Goal: Transaction & Acquisition: Obtain resource

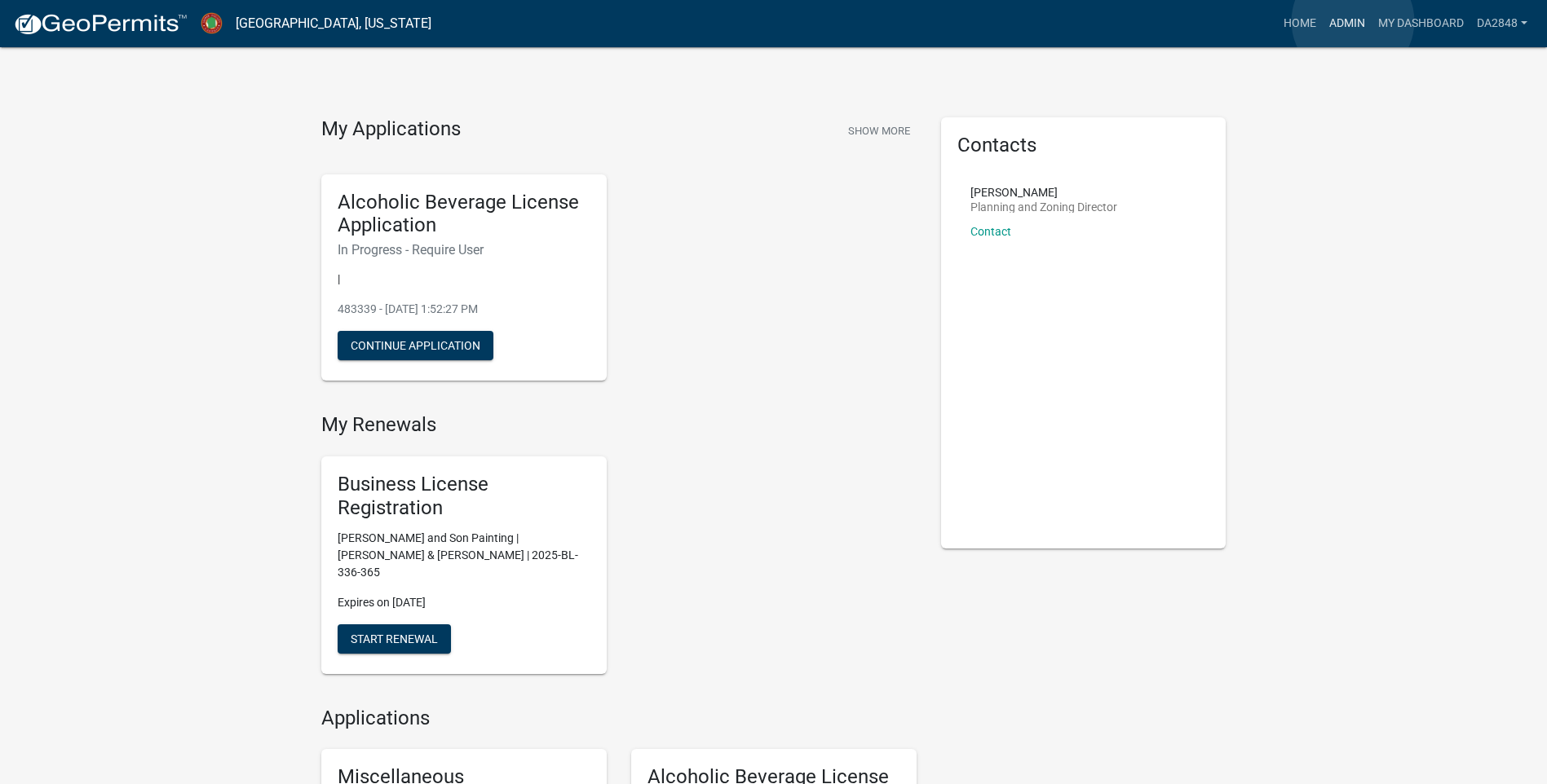
click at [1354, 21] on link "Admin" at bounding box center [1348, 24] width 49 height 31
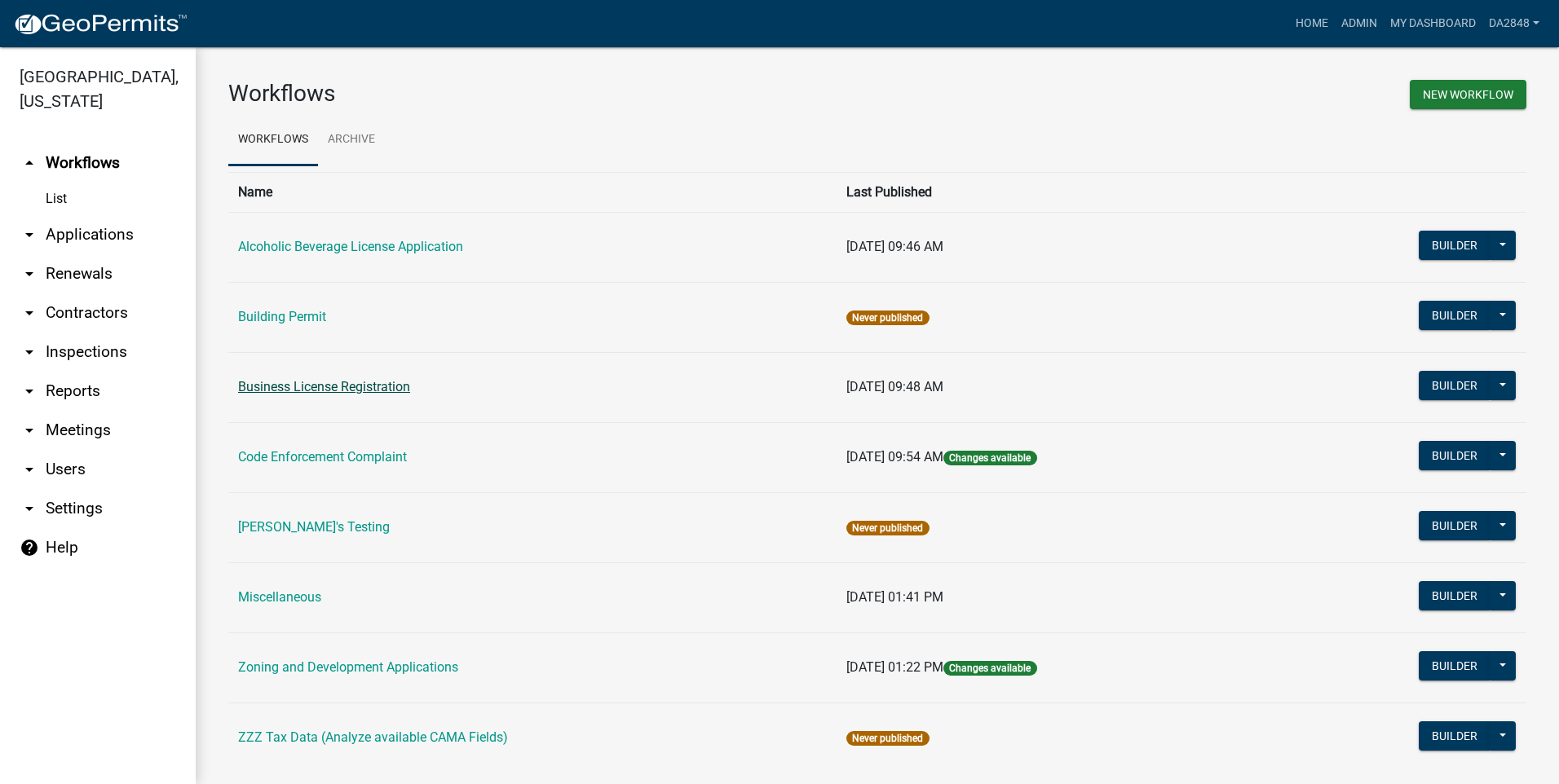
click at [318, 388] on link "Business License Registration" at bounding box center [324, 387] width 172 height 15
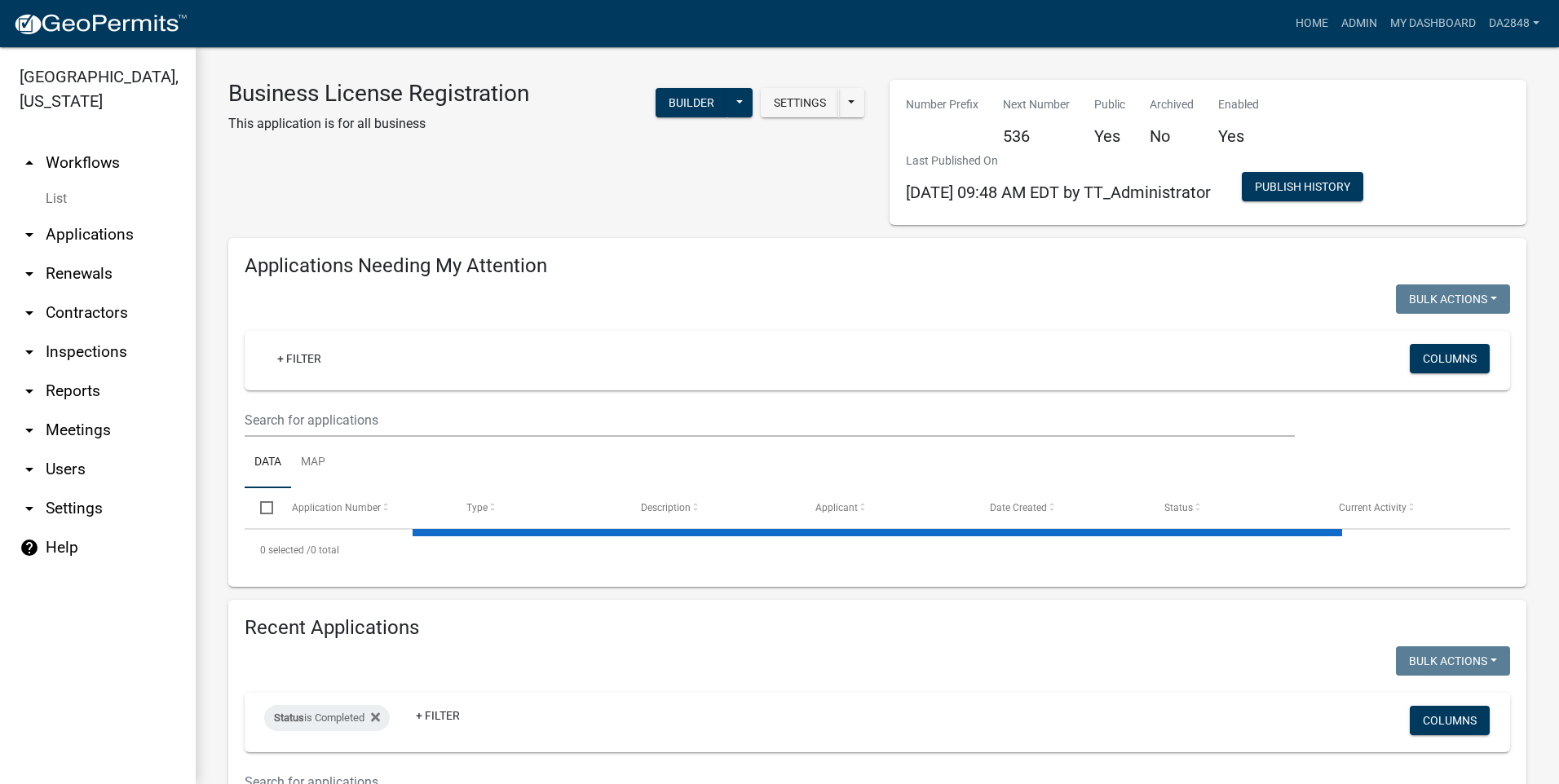
select select "1: 25"
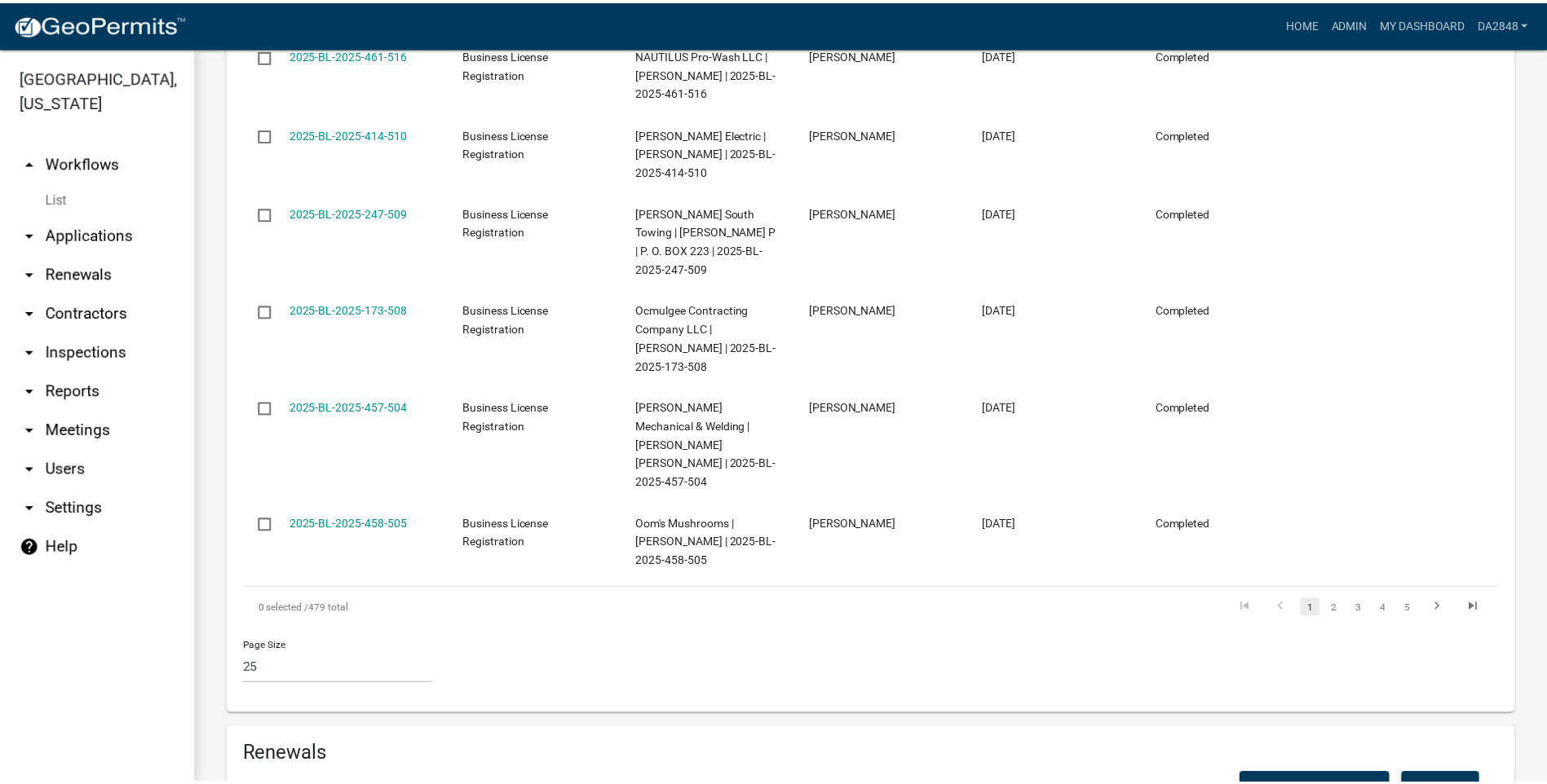
scroll to position [4666, 0]
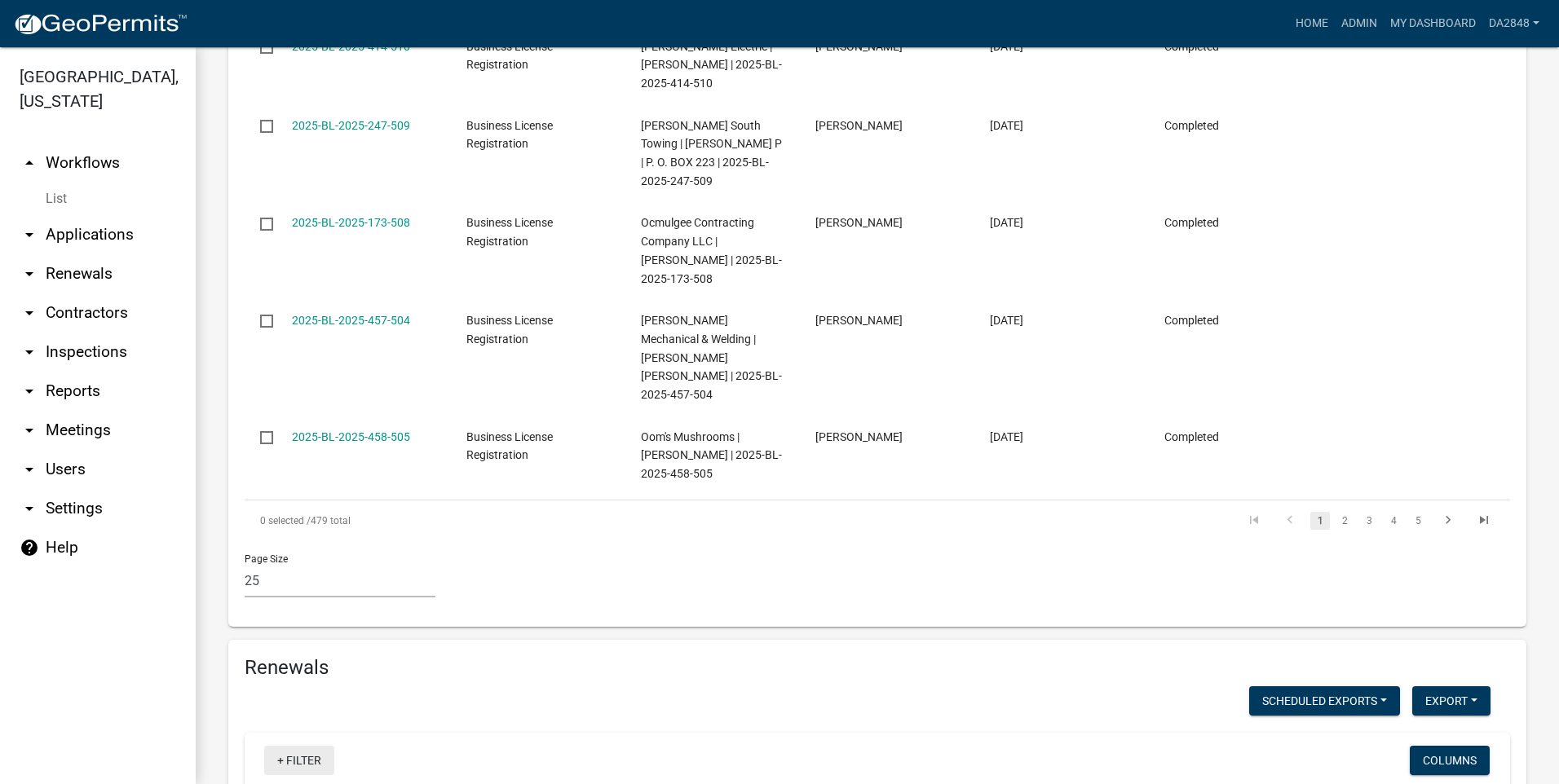
click at [295, 746] on link "+ Filter" at bounding box center [299, 760] width 70 height 30
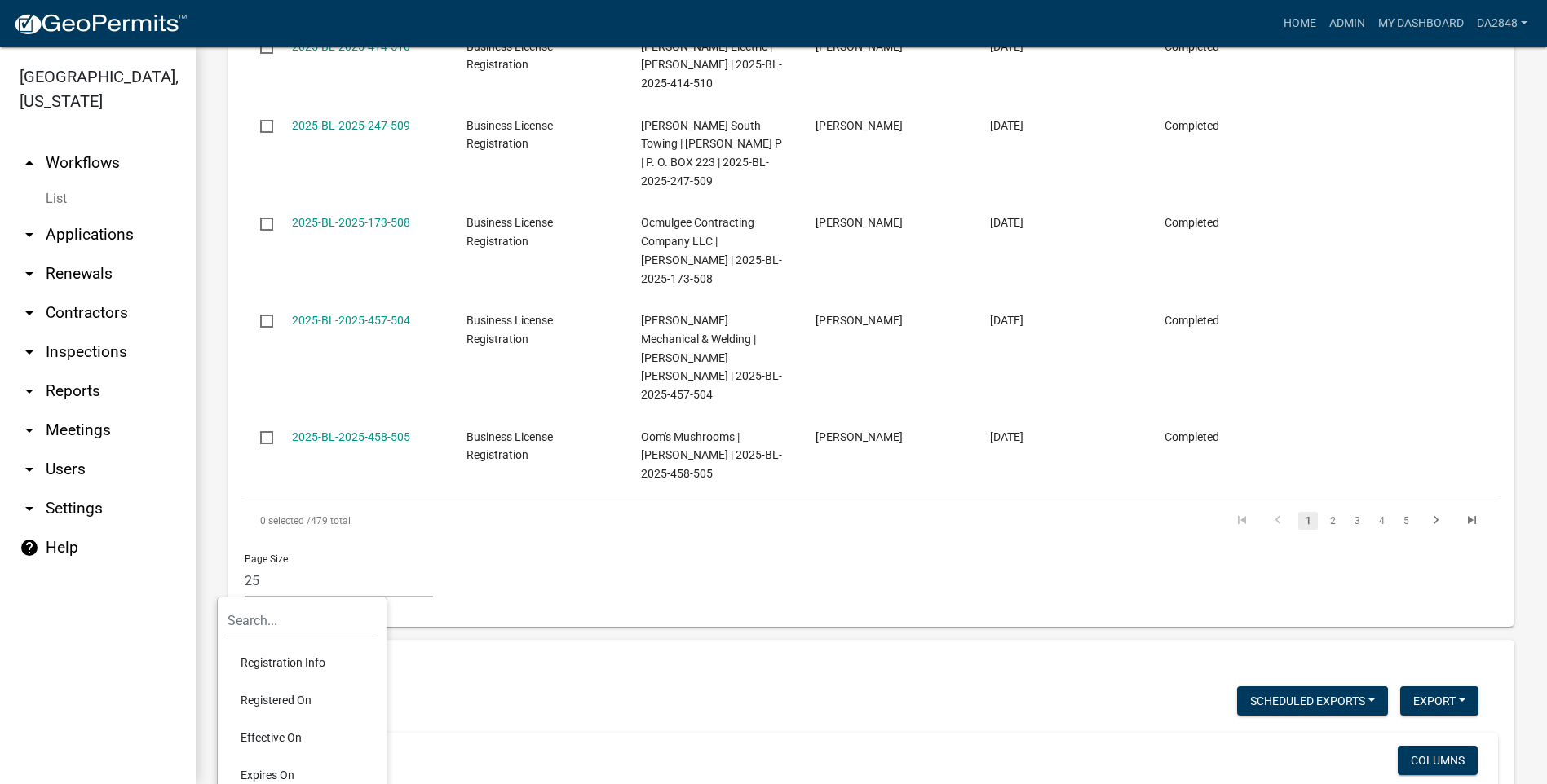
click at [265, 733] on li "Effective On" at bounding box center [301, 738] width 149 height 37
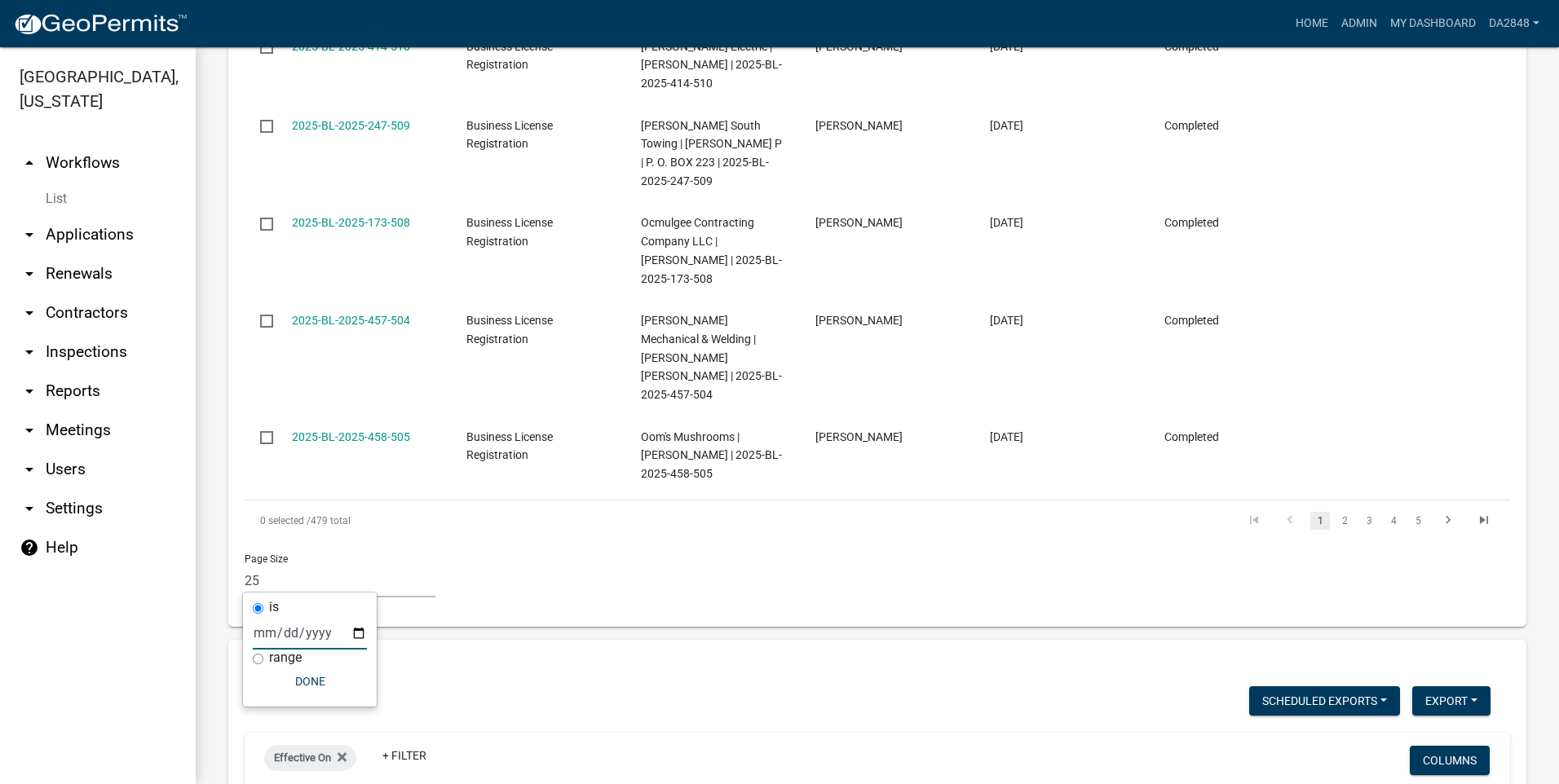
click at [358, 631] on input "date" at bounding box center [309, 633] width 114 height 34
type input "[DATE]"
click at [351, 682] on button "Done" at bounding box center [344, 681] width 114 height 30
click at [480, 741] on link "+ Filter" at bounding box center [445, 755] width 70 height 30
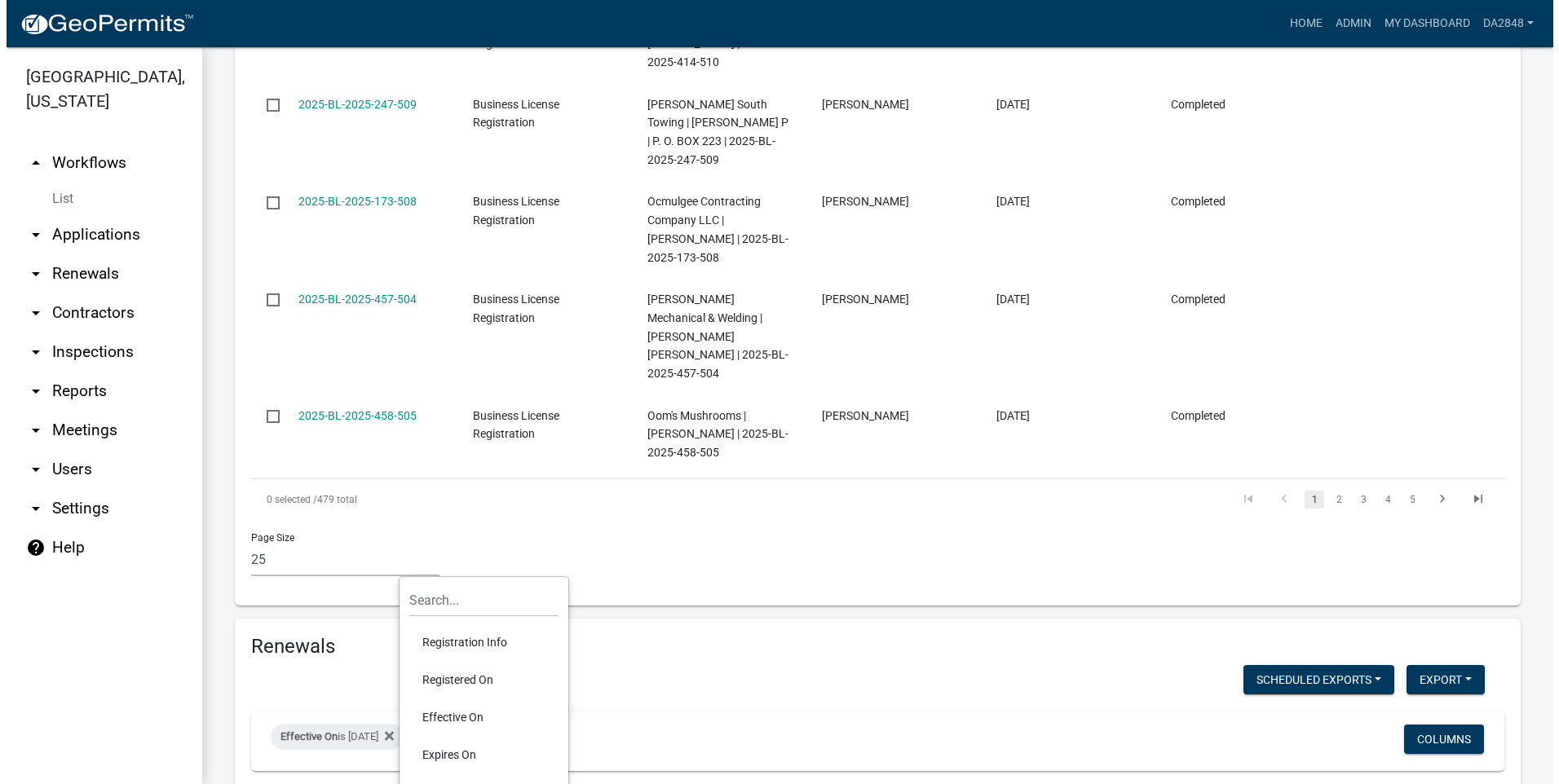
scroll to position [4707, 0]
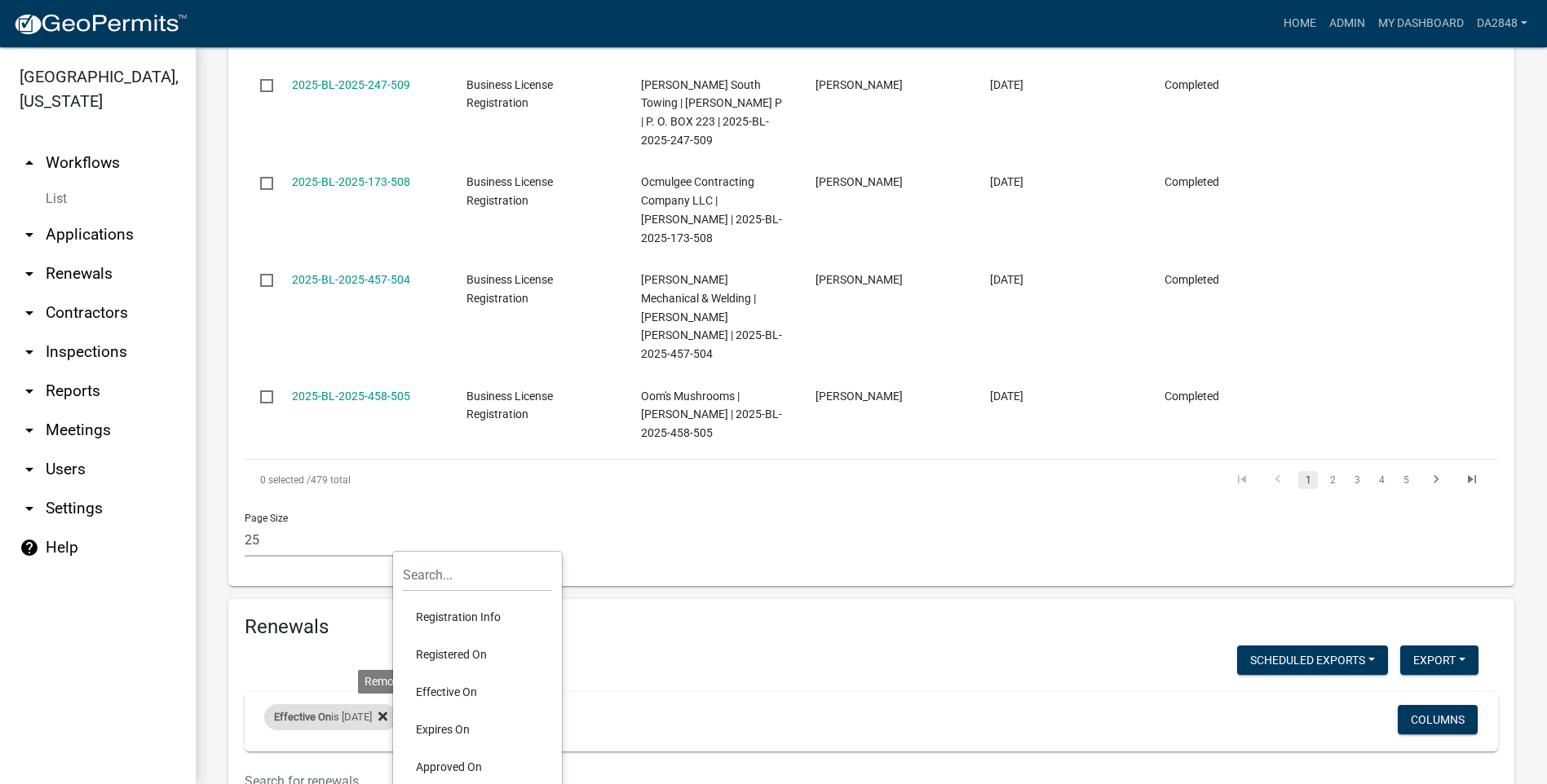
click at [388, 711] on icon at bounding box center [383, 716] width 9 height 9
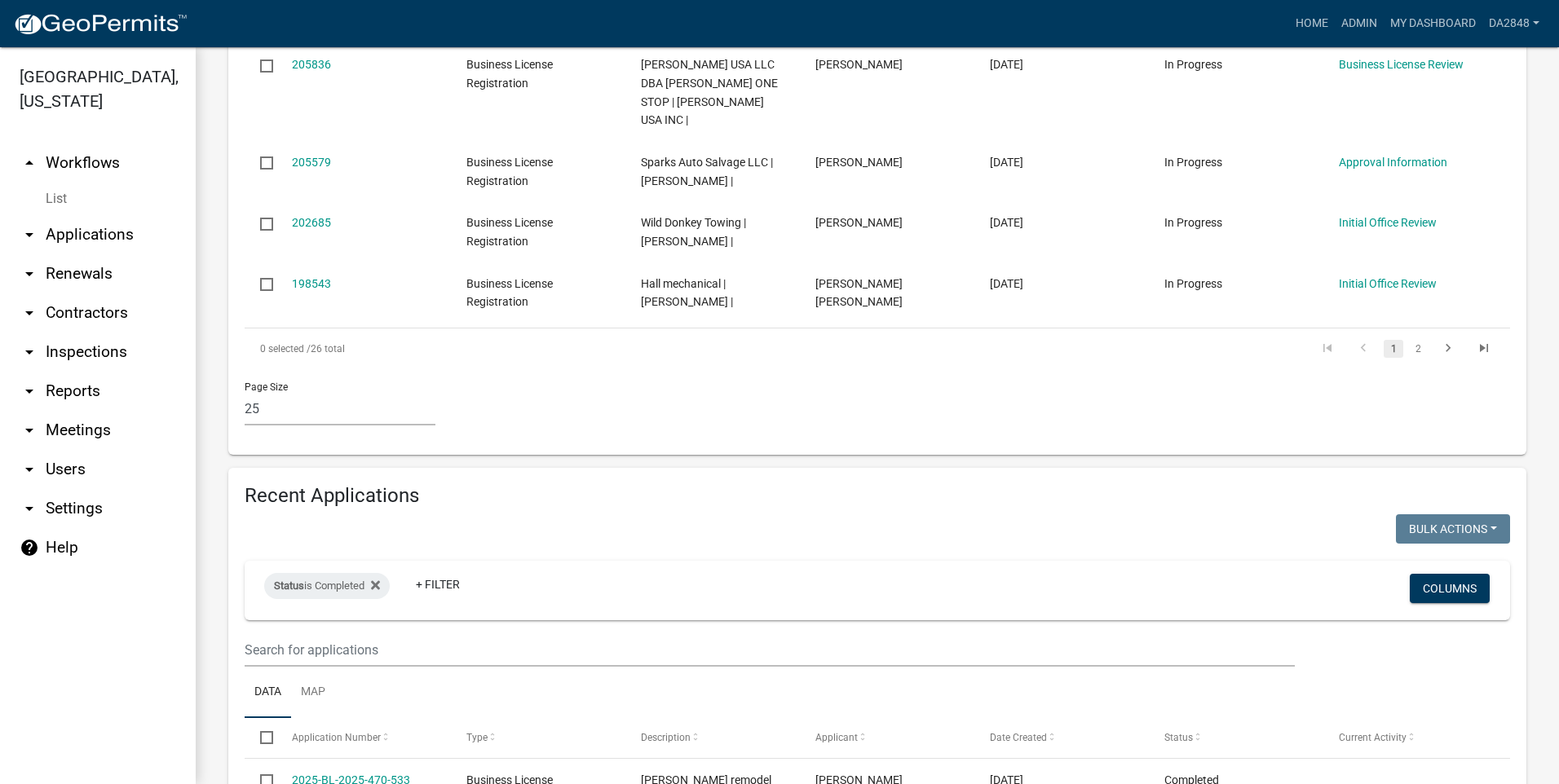
scroll to position [1813, 0]
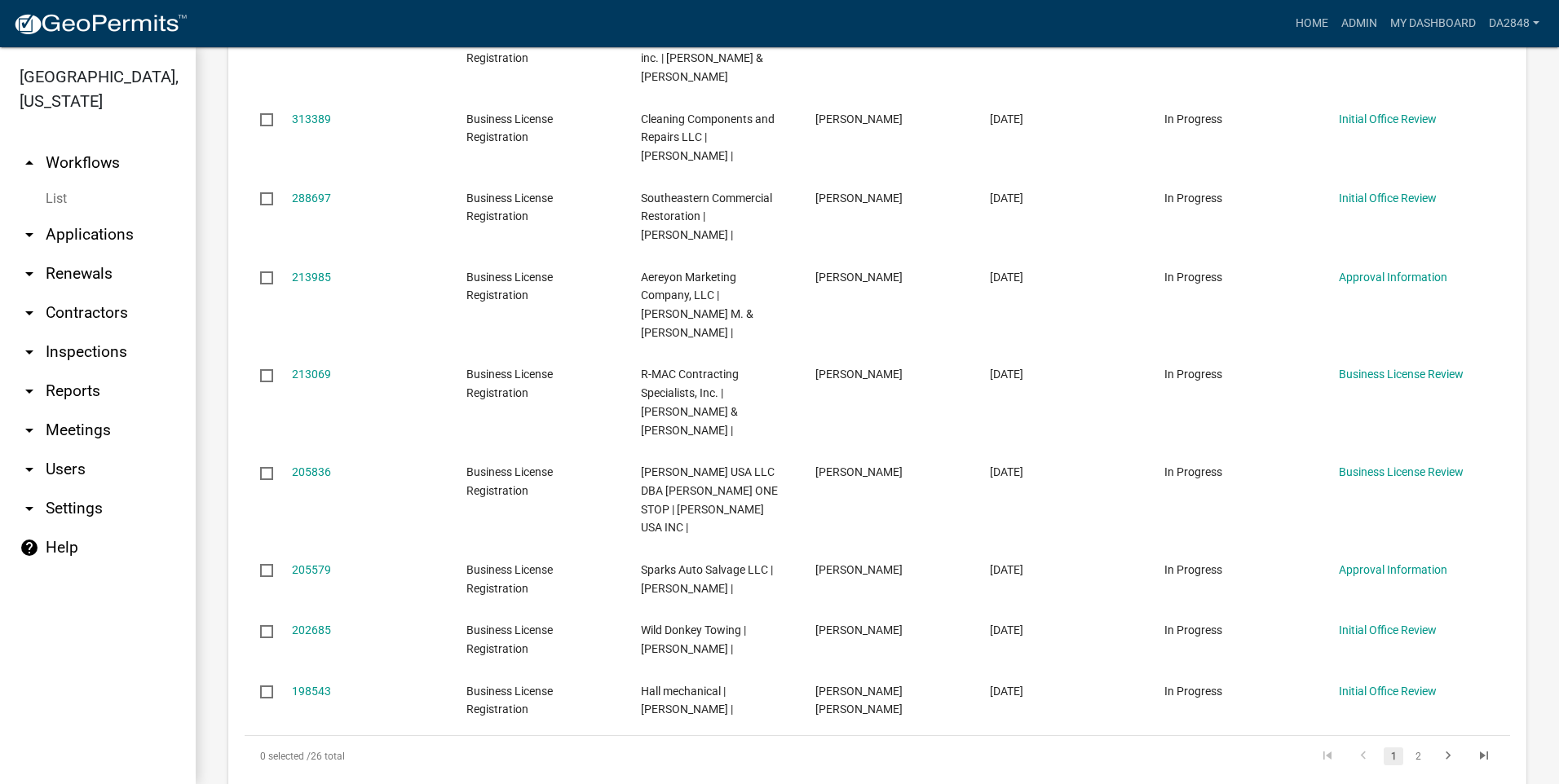
click at [32, 232] on icon "arrow_drop_down" at bounding box center [29, 235] width 19 height 19
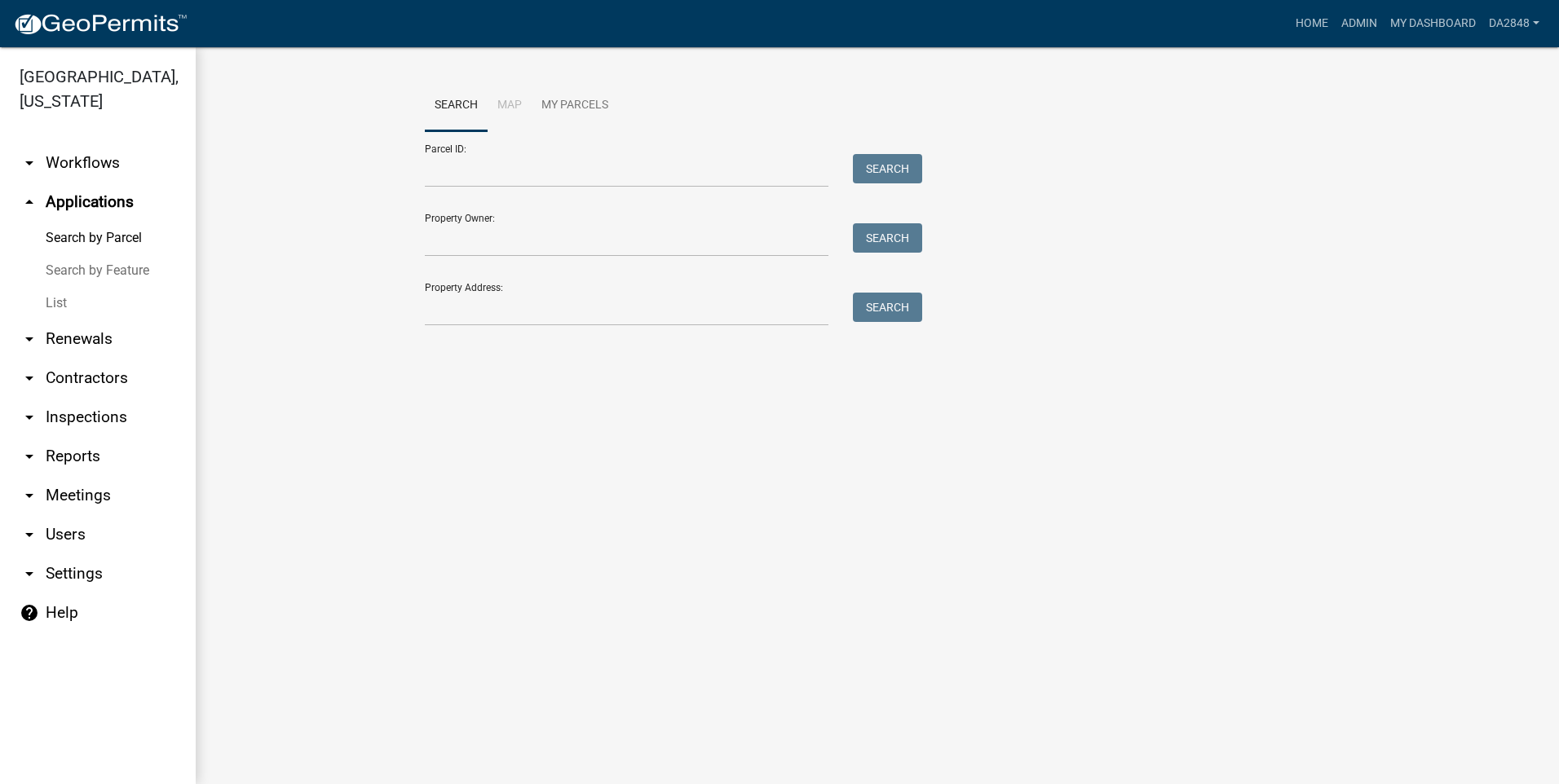
click at [84, 269] on link "Search by Feature" at bounding box center [98, 270] width 196 height 33
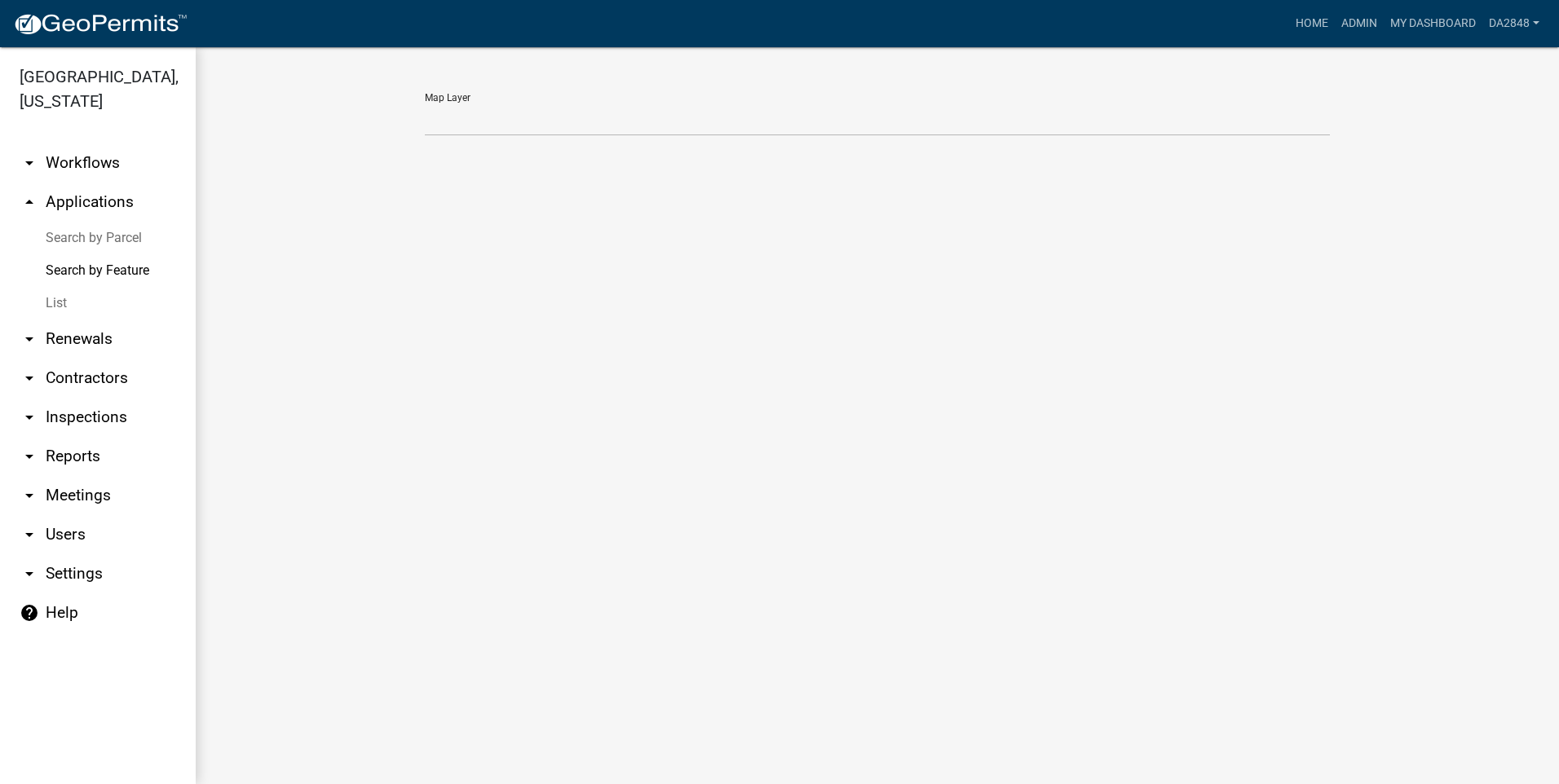
click at [59, 292] on link "List" at bounding box center [98, 303] width 196 height 33
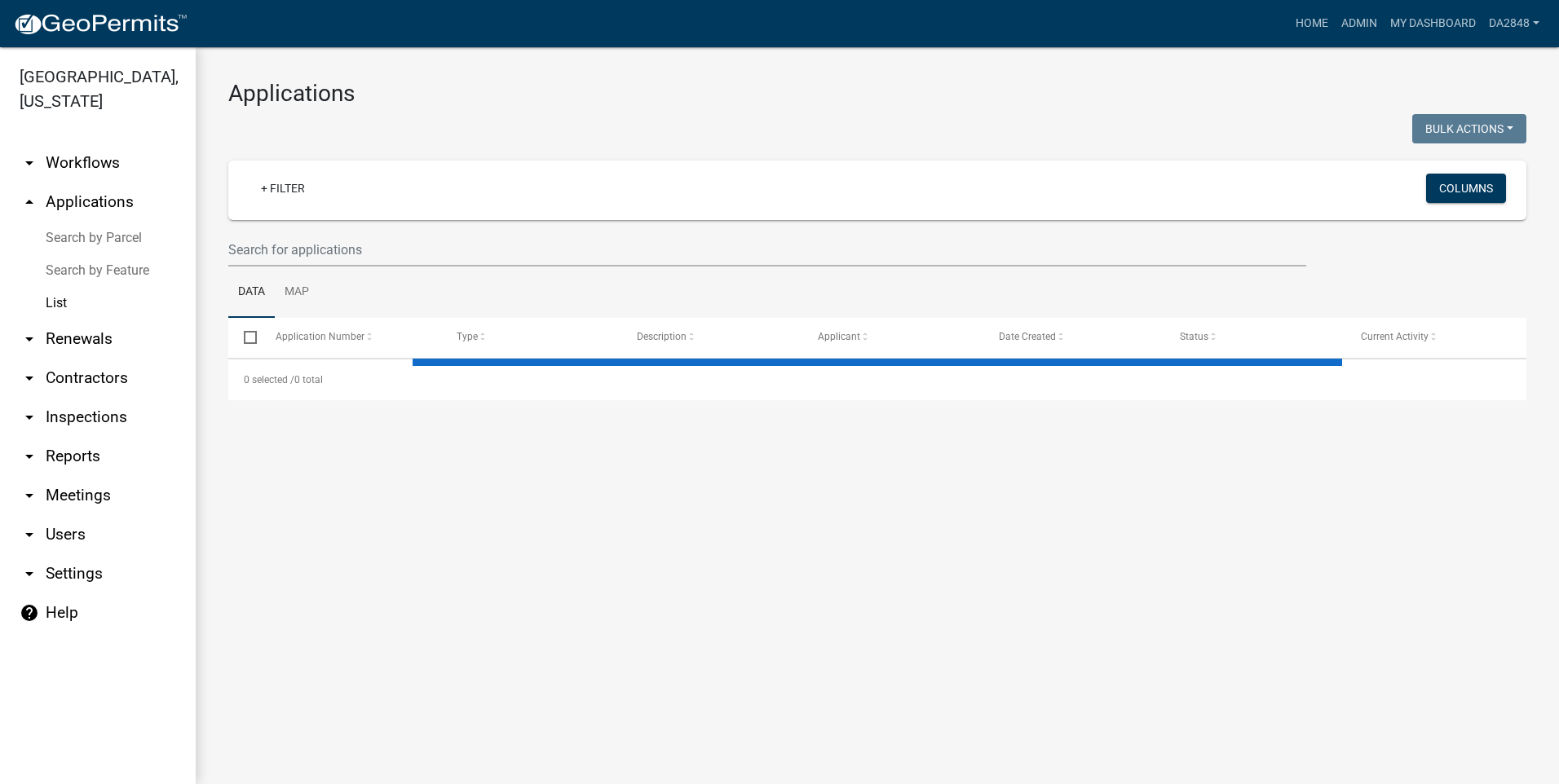
select select "3: 100"
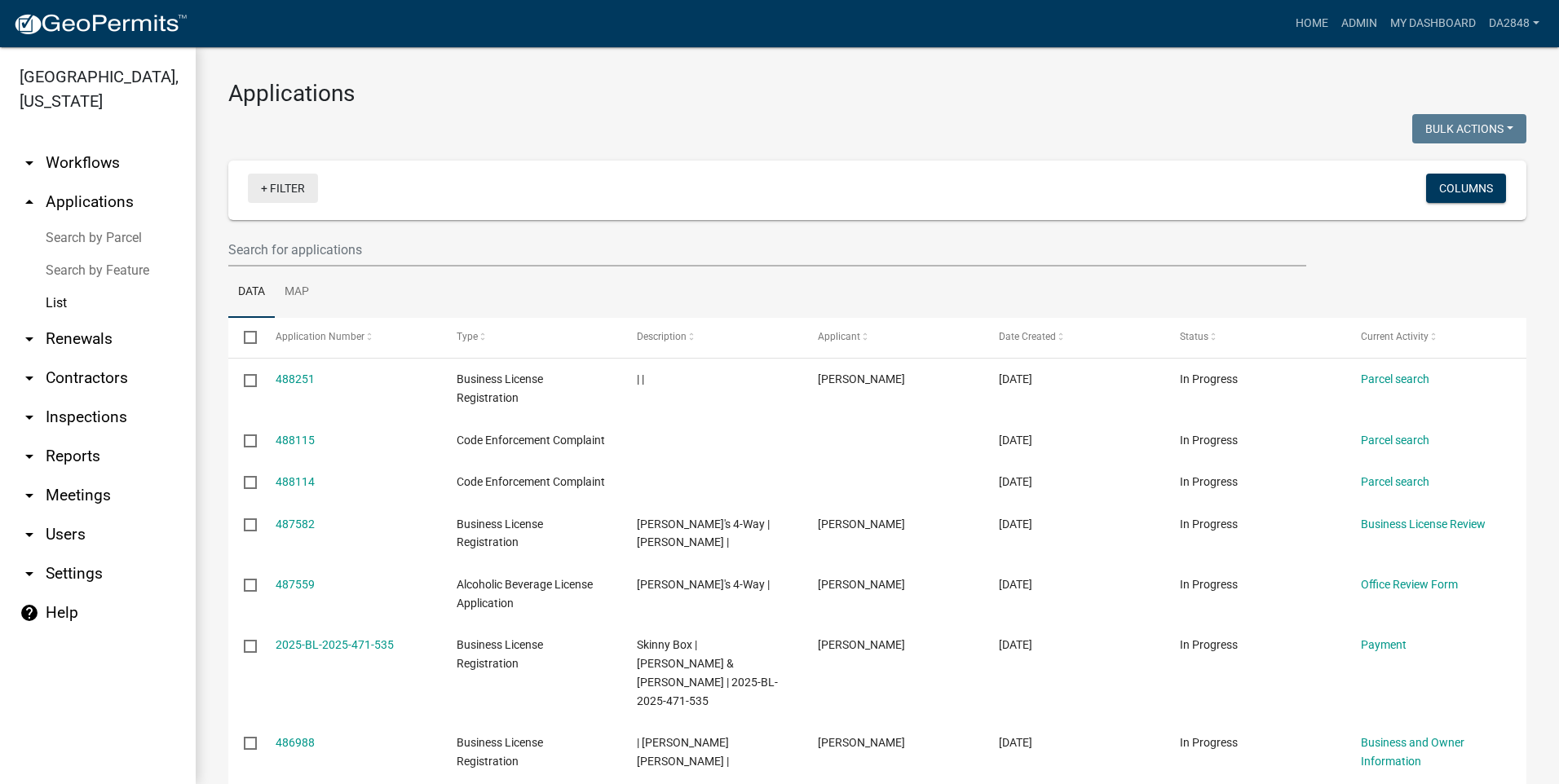
click at [263, 187] on link "+ Filter" at bounding box center [283, 188] width 70 height 30
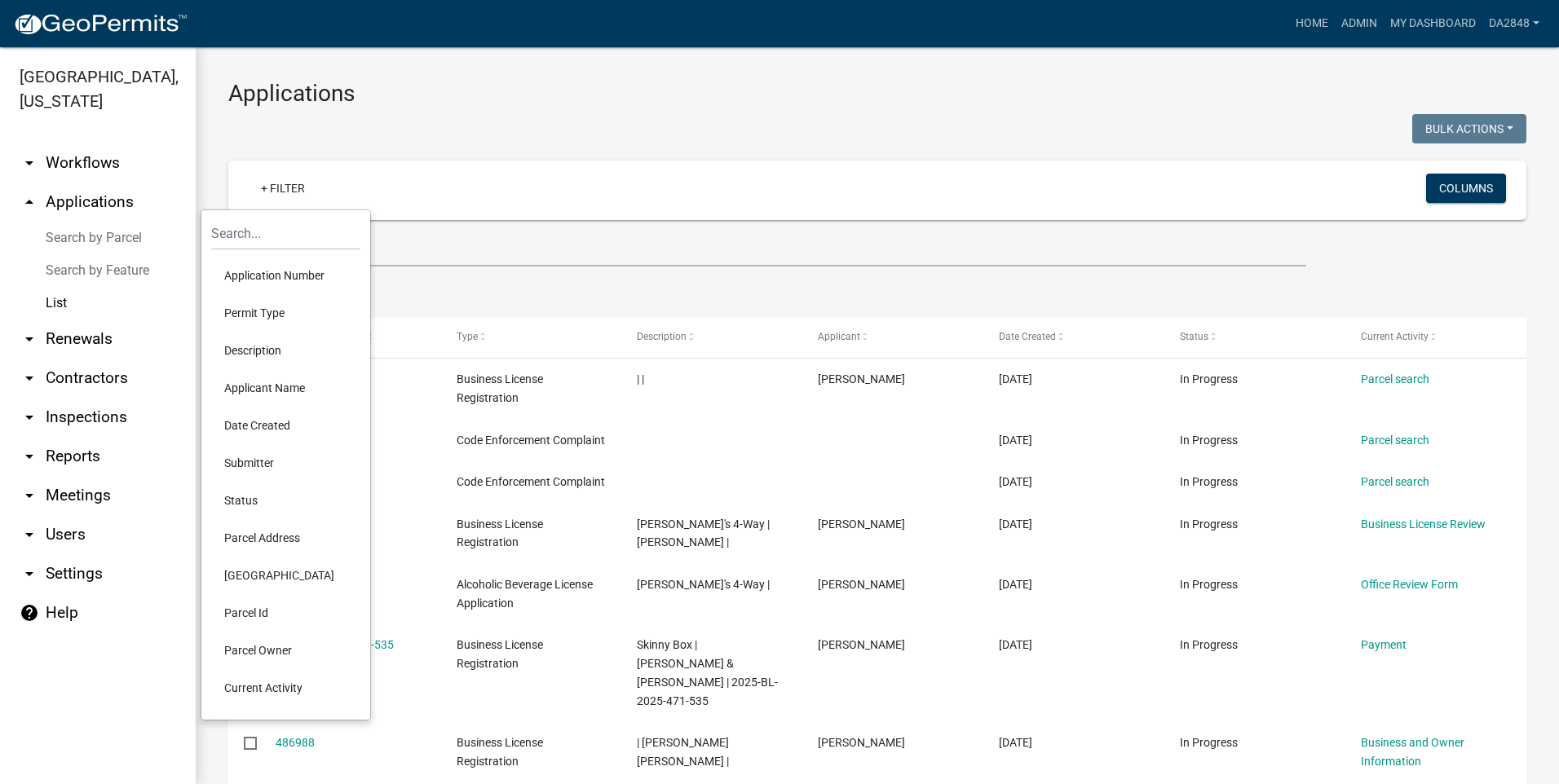
click at [246, 498] on li "Status" at bounding box center [285, 500] width 149 height 37
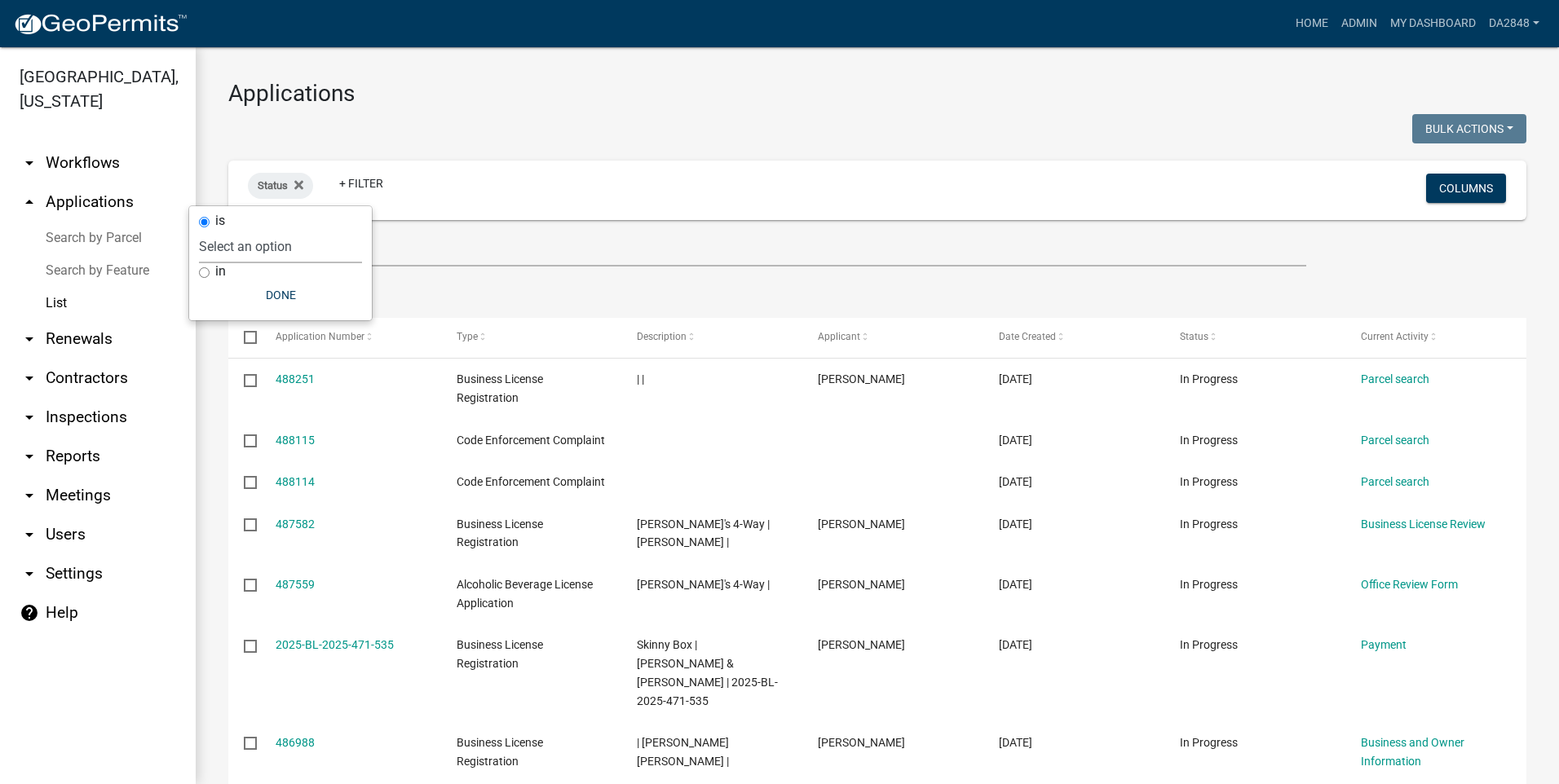
click at [249, 251] on select "Select an option Not Started In Progress Completed Expired Locked Withdrawn Voi…" at bounding box center [280, 246] width 163 height 34
select select "2"
click at [231, 230] on select "Select an option Not Started In Progress Completed Expired Locked Withdrawn Voi…" at bounding box center [280, 246] width 163 height 34
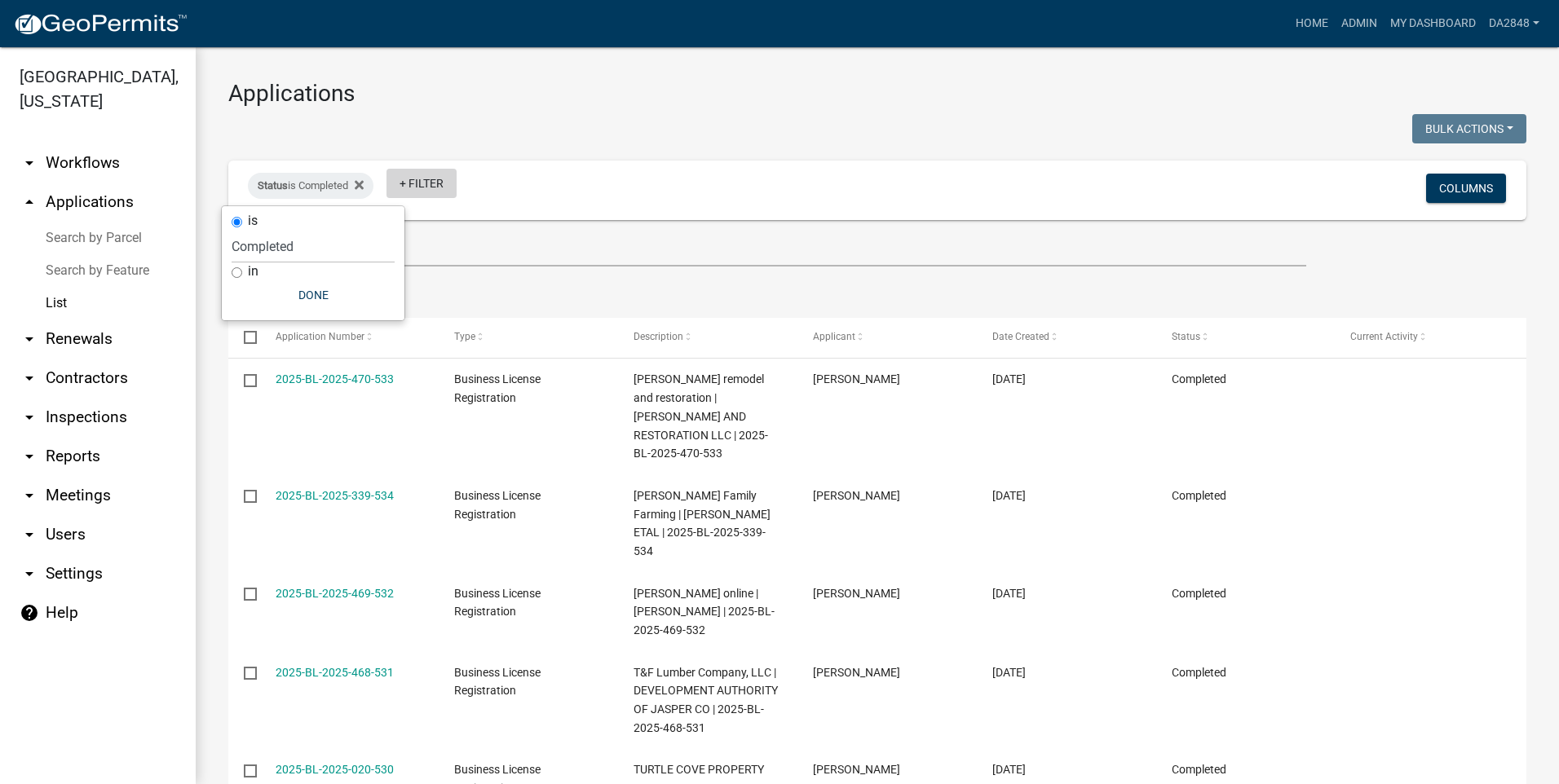
click at [424, 185] on link "+ Filter" at bounding box center [421, 183] width 70 height 30
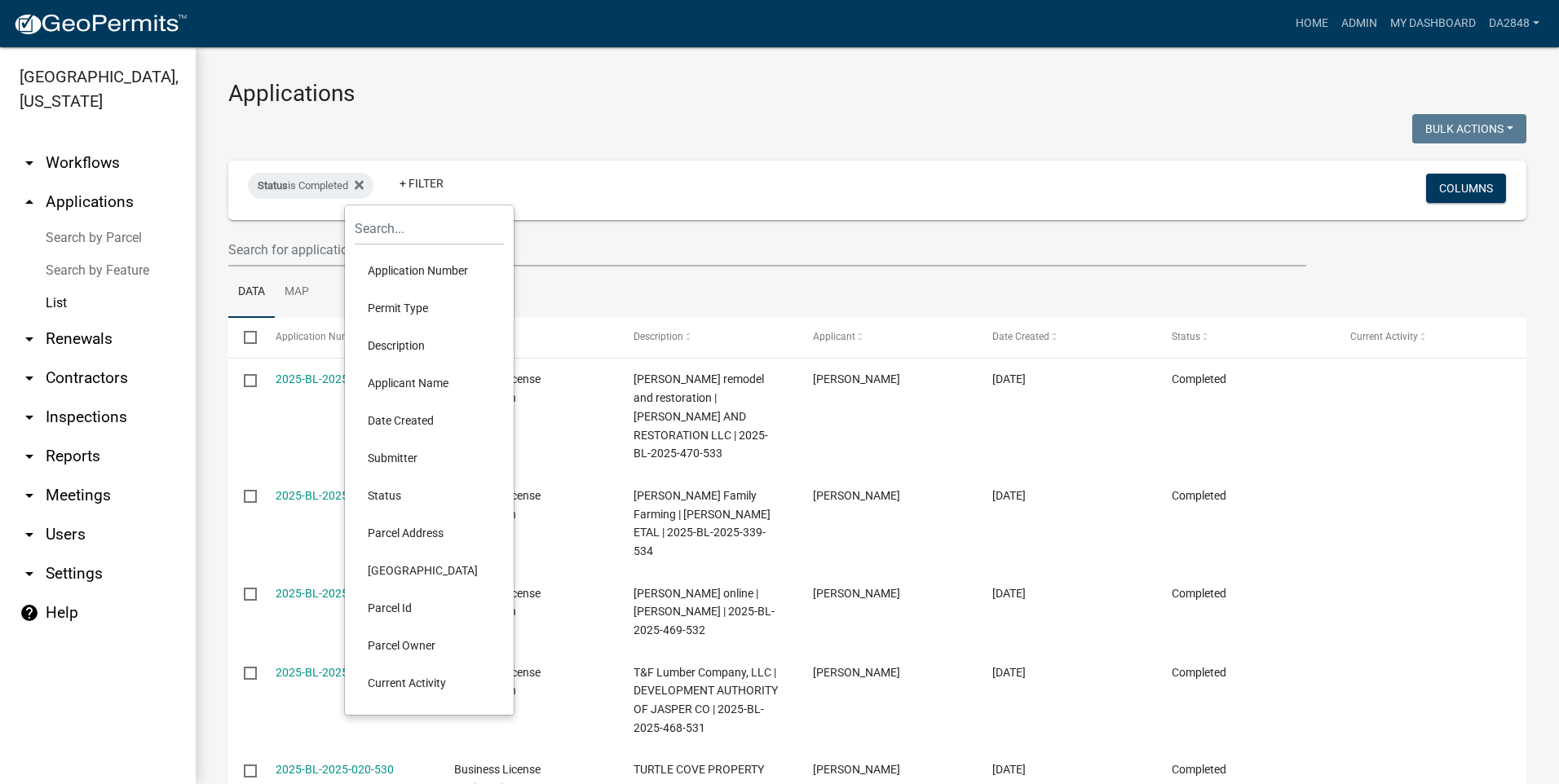
click at [410, 305] on li "Permit Type" at bounding box center [429, 308] width 149 height 37
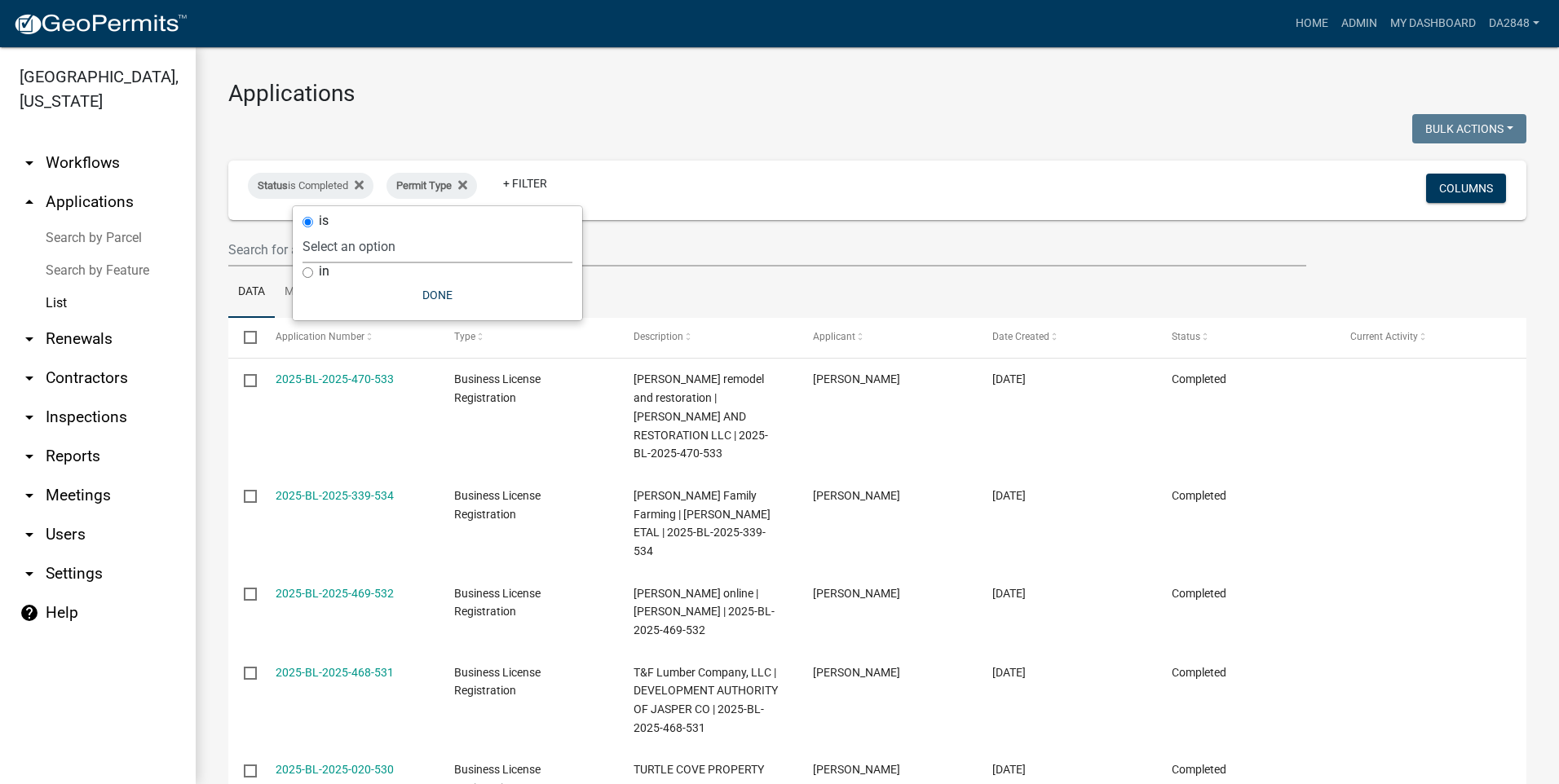
click at [367, 249] on select "Select an option Alcoholic Beverage License Application Building Permit Busines…" at bounding box center [437, 246] width 270 height 34
select select "f536b951-1bfe-412f-a7e9-6501cff33814"
click at [380, 230] on select "Select an option Alcoholic Beverage License Application Building Permit Busines…" at bounding box center [437, 246] width 270 height 34
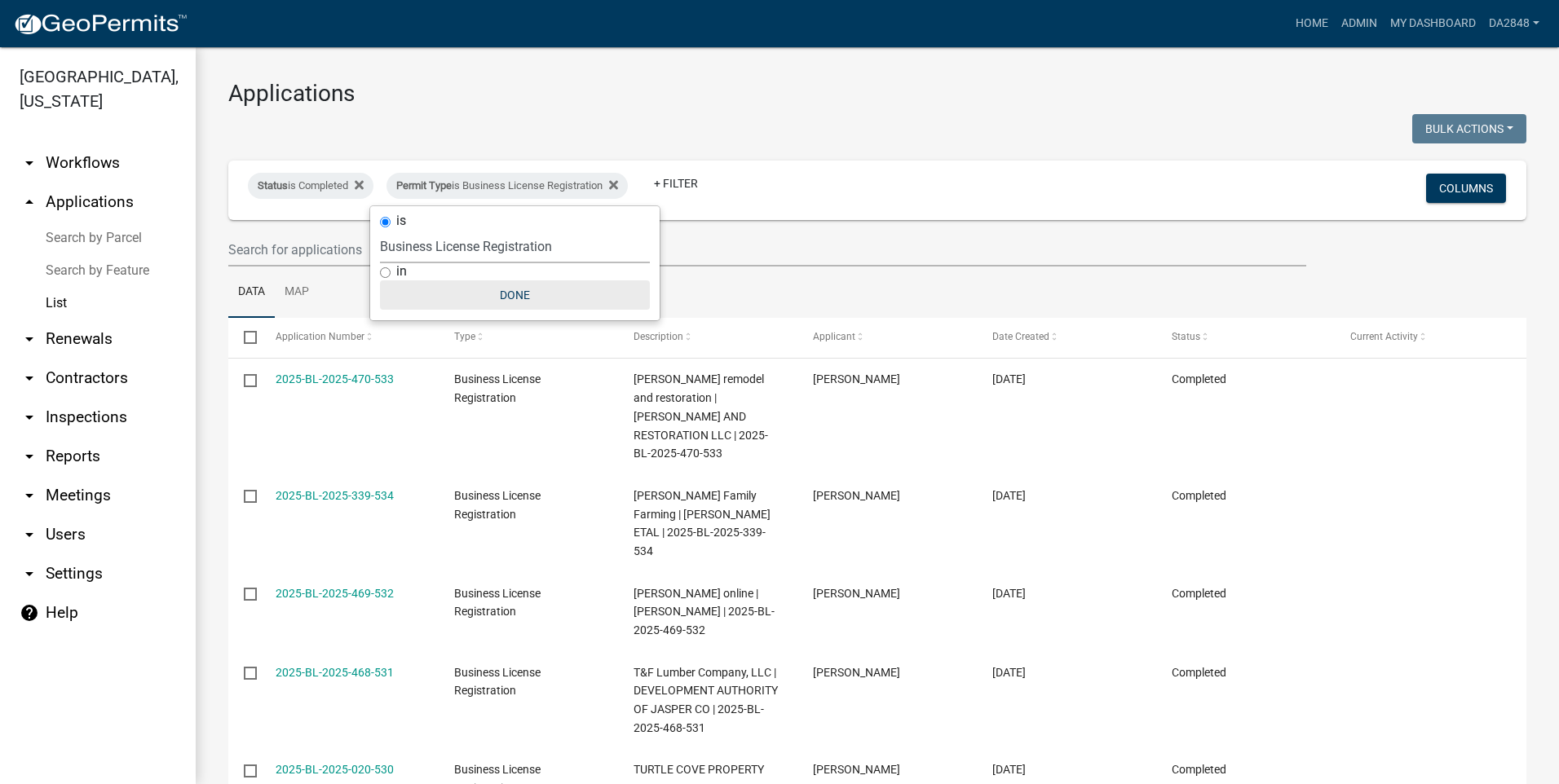
click at [512, 294] on button "Done" at bounding box center [515, 295] width 270 height 30
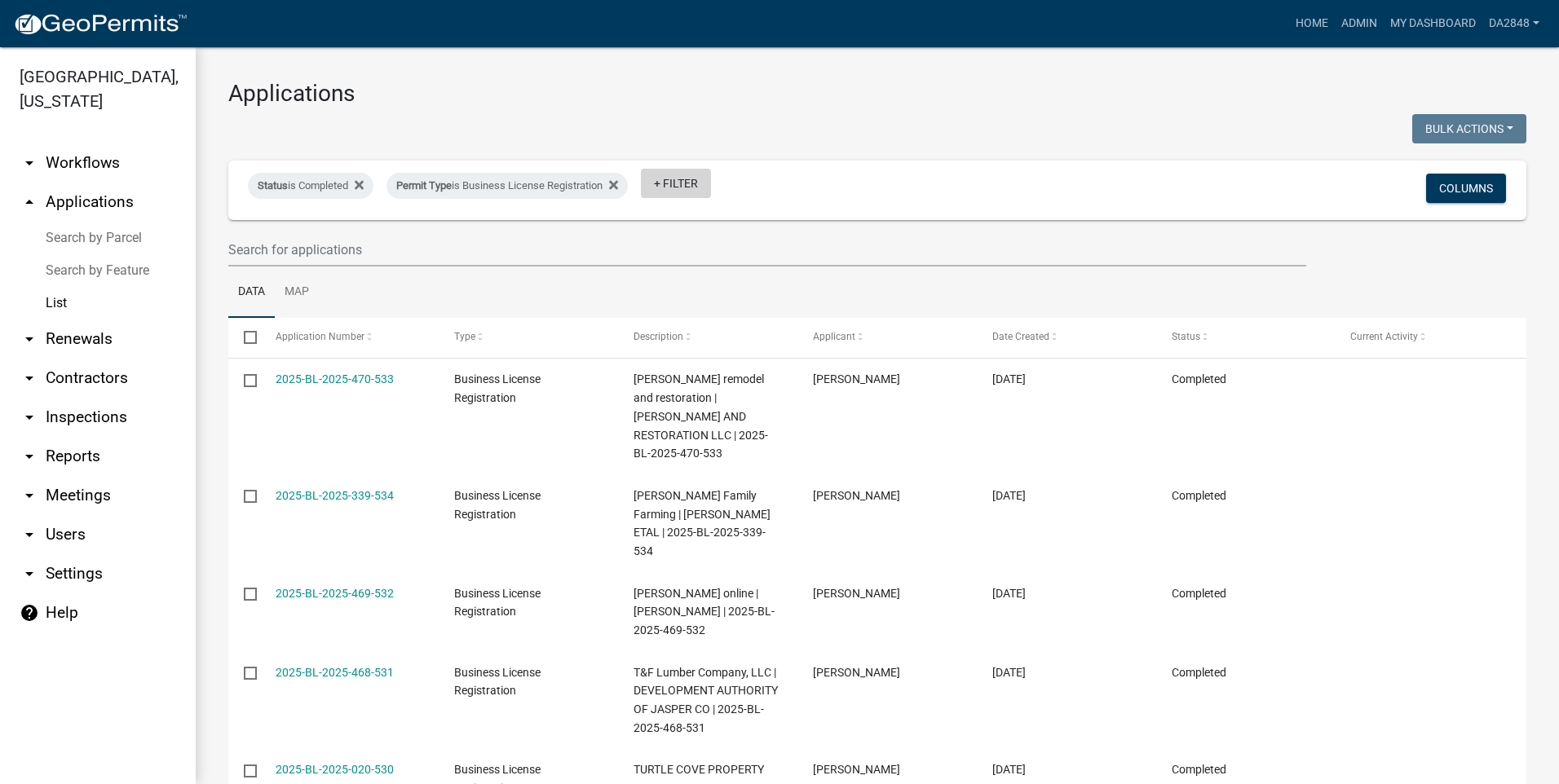
click at [694, 177] on link "+ Filter" at bounding box center [675, 183] width 70 height 30
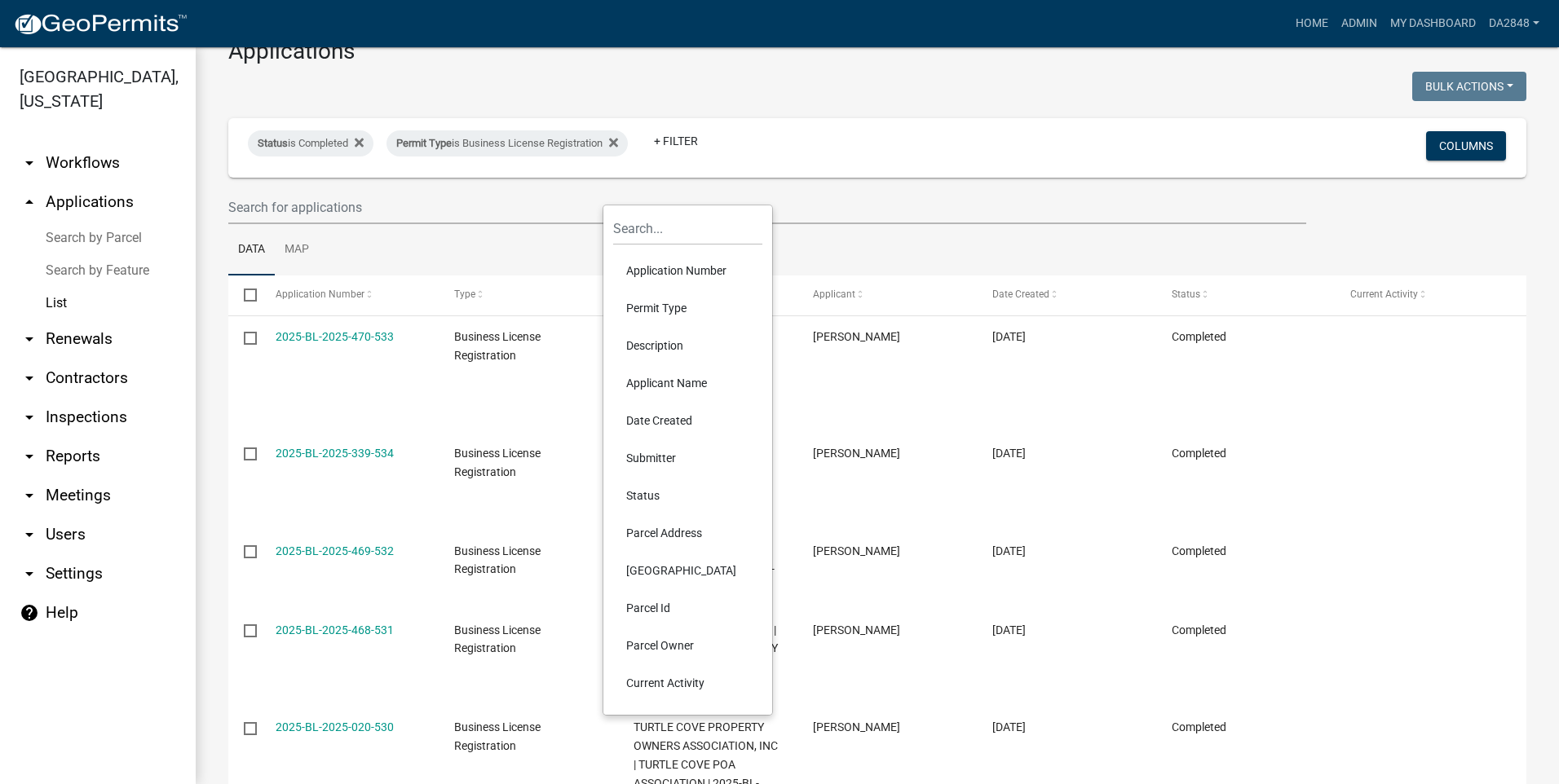
scroll to position [82, 0]
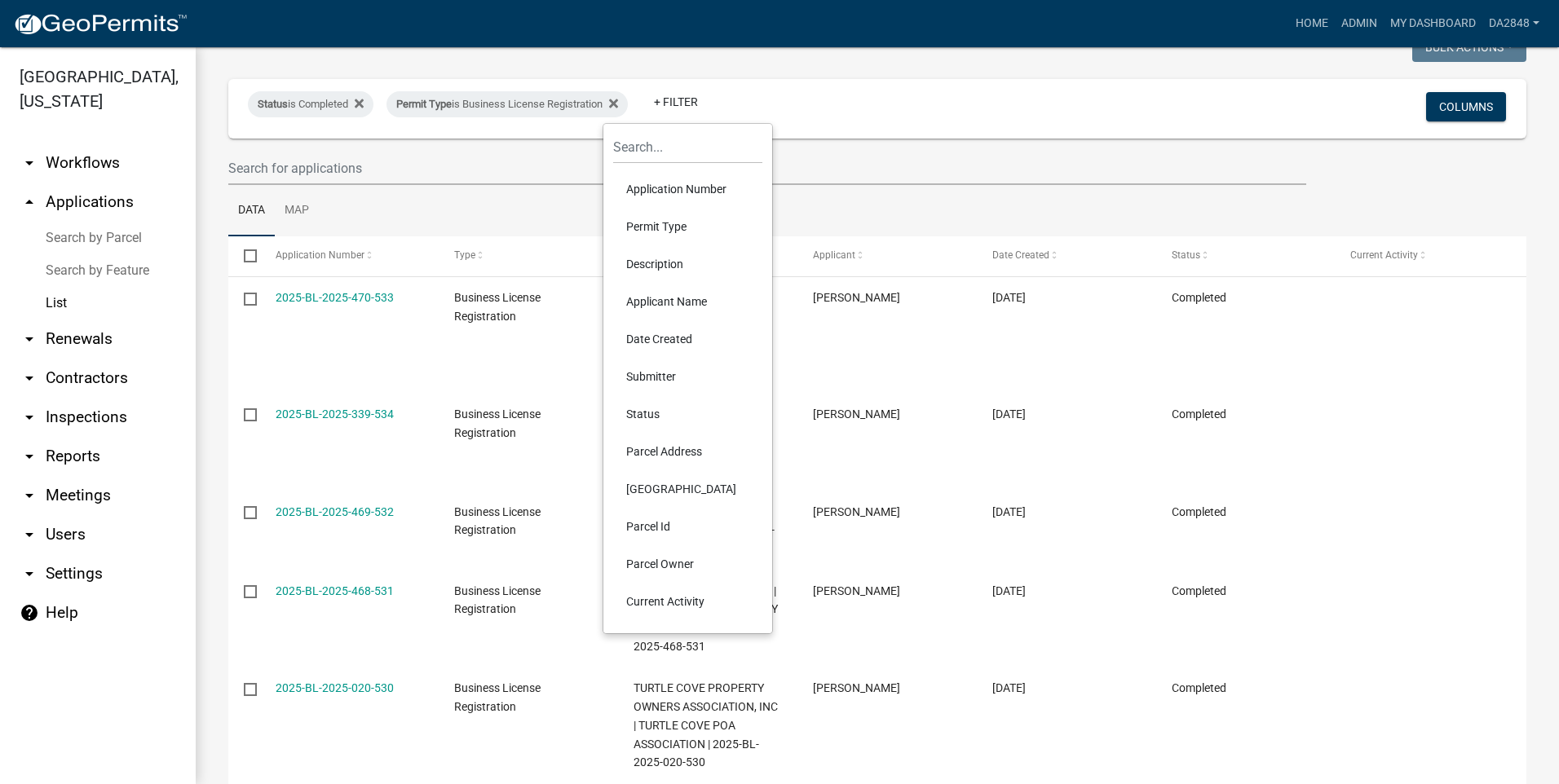
click at [637, 408] on li "Status" at bounding box center [687, 414] width 149 height 37
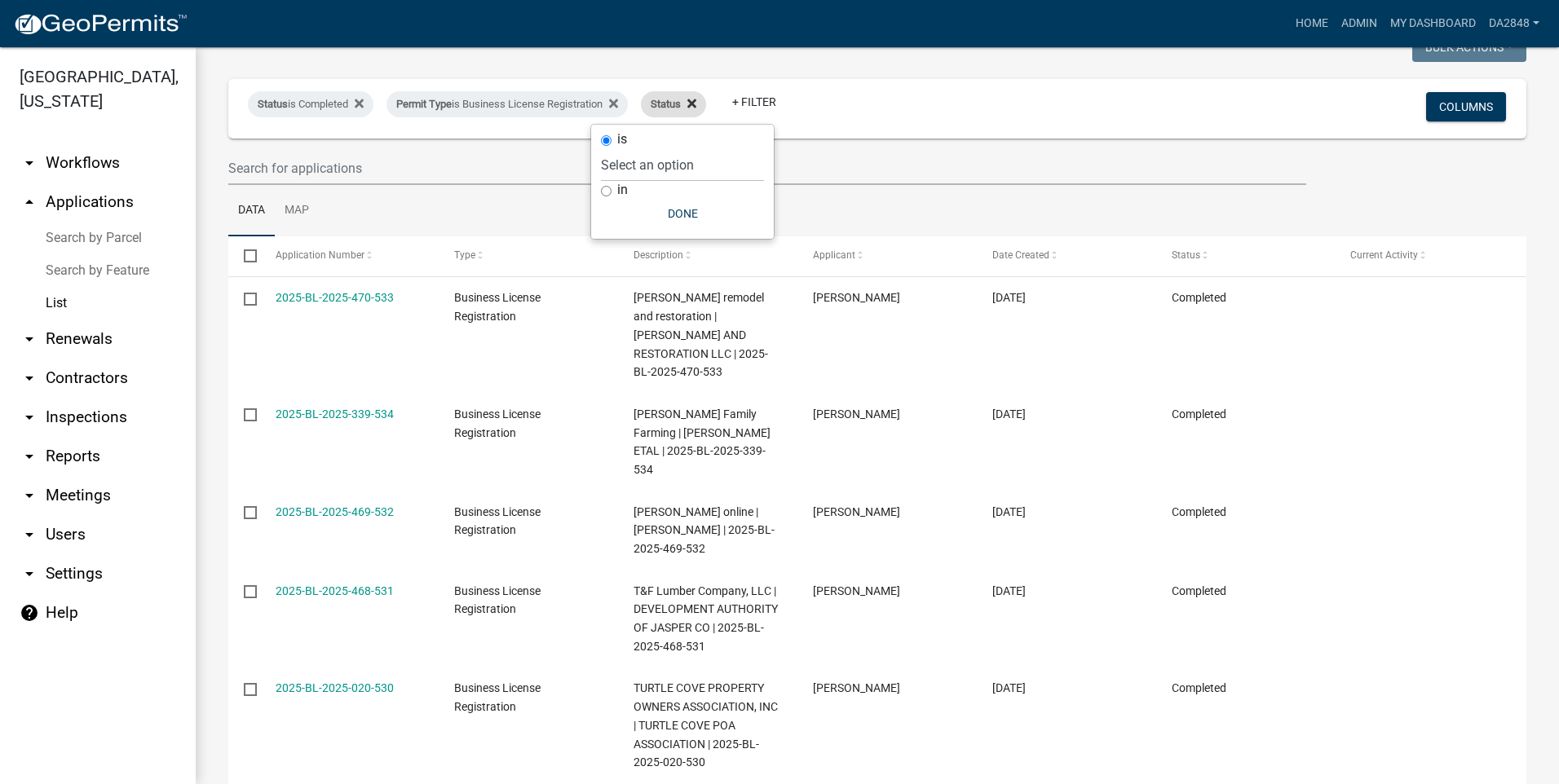
click at [696, 105] on icon at bounding box center [691, 103] width 9 height 13
click at [695, 105] on link "+ Filter" at bounding box center [675, 101] width 70 height 30
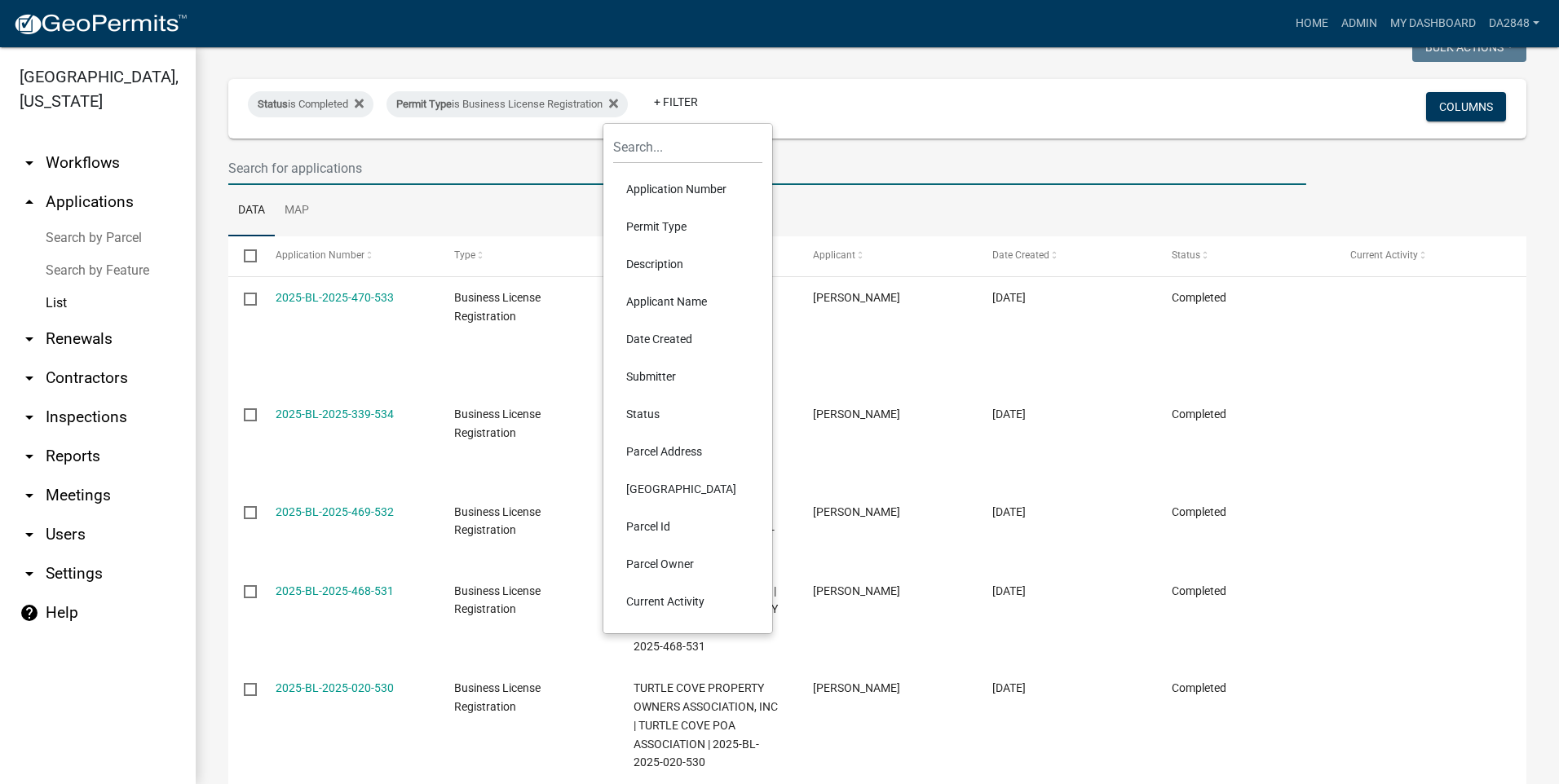
click at [815, 153] on input "text" at bounding box center [766, 169] width 1078 height 34
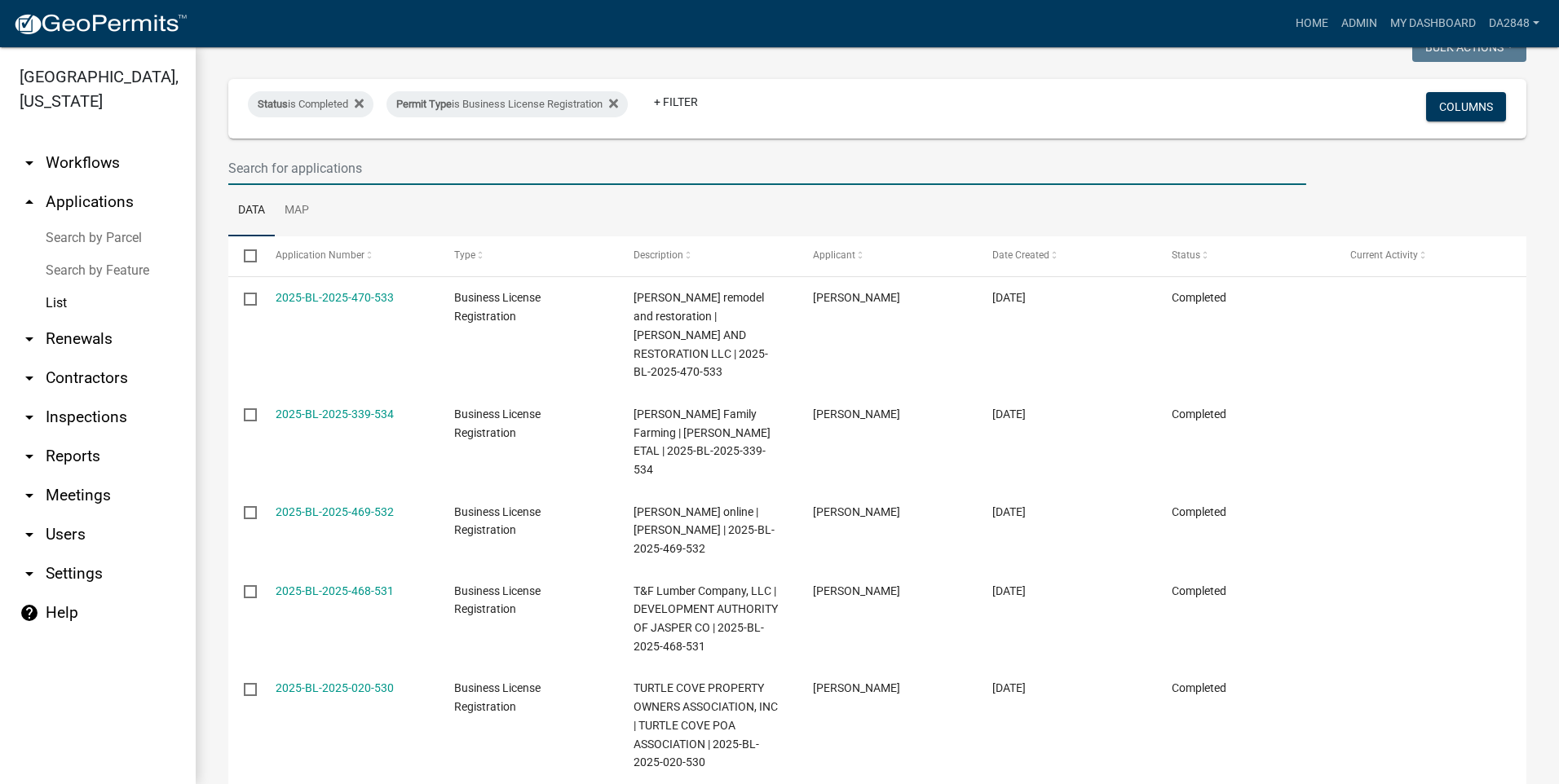
drag, startPoint x: 820, startPoint y: 177, endPoint x: 826, endPoint y: 189, distance: 13.4
click at [826, 204] on ul "Data Map" at bounding box center [877, 210] width 1298 height 51
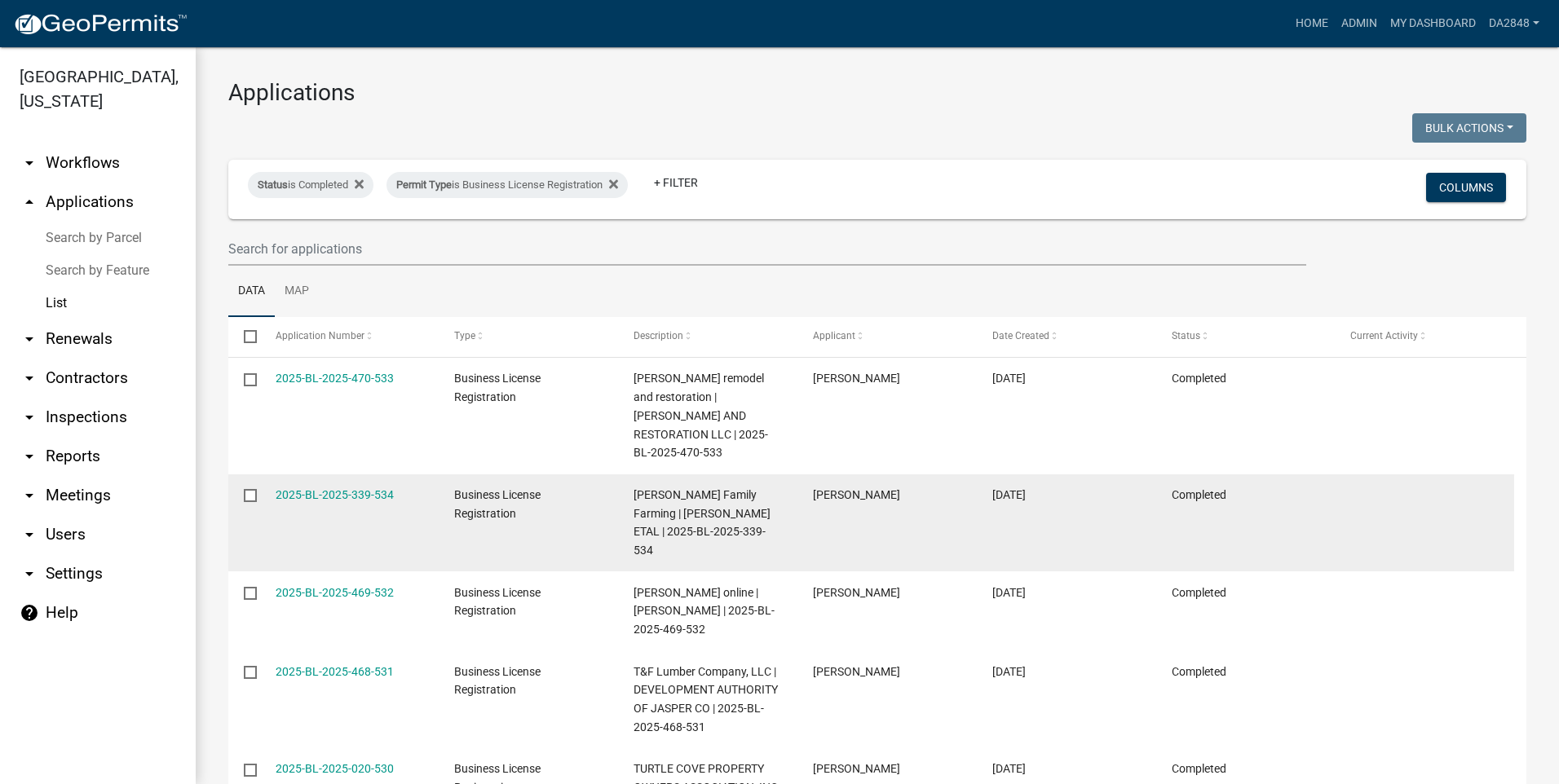
scroll to position [0, 0]
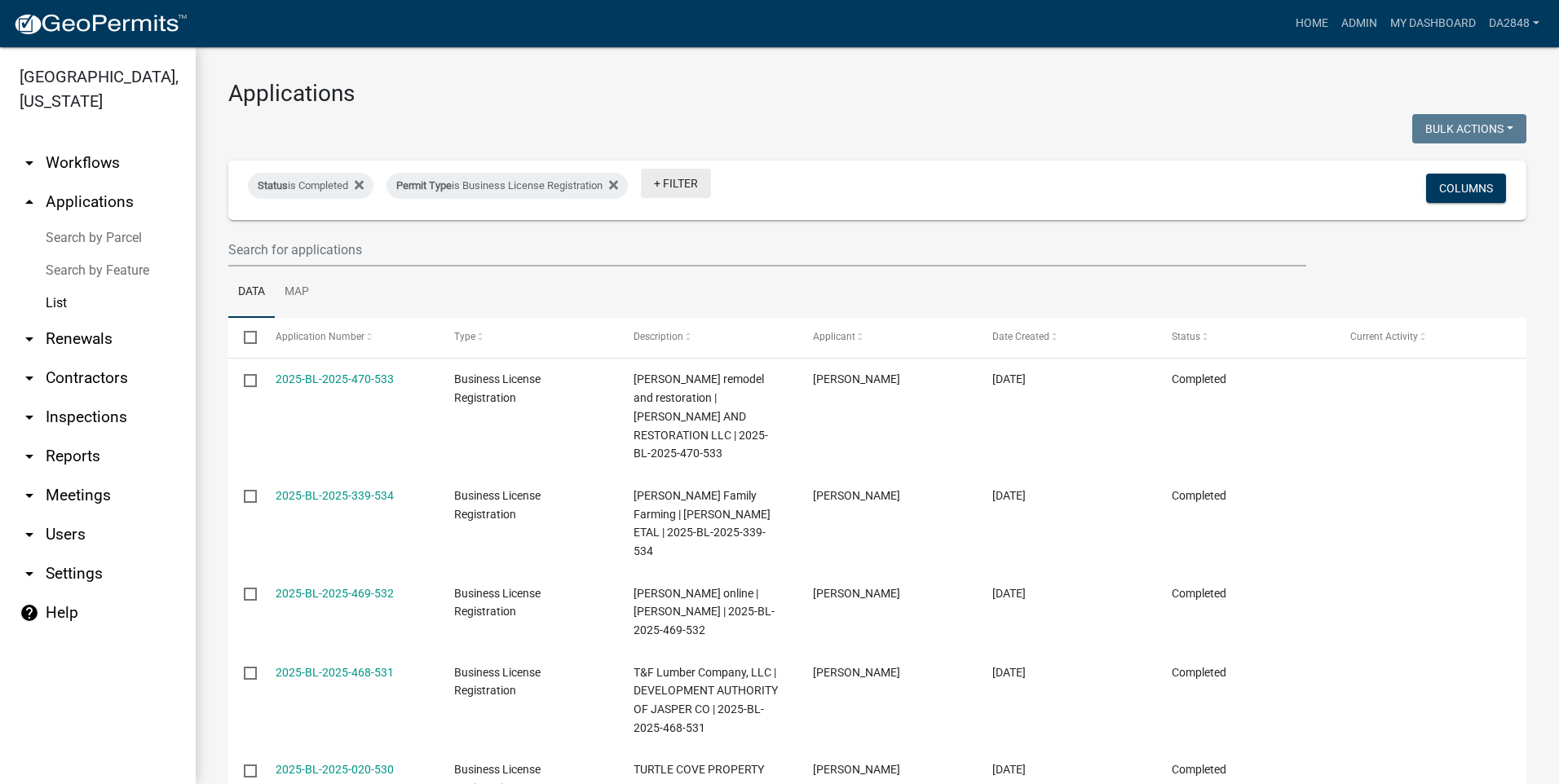
click at [702, 186] on link "+ Filter" at bounding box center [675, 183] width 70 height 30
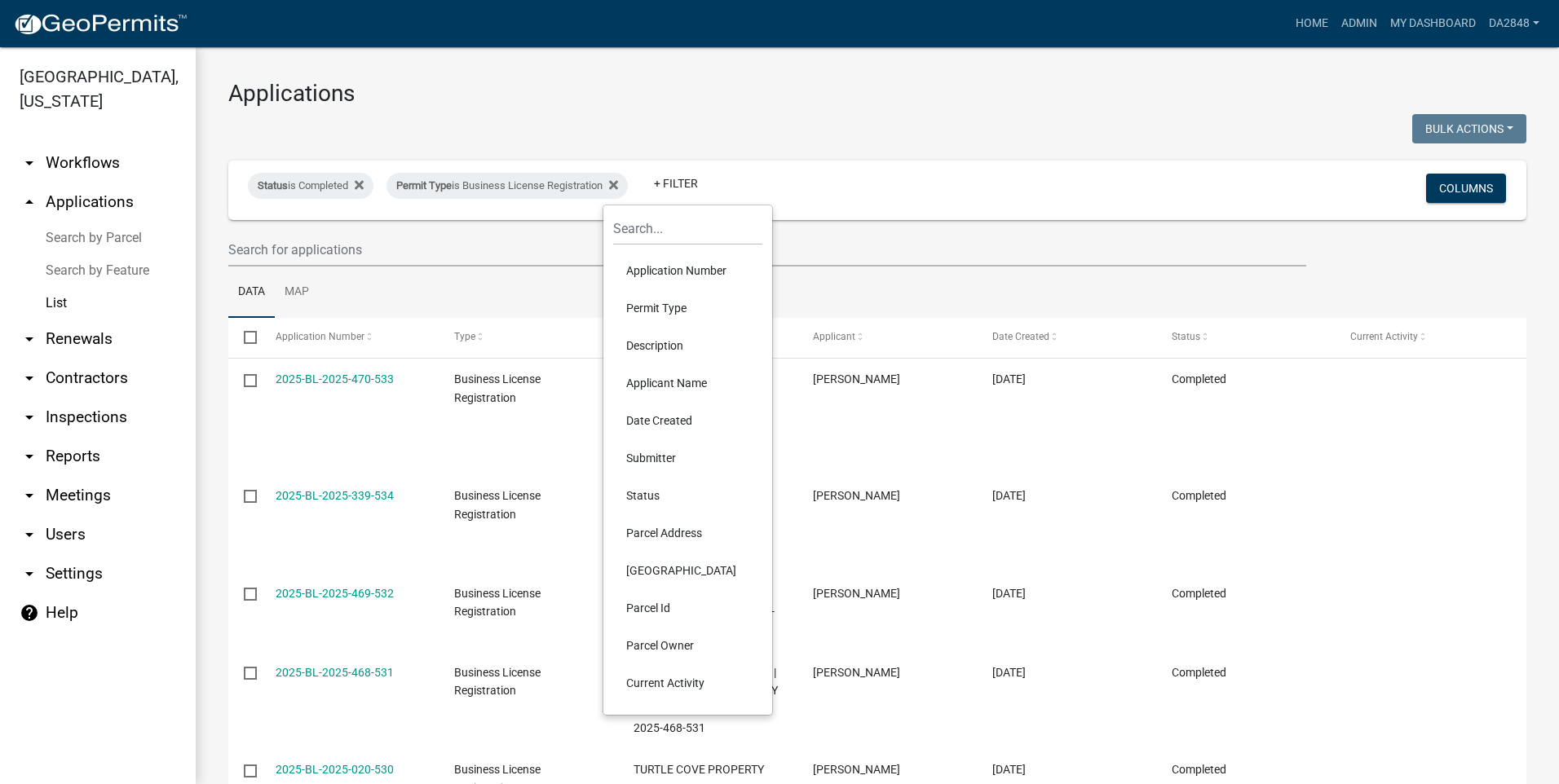
click at [669, 426] on li "Date Created" at bounding box center [687, 420] width 149 height 37
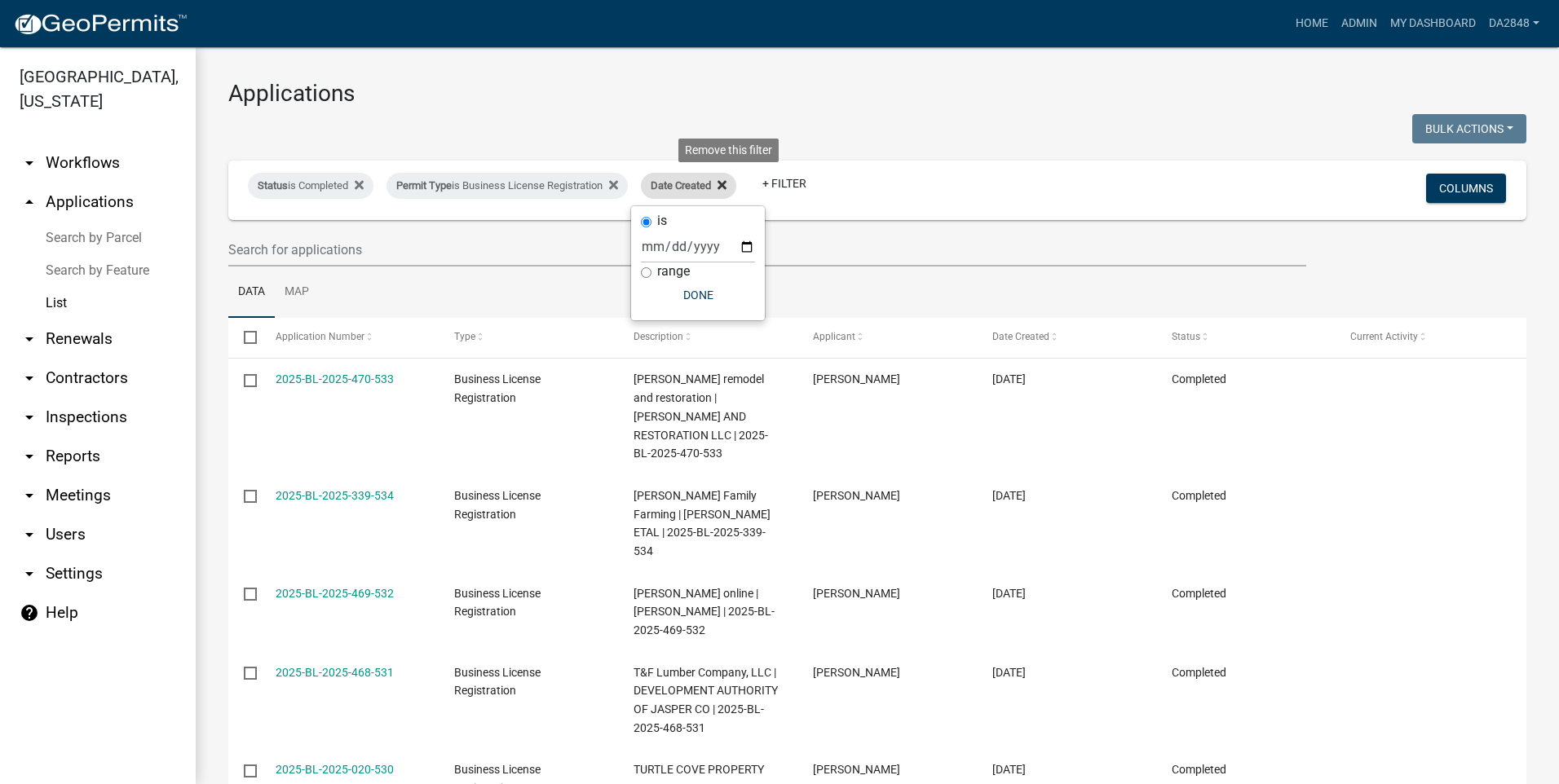
click at [727, 181] on icon at bounding box center [722, 184] width 9 height 9
click at [692, 190] on link "+ Filter" at bounding box center [675, 183] width 70 height 30
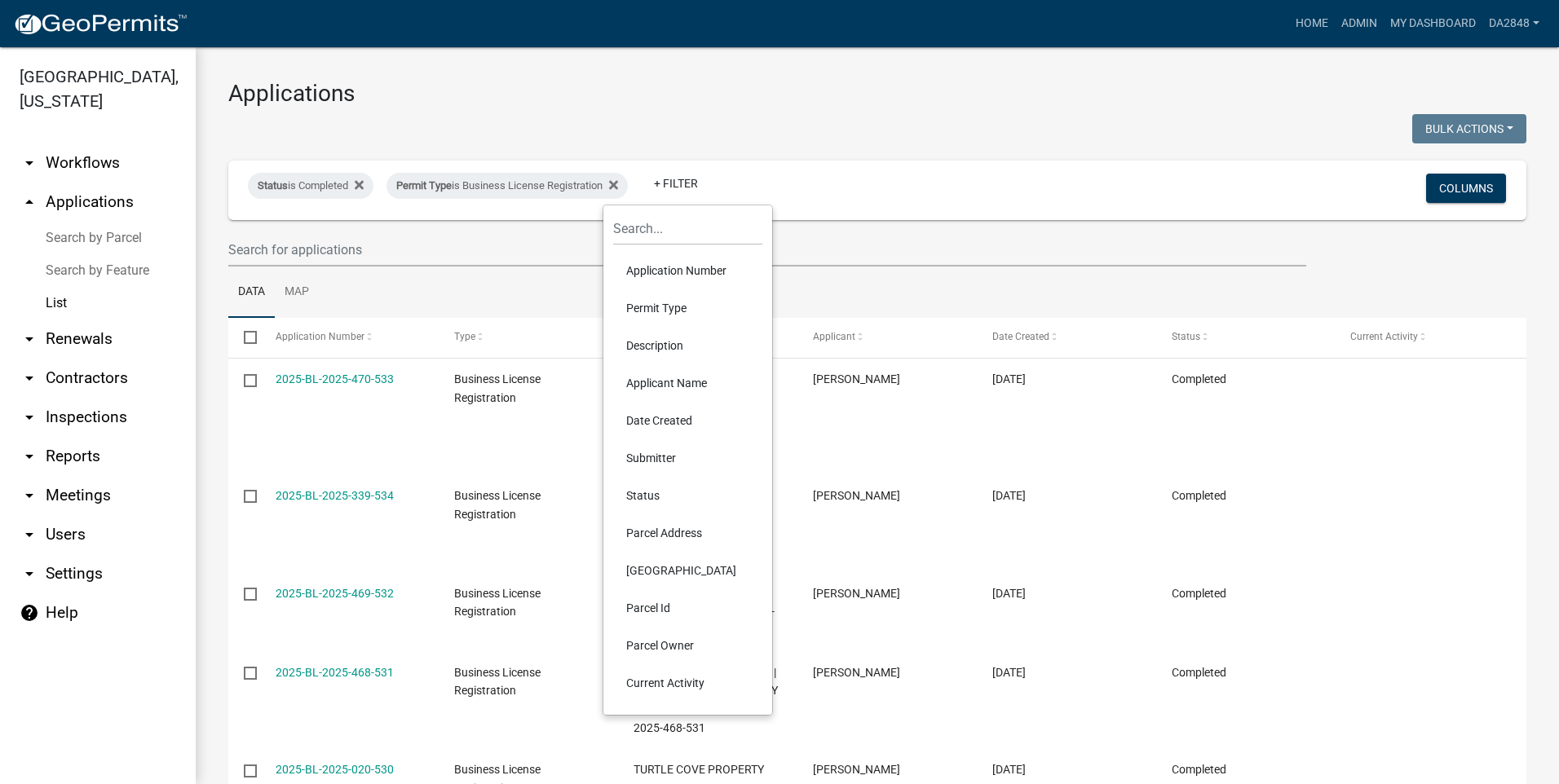
click at [658, 421] on li "Date Created" at bounding box center [687, 420] width 149 height 37
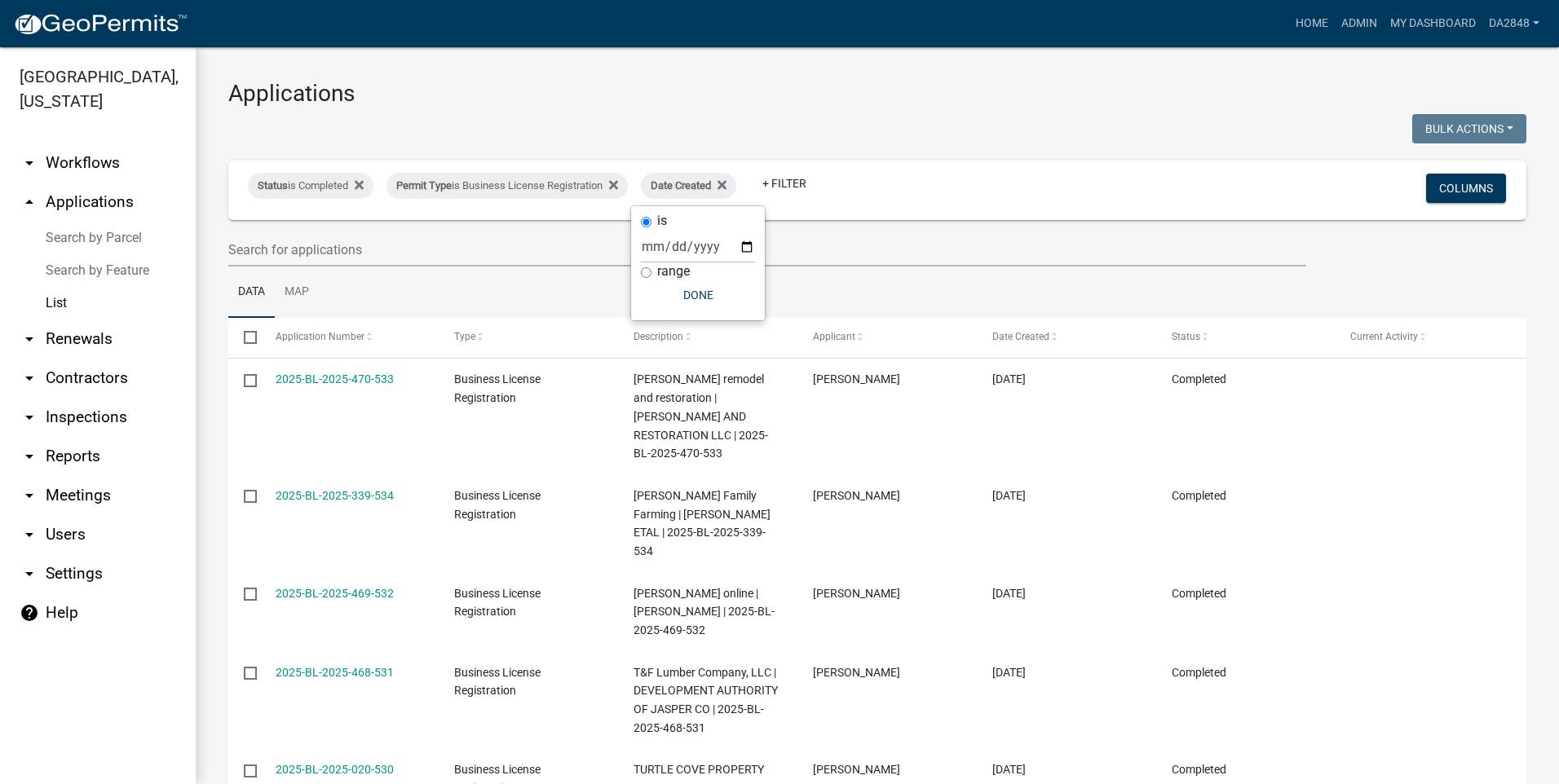
click at [646, 273] on input "range" at bounding box center [646, 273] width 11 height 11
radio input "true"
click at [723, 266] on select "[DATE] [DATE] Current Week Previous Week Current Month Last Month Current Calen…" at bounding box center [752, 264] width 163 height 34
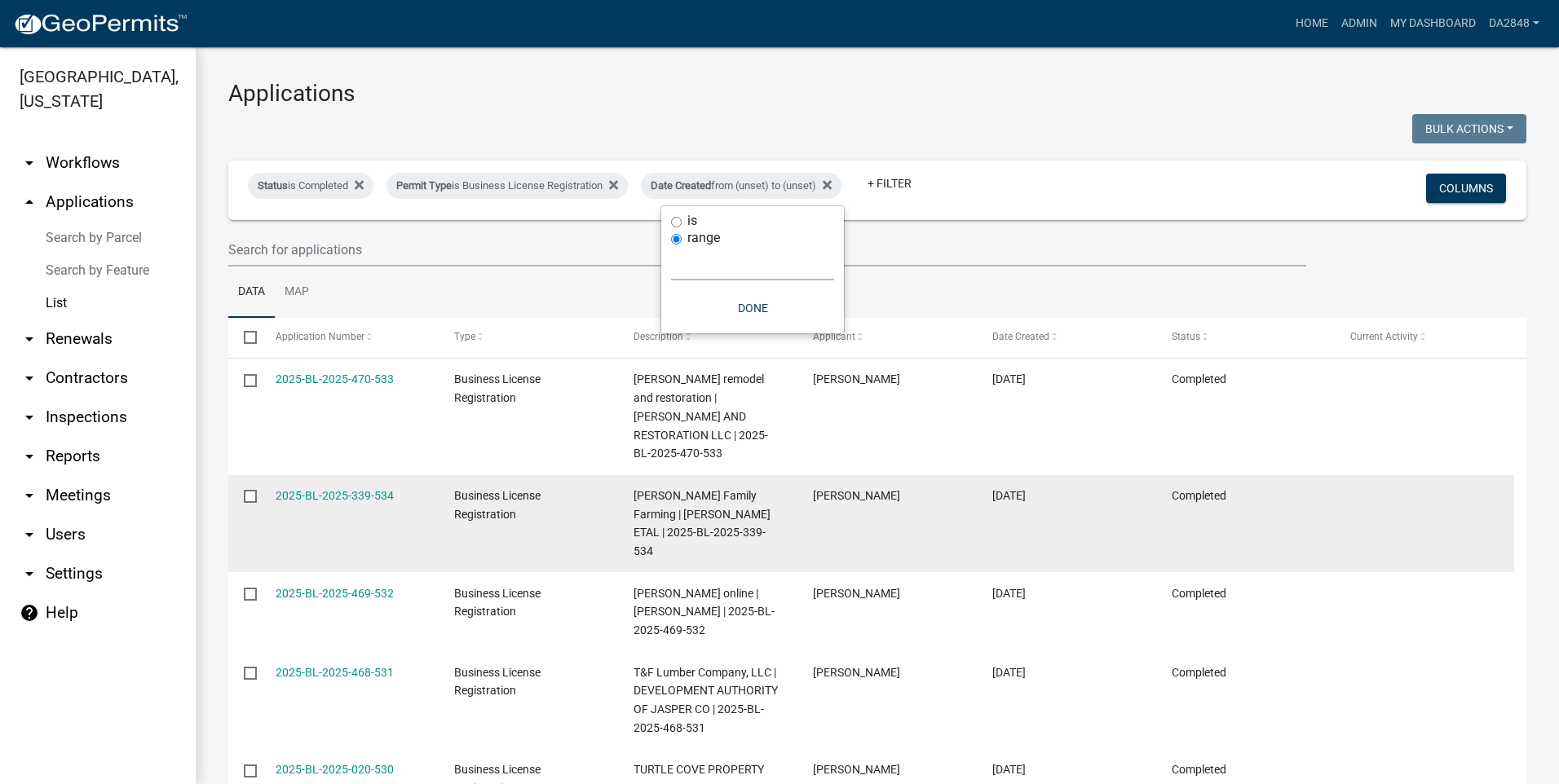
select select "custom"
click at [671, 247] on select "[DATE] [DATE] Current Week Previous Week Current Month Last Month Current Calen…" at bounding box center [752, 264] width 163 height 34
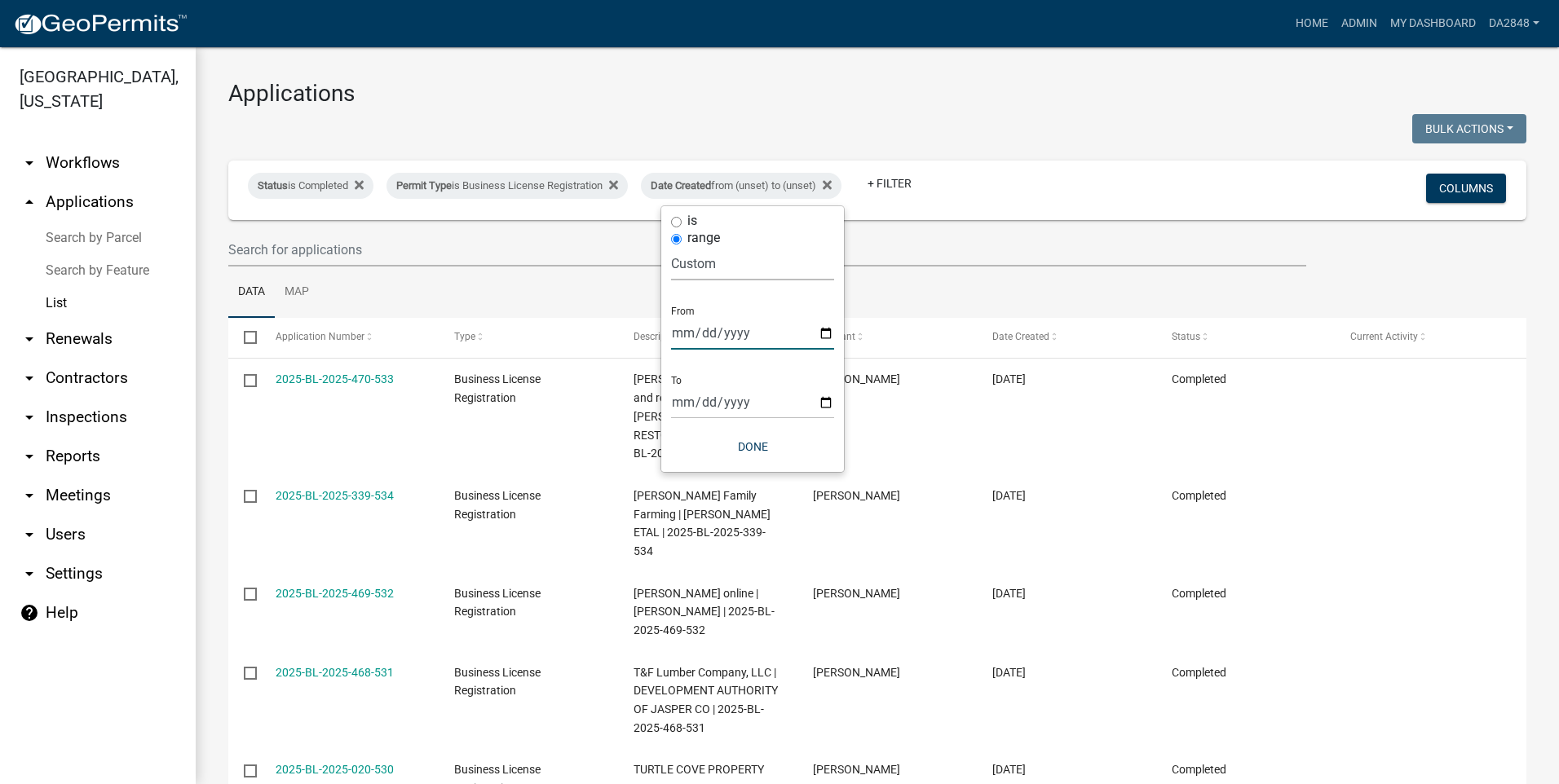
click at [826, 337] on input "date" at bounding box center [752, 333] width 163 height 34
type input "[DATE]"
click at [730, 404] on input "date" at bounding box center [763, 403] width 163 height 34
click at [835, 404] on input "date" at bounding box center [763, 403] width 163 height 34
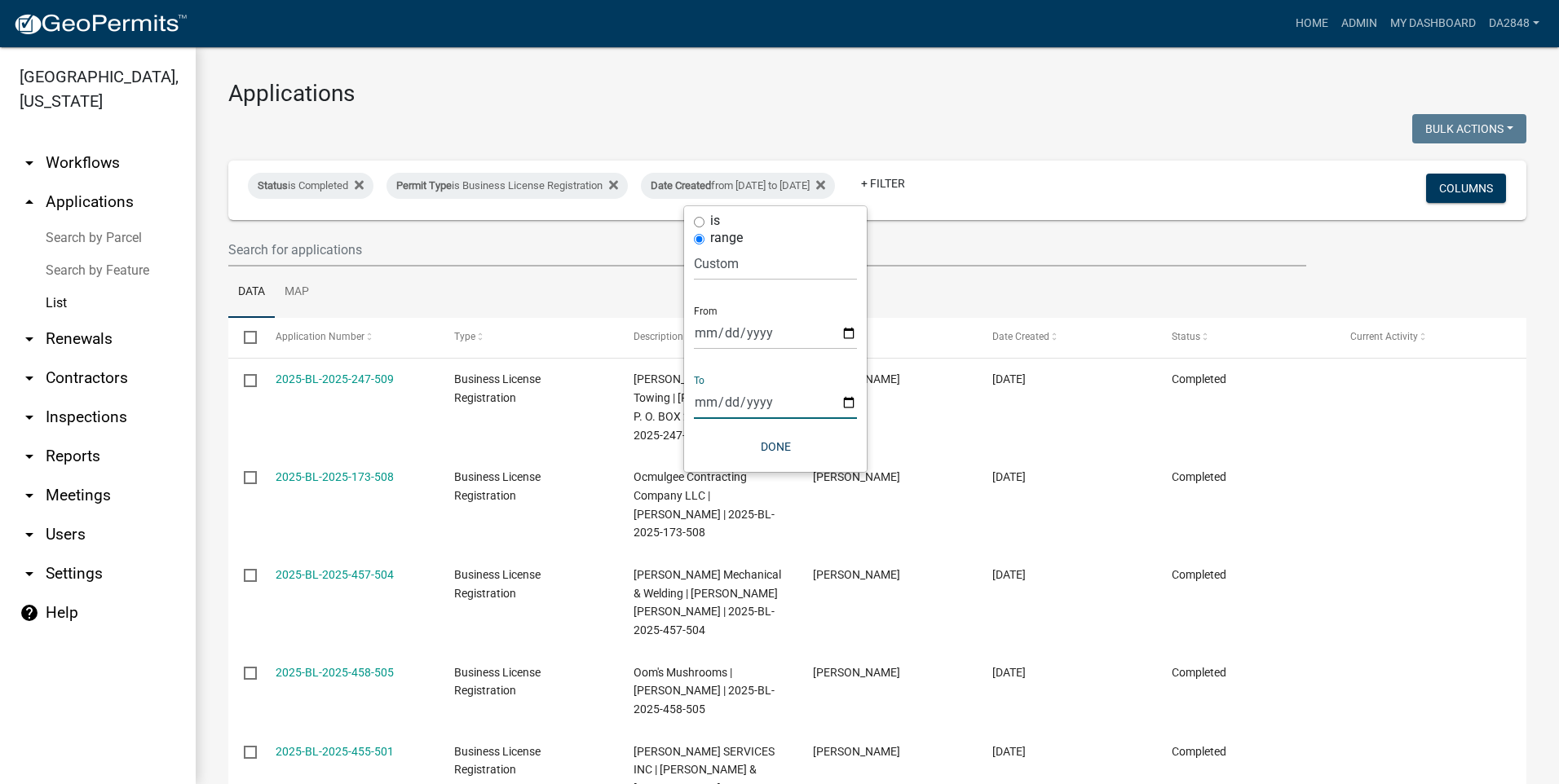
type input "[DATE]"
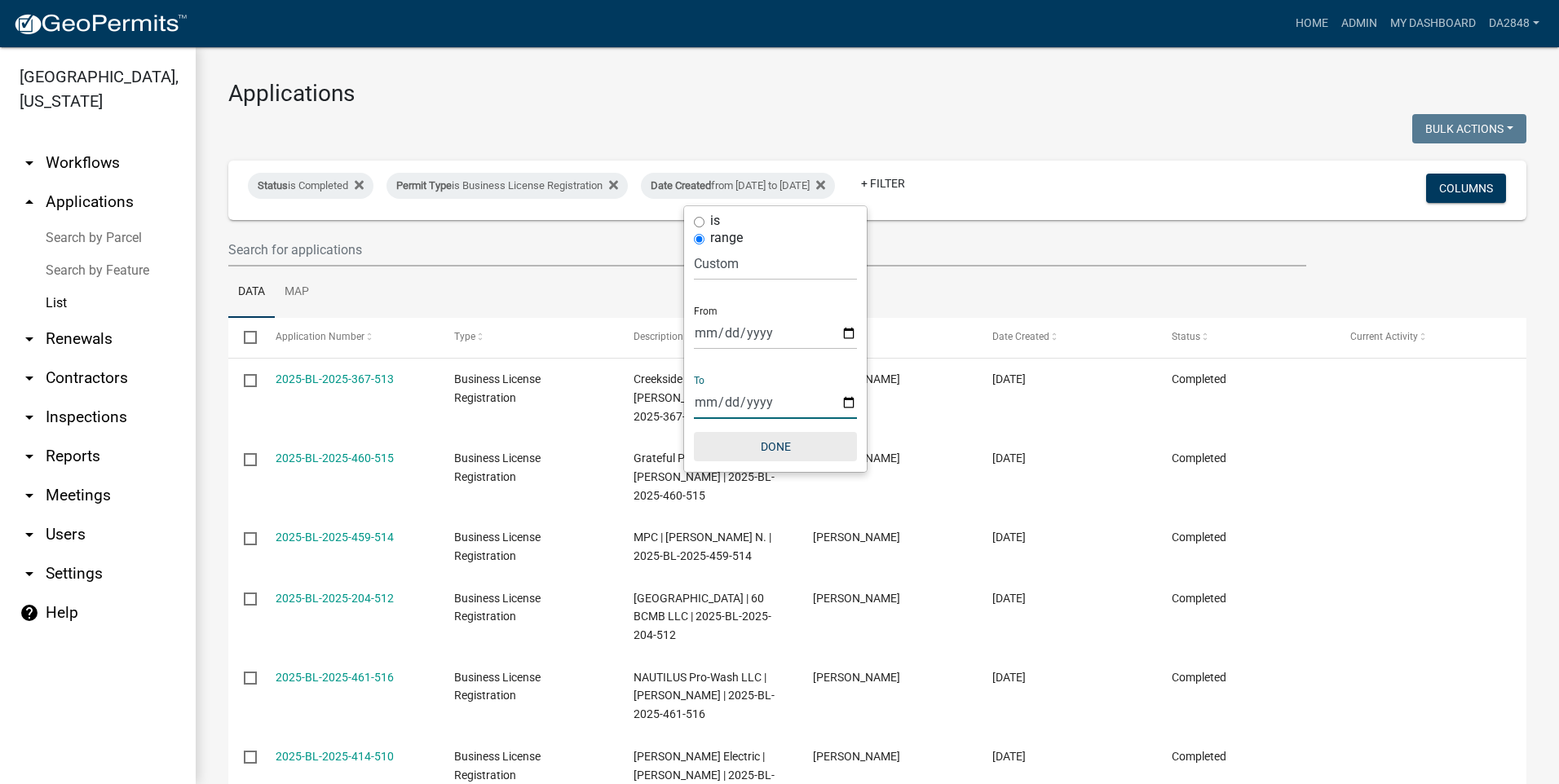
click at [772, 443] on button "Done" at bounding box center [775, 446] width 163 height 30
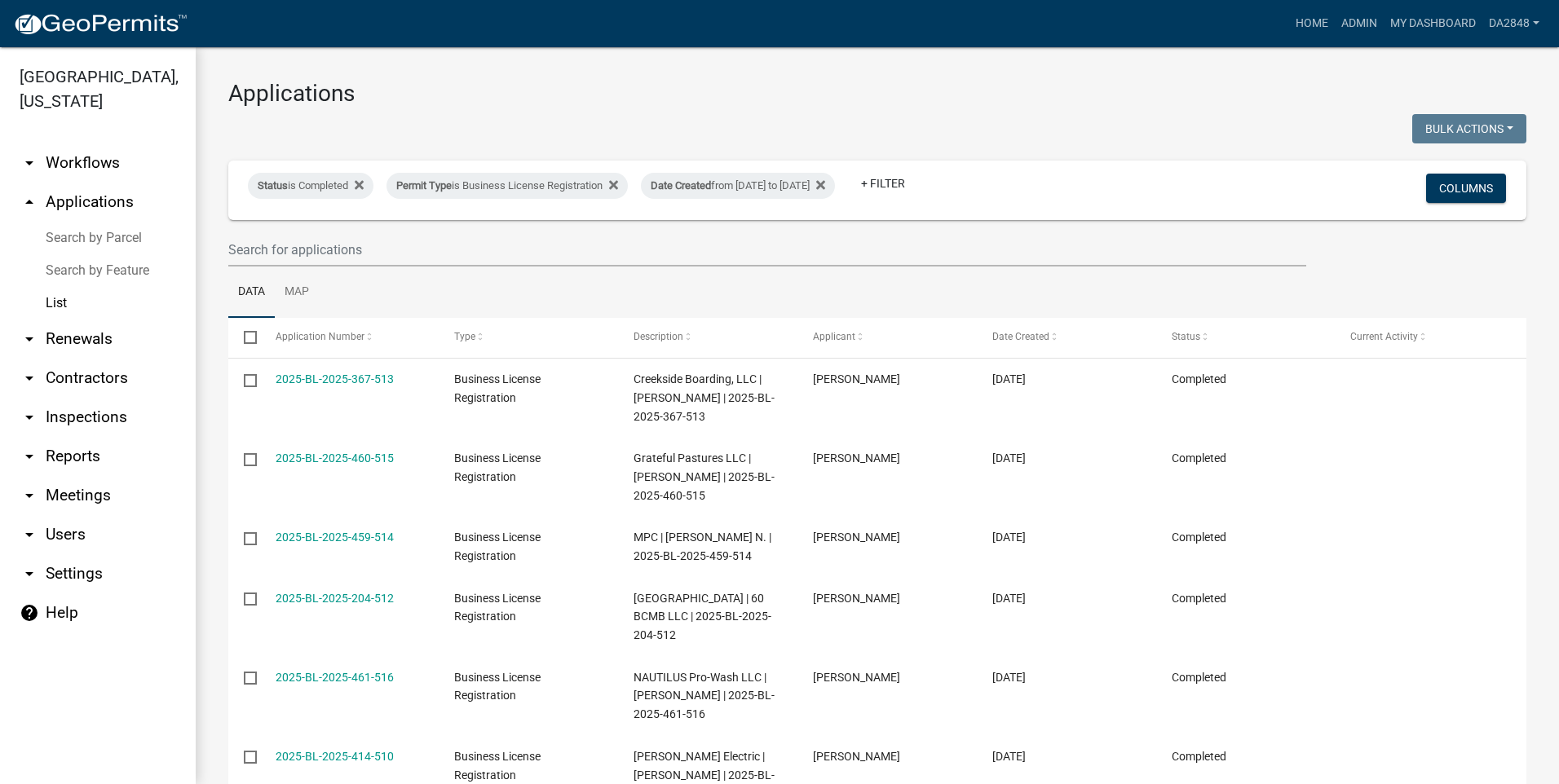
click at [42, 457] on link "arrow_drop_down Reports" at bounding box center [98, 457] width 196 height 39
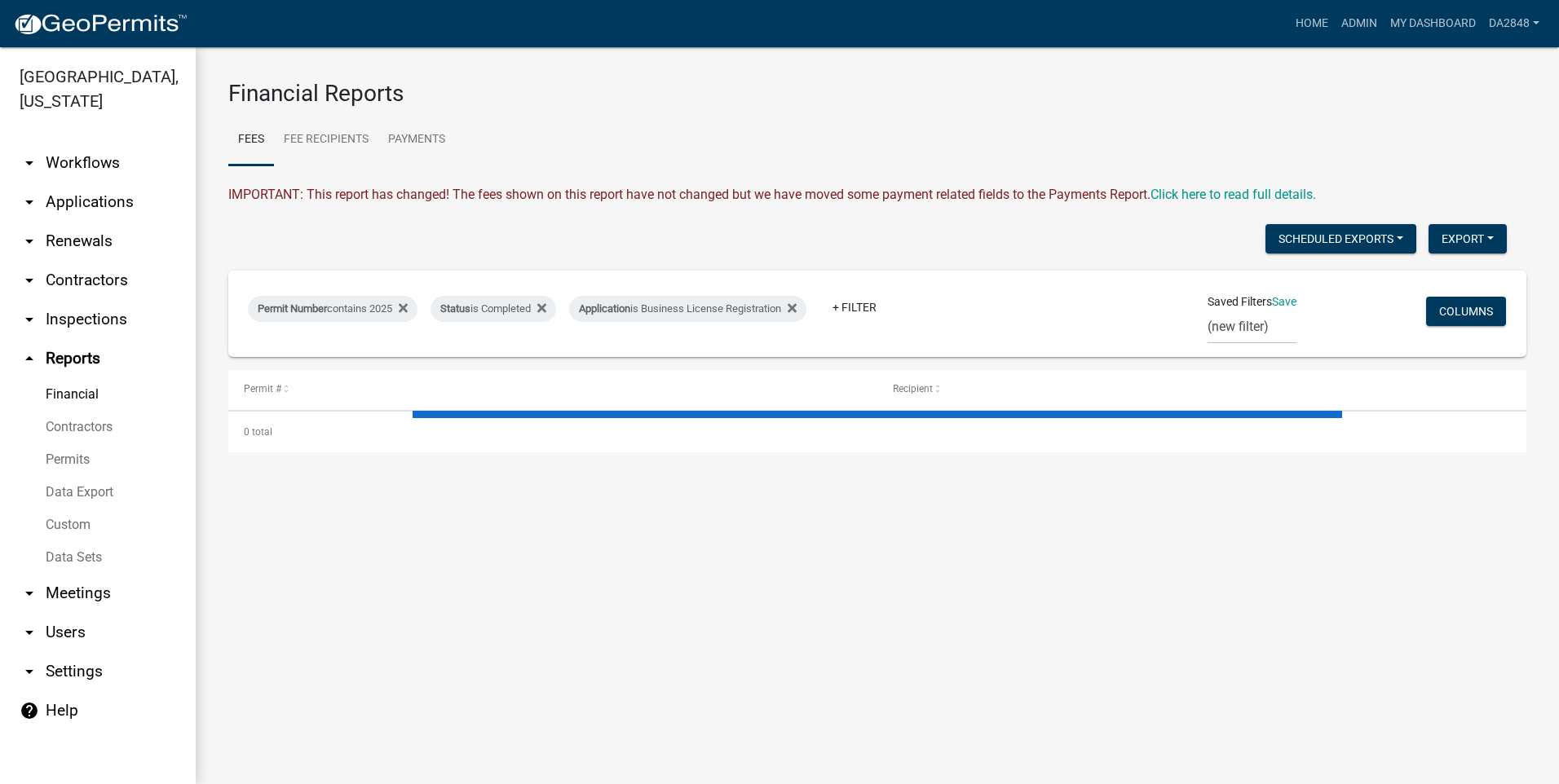
select select "3: 100"
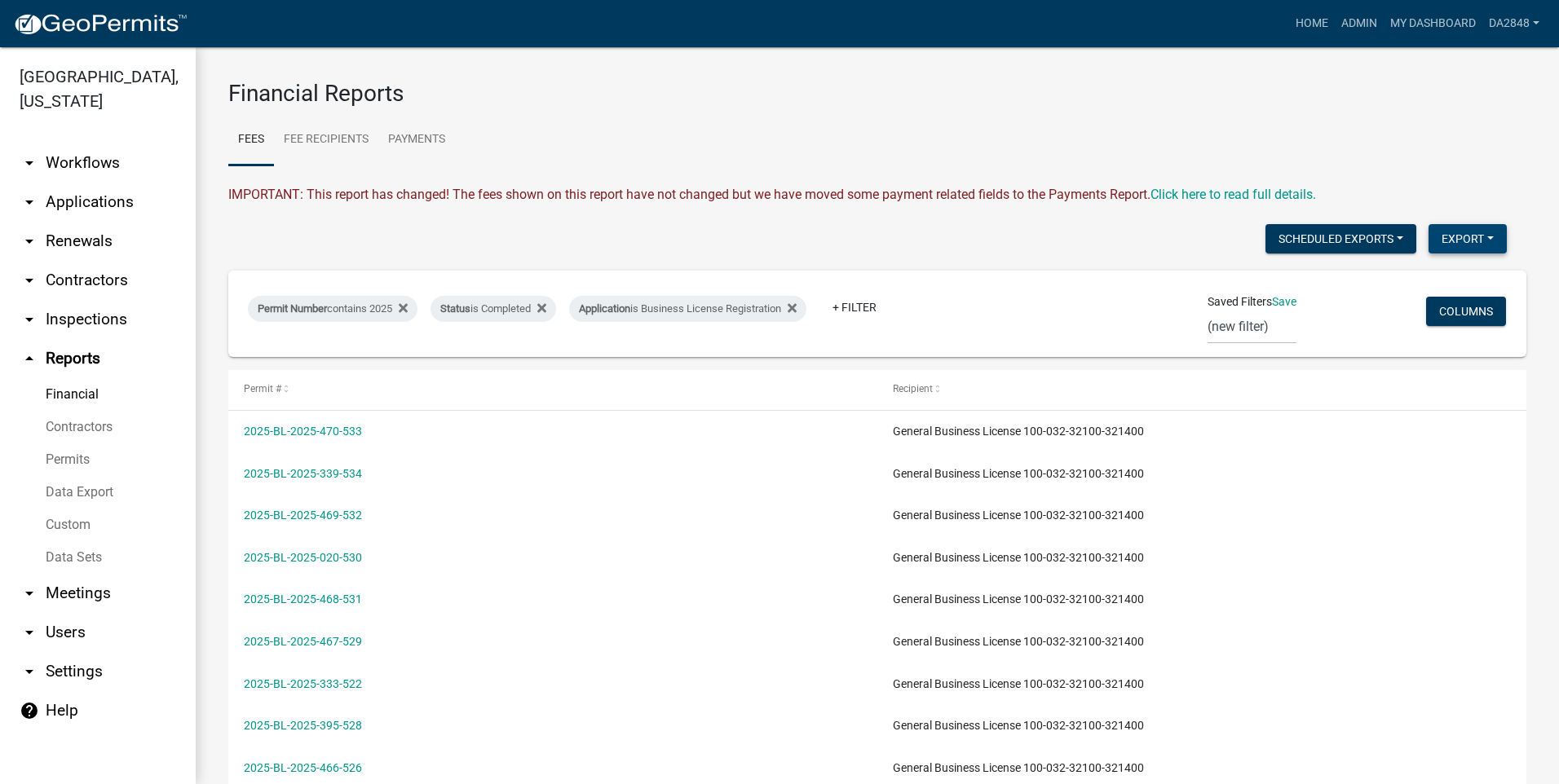
click at [1461, 241] on button "Export" at bounding box center [1467, 239] width 78 height 30
click at [1432, 284] on button "Excel Format (.xlsx)" at bounding box center [1430, 281] width 153 height 39
click at [1040, 333] on div "Permit Number contains 2025 Status is Completed Application is Business License…" at bounding box center [663, 314] width 855 height 42
click at [797, 306] on icon at bounding box center [792, 308] width 9 height 9
click at [605, 308] on link "+ Filter" at bounding box center [604, 307] width 70 height 30
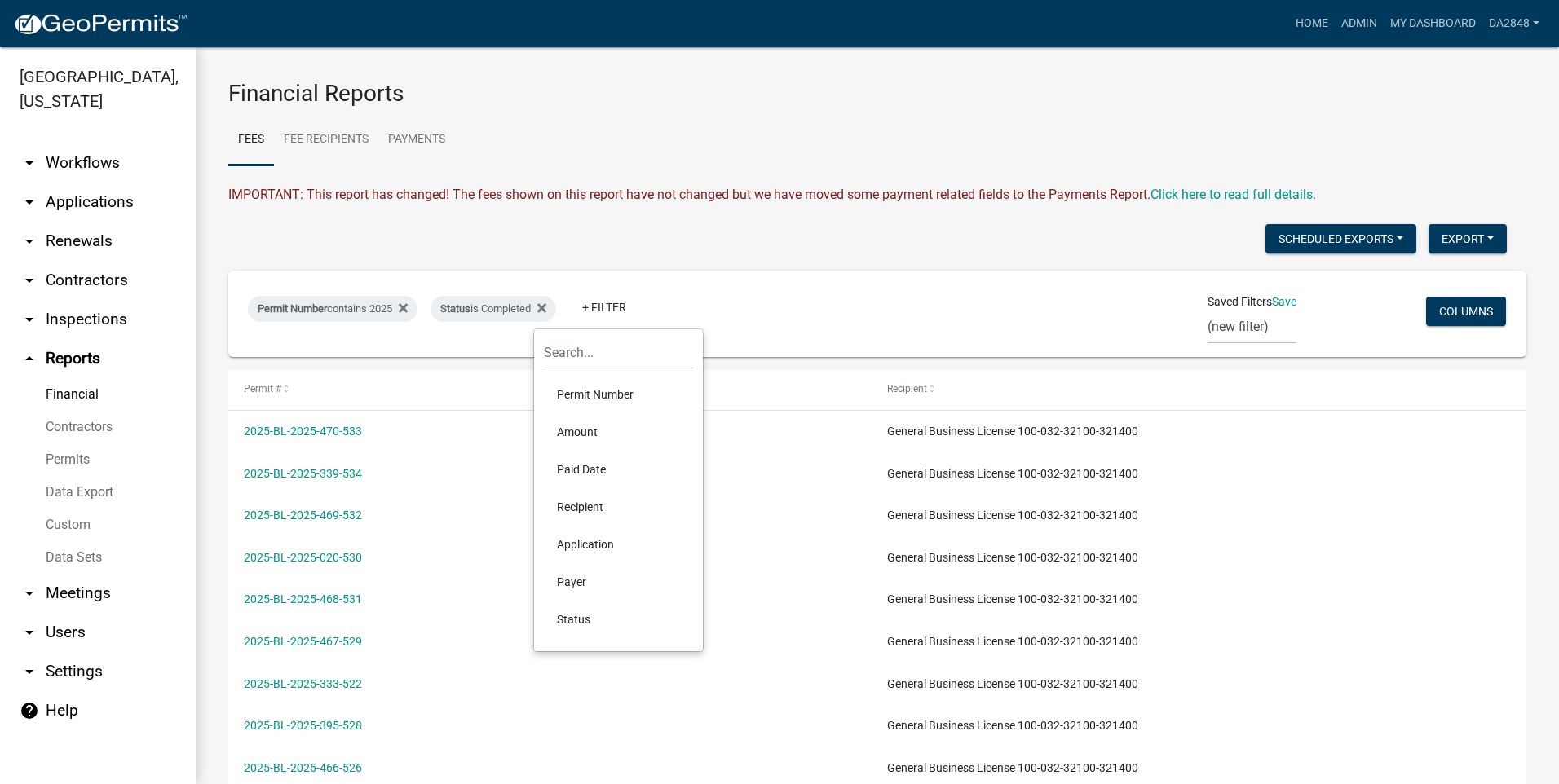
click at [599, 397] on li "Permit Number" at bounding box center [618, 394] width 149 height 37
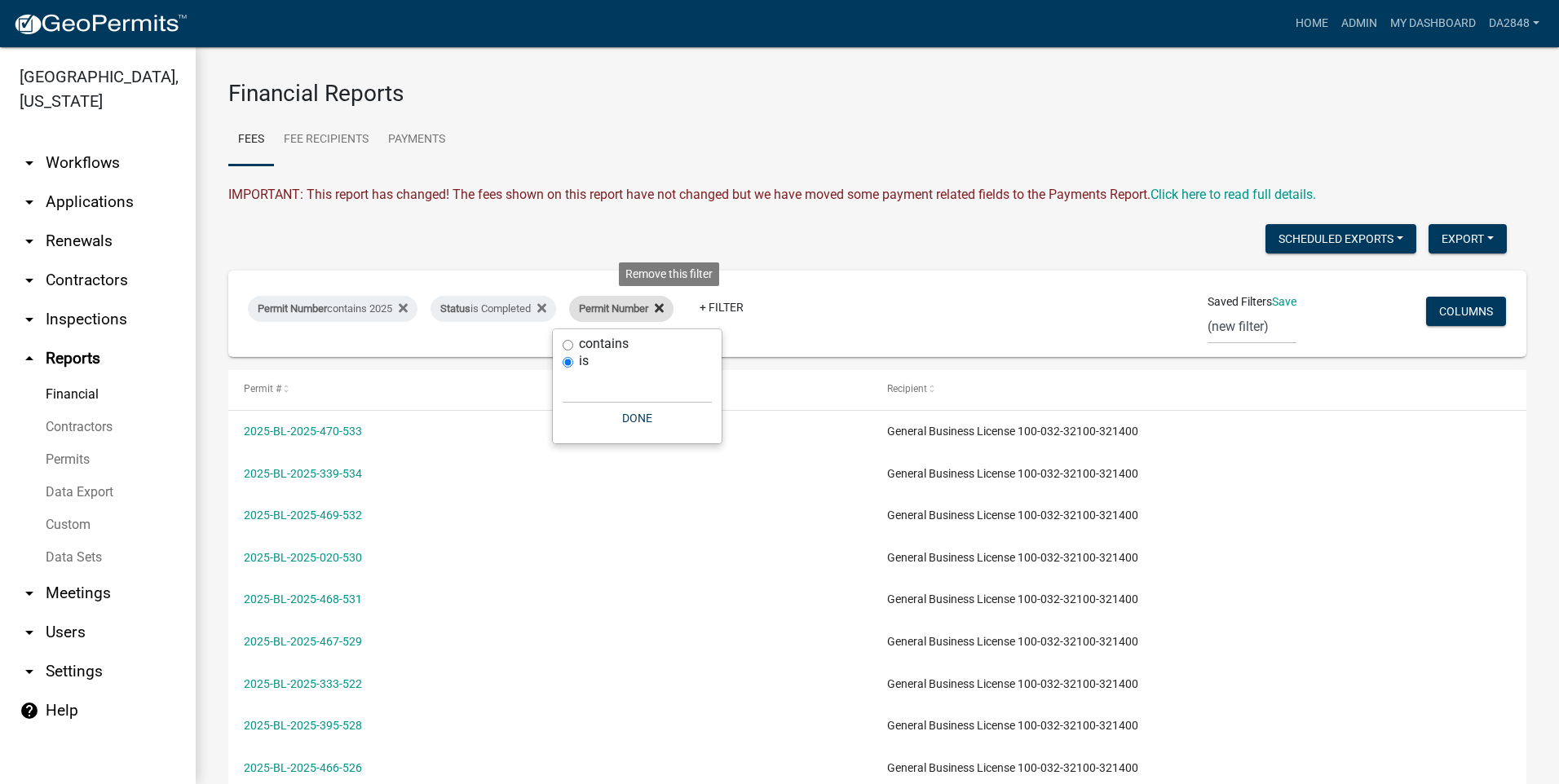
click at [663, 305] on icon at bounding box center [659, 308] width 9 height 9
click at [617, 307] on link "+ Filter" at bounding box center [604, 307] width 70 height 30
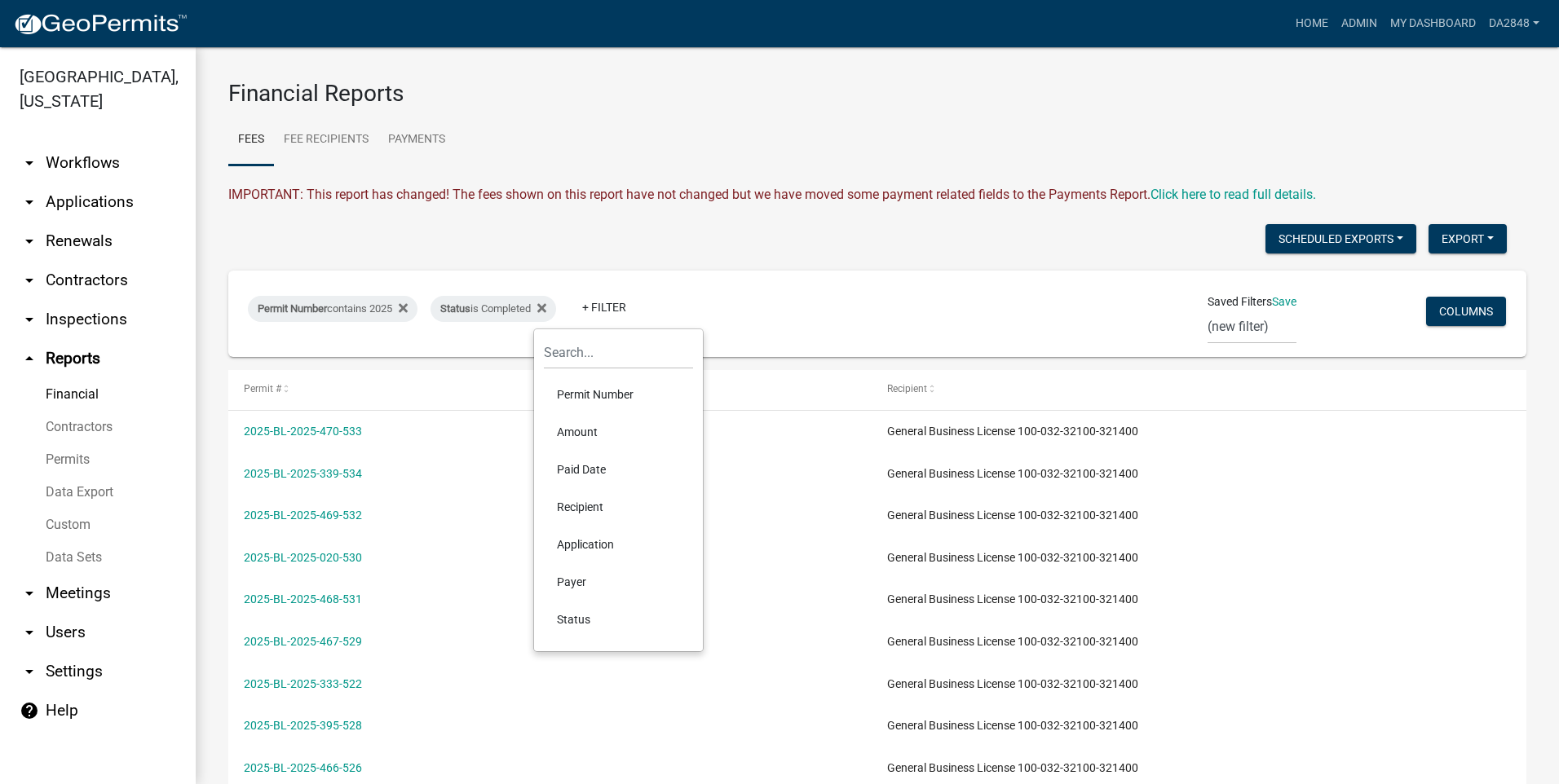
click at [582, 544] on li "Application" at bounding box center [618, 544] width 149 height 37
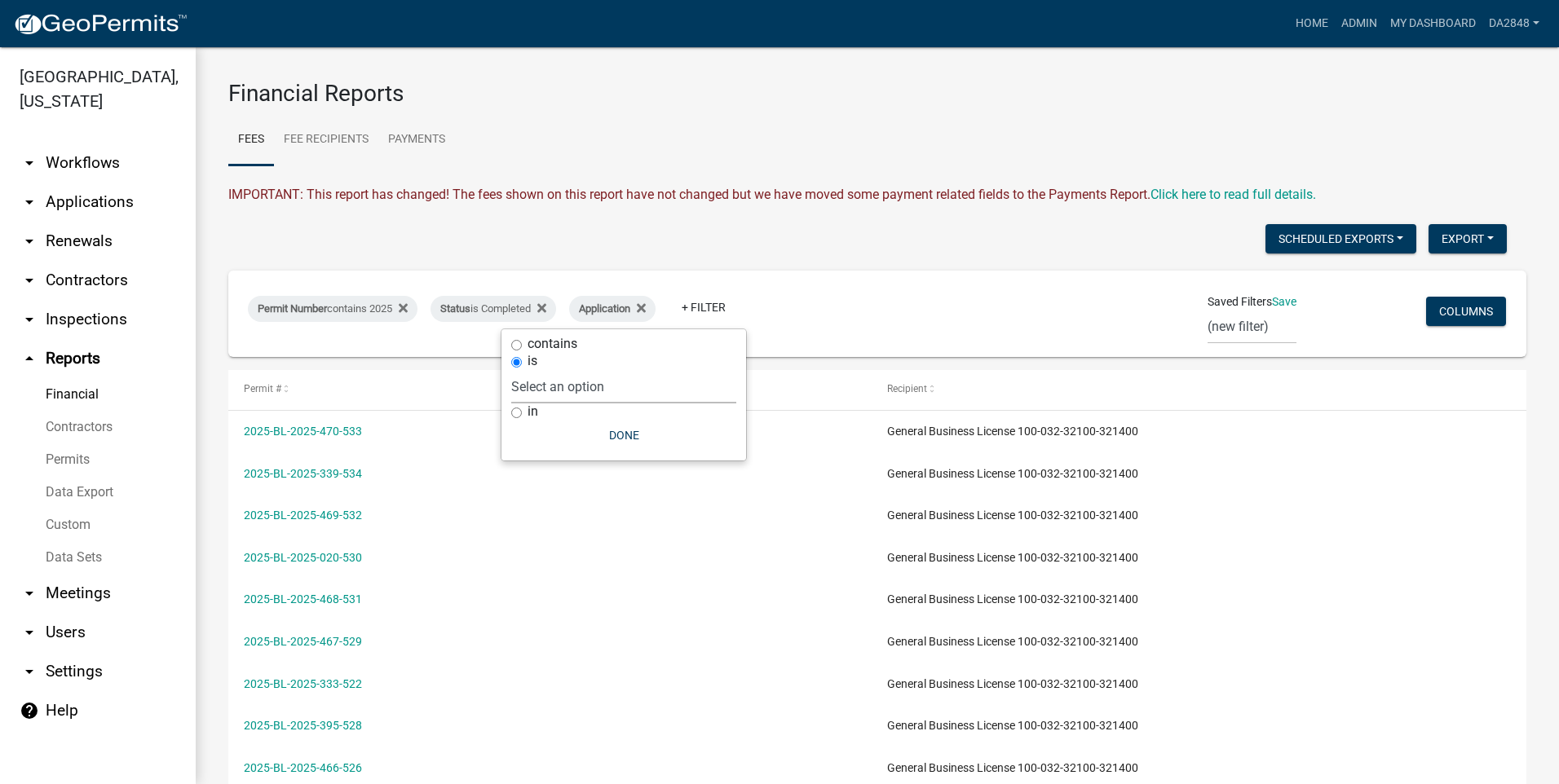
click at [554, 386] on select "Select an option Miscellaneous Alcoholic Beverage License Application Business …" at bounding box center [624, 387] width 225 height 34
select select "b38fc85d-fff5-41e7-89fb-9d123555cced"
click at [610, 370] on select "Select an option Miscellaneous Alcoholic Beverage License Application Business …" at bounding box center [624, 387] width 225 height 34
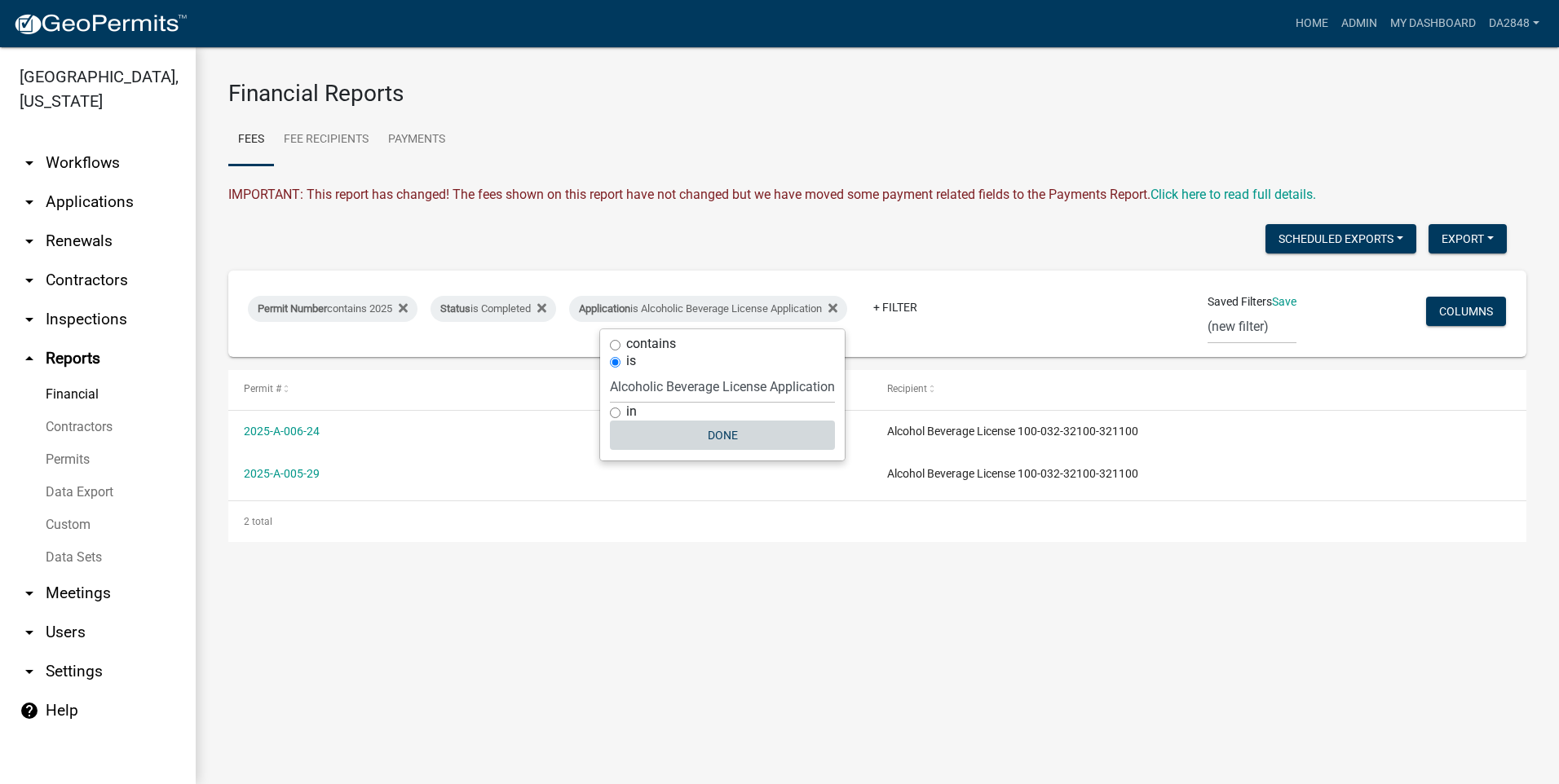
click at [711, 432] on button "Done" at bounding box center [723, 435] width 225 height 30
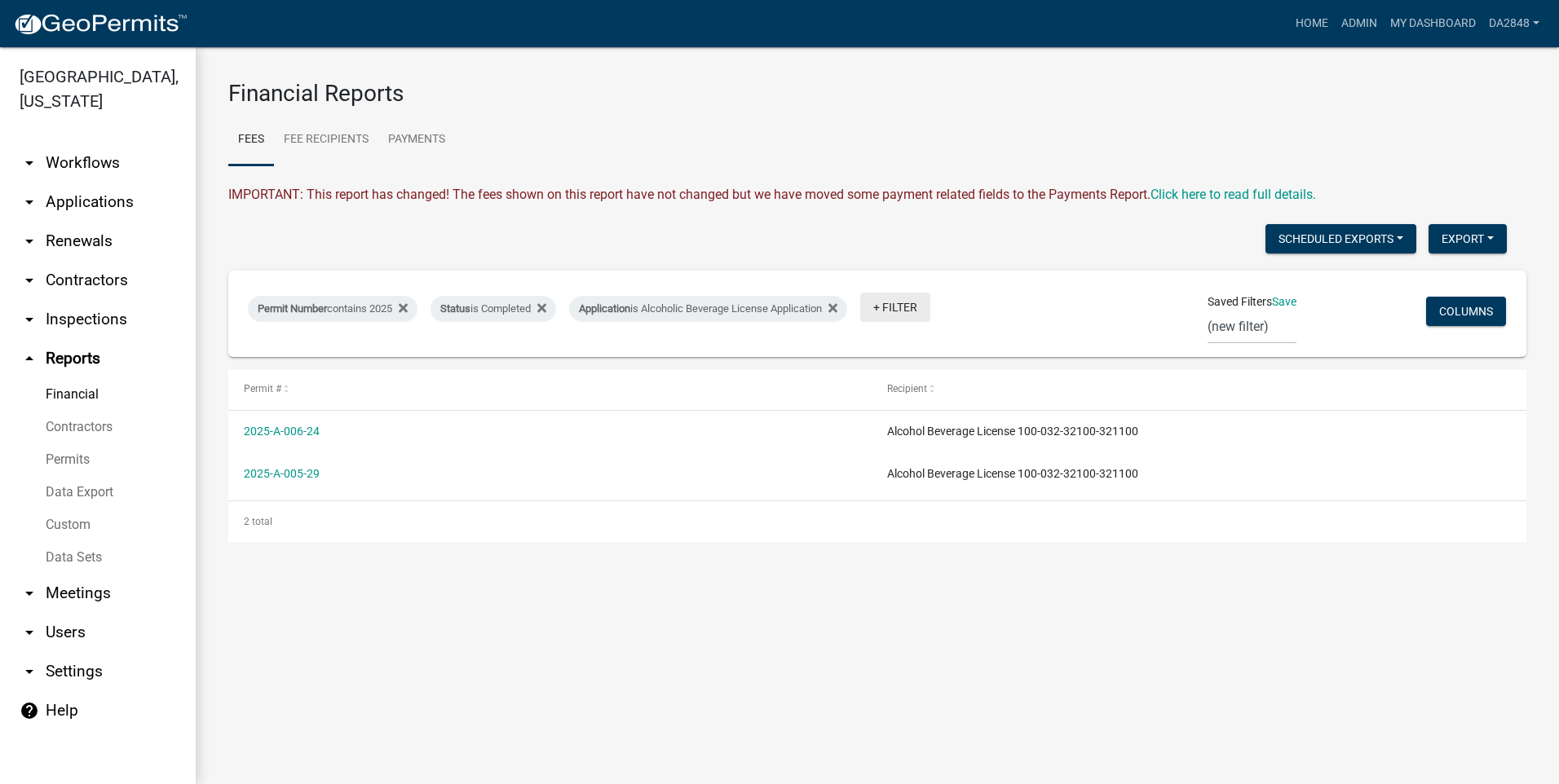
click at [903, 304] on link "+ Filter" at bounding box center [895, 307] width 70 height 30
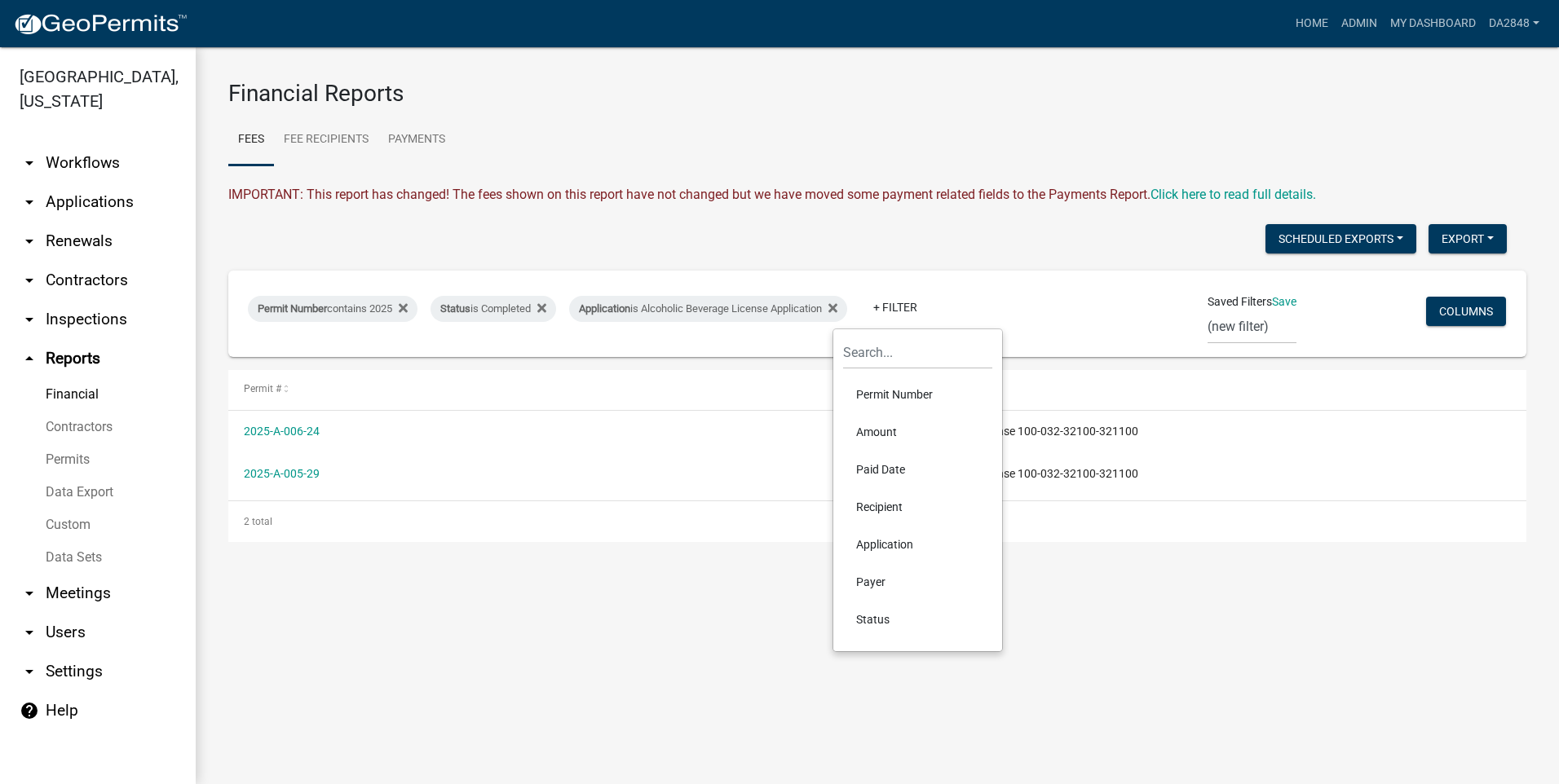
click at [873, 464] on li "Paid Date" at bounding box center [918, 469] width 149 height 37
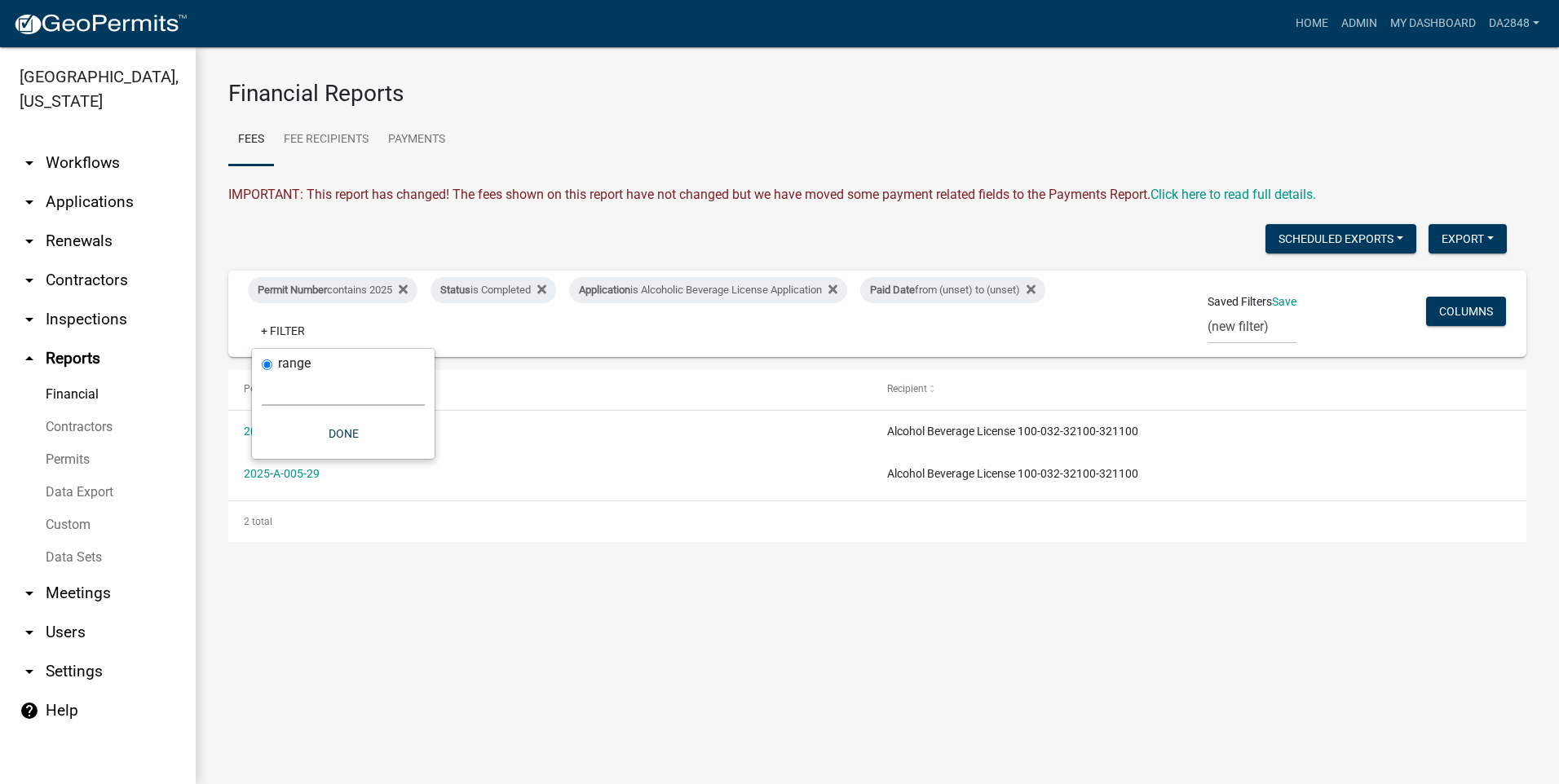
click at [298, 395] on select "[DATE] [DATE] Current Week Previous Week Current Month Last Month Current Calen…" at bounding box center [343, 389] width 163 height 34
select select "custom"
click at [262, 372] on select "[DATE] [DATE] Current Week Previous Week Current Month Last Month Current Calen…" at bounding box center [343, 389] width 163 height 34
click at [413, 458] on input "date" at bounding box center [343, 459] width 163 height 34
type input "[DATE]"
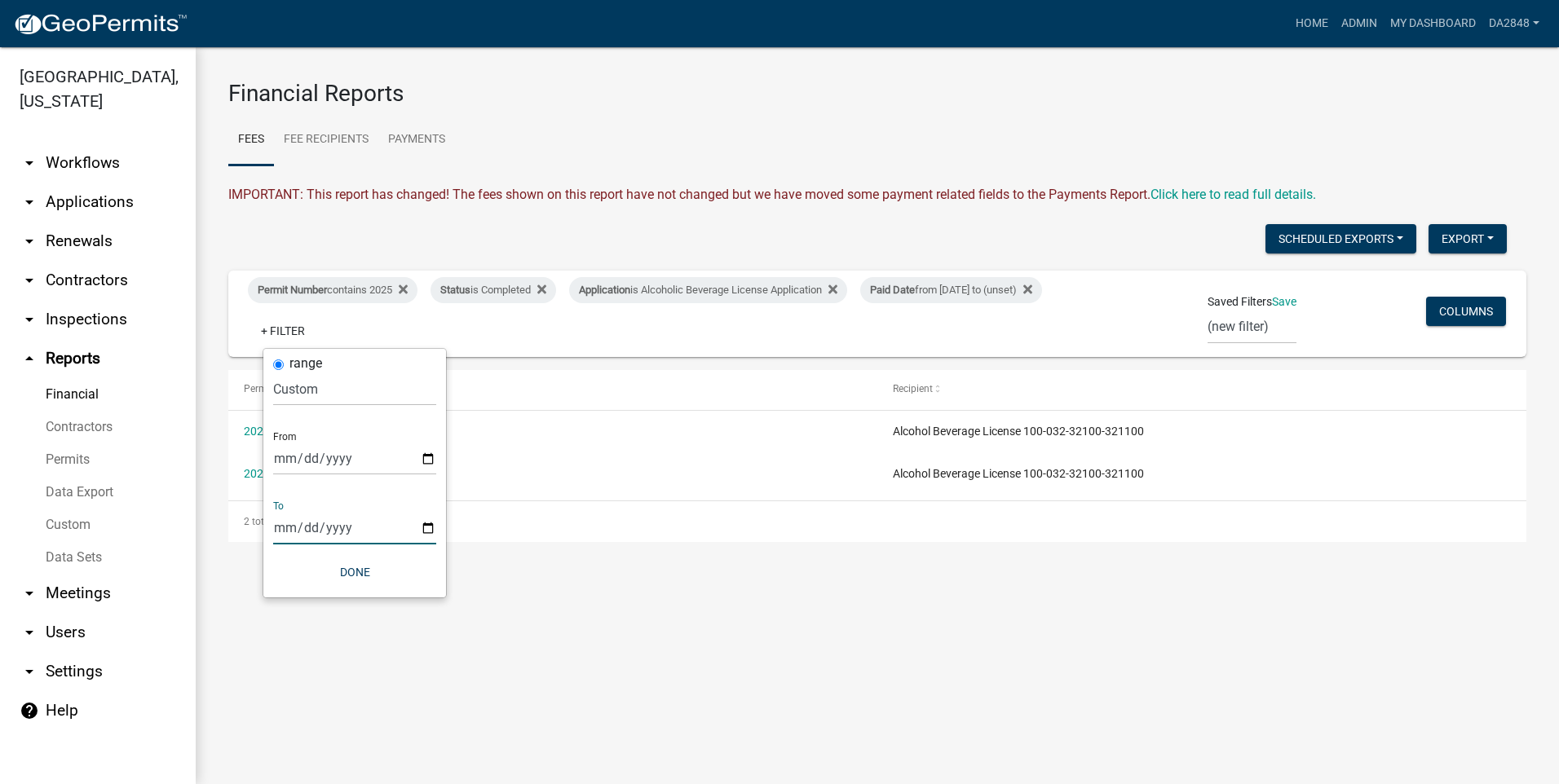
click at [322, 529] on input "date" at bounding box center [355, 528] width 163 height 34
click at [425, 525] on input "date" at bounding box center [355, 528] width 163 height 34
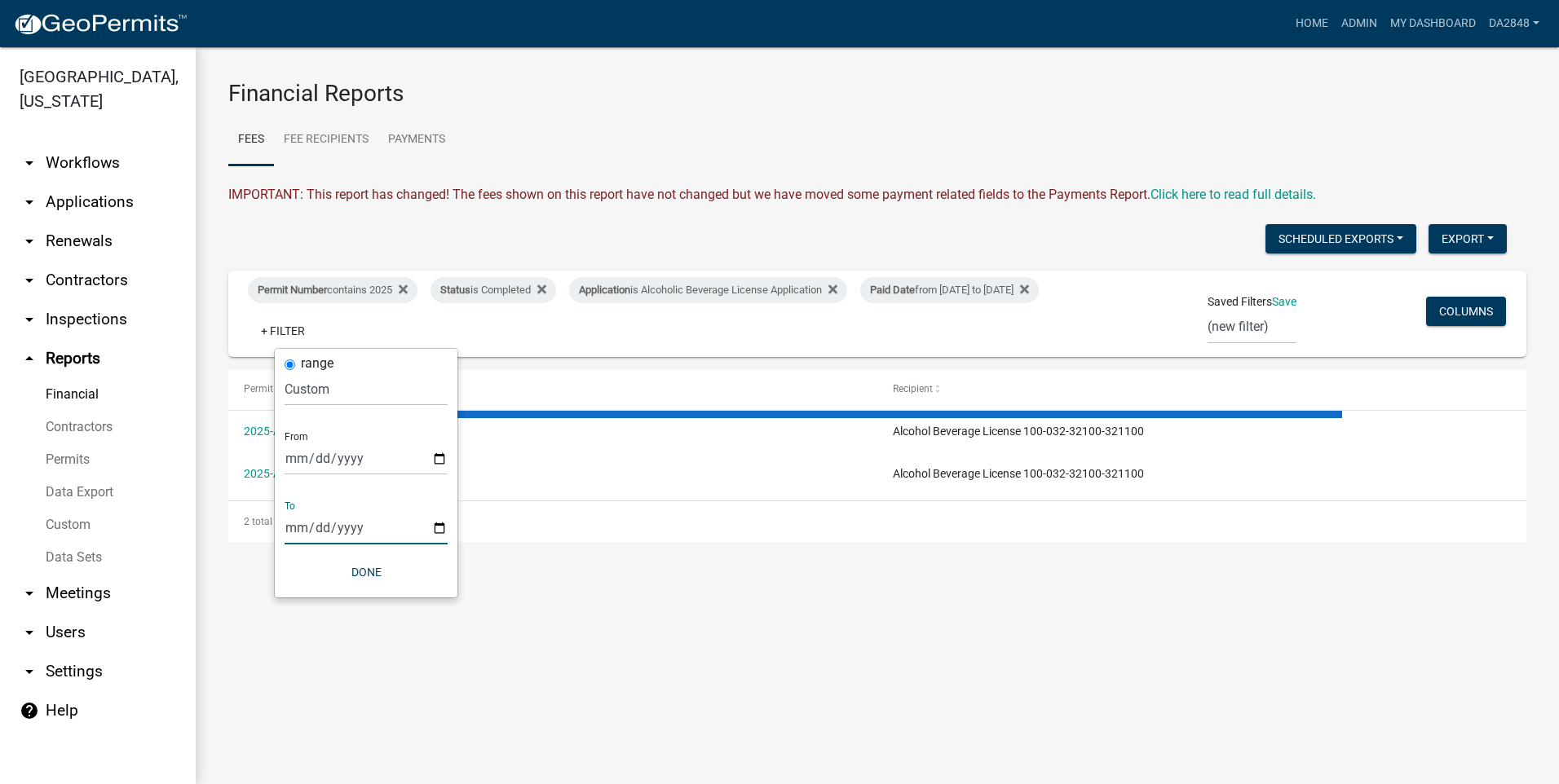
type input "[DATE]"
click at [363, 573] on button "Done" at bounding box center [365, 572] width 163 height 30
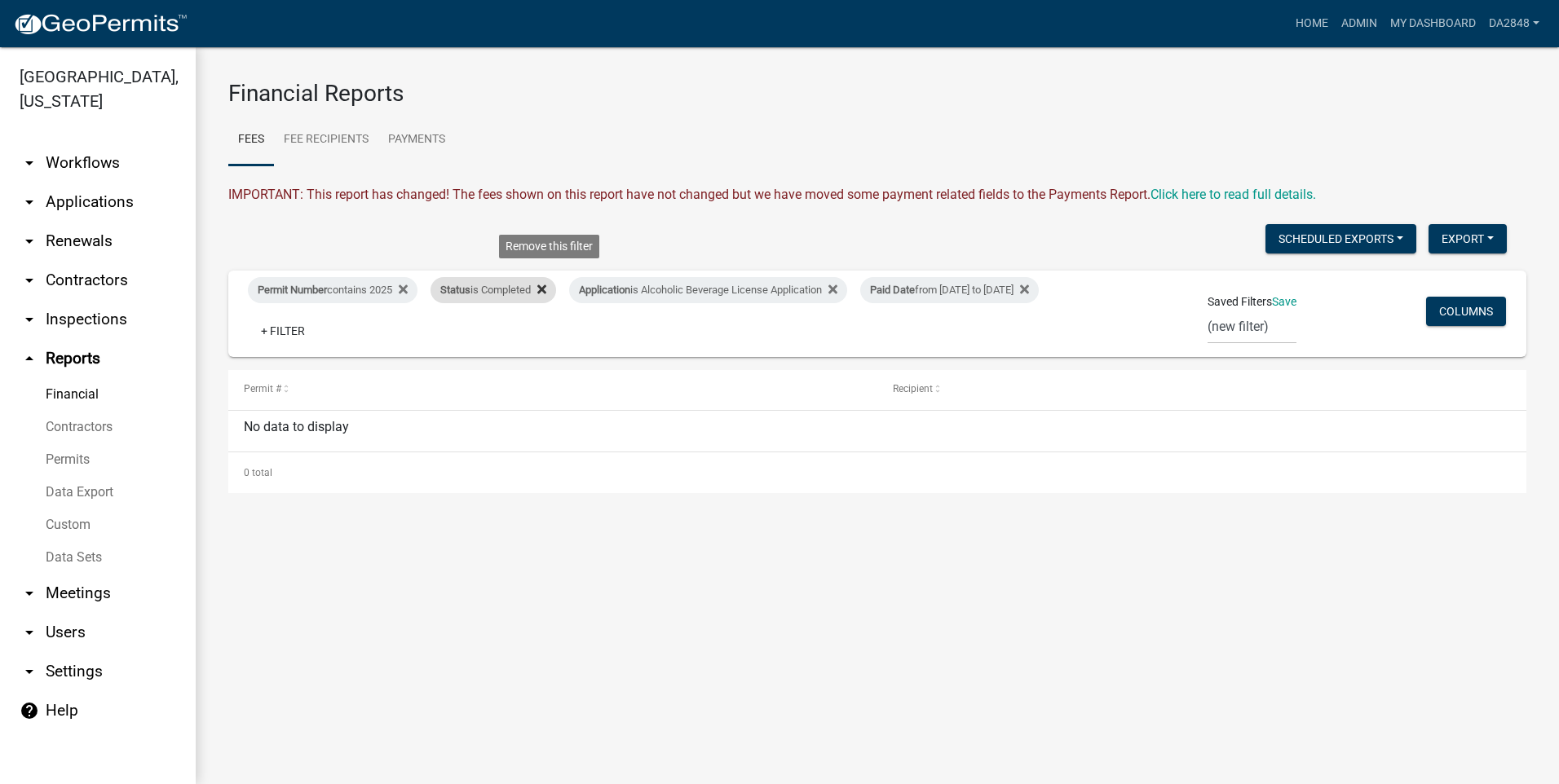
click at [546, 284] on icon at bounding box center [542, 289] width 9 height 13
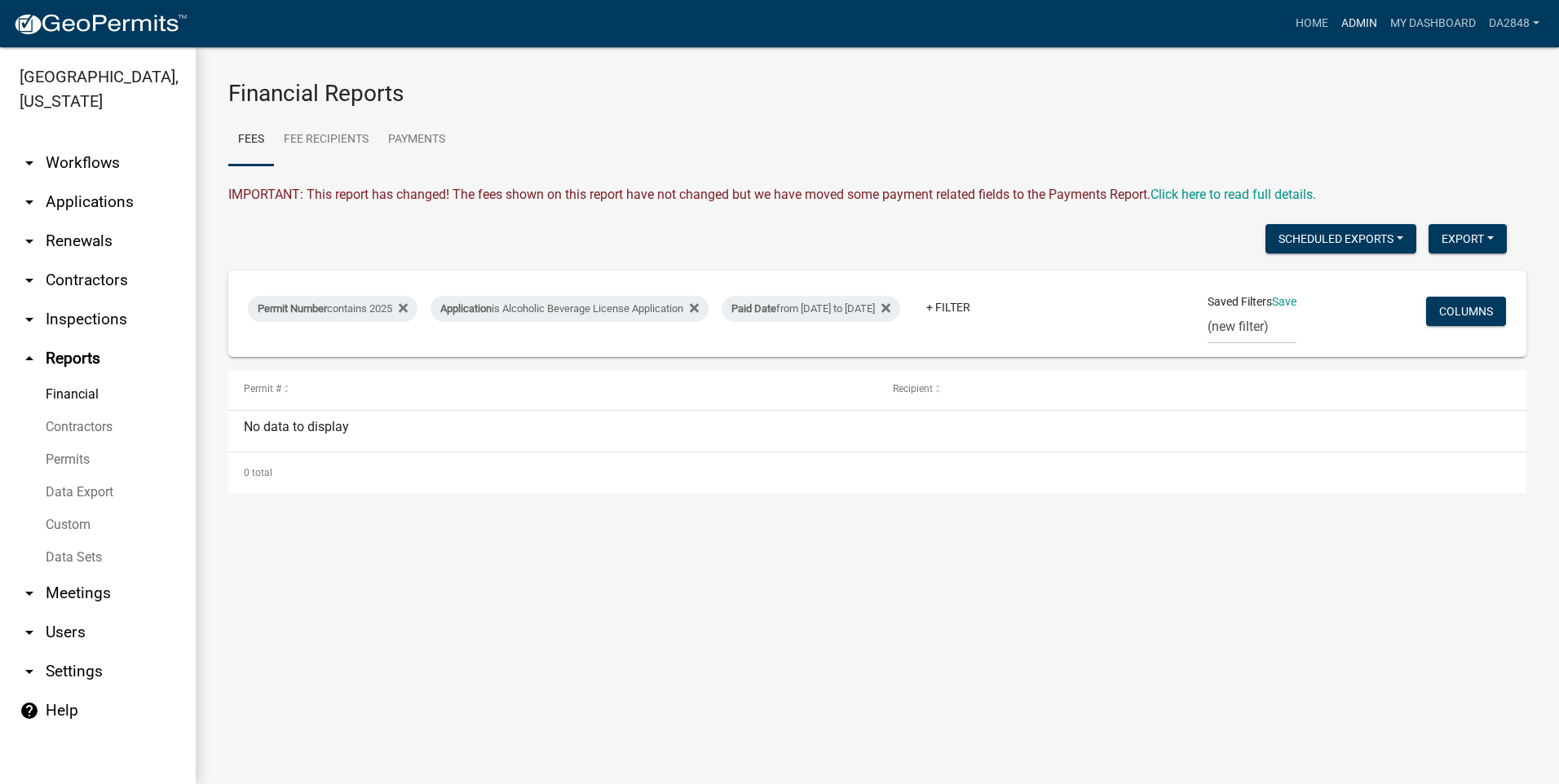
click at [1367, 16] on link "Admin" at bounding box center [1359, 24] width 49 height 31
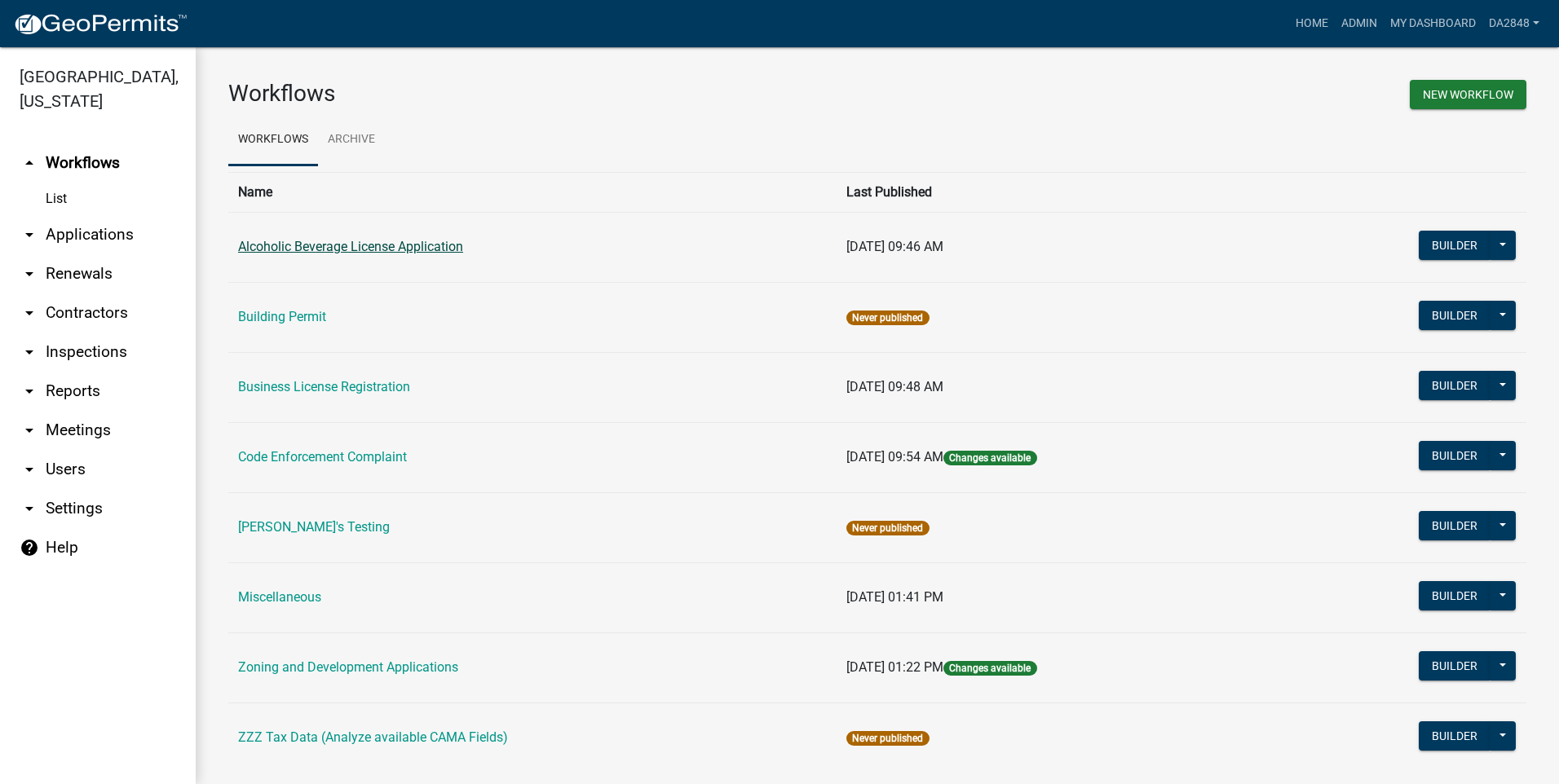
click at [313, 243] on link "Alcoholic Beverage License Application" at bounding box center [350, 246] width 225 height 15
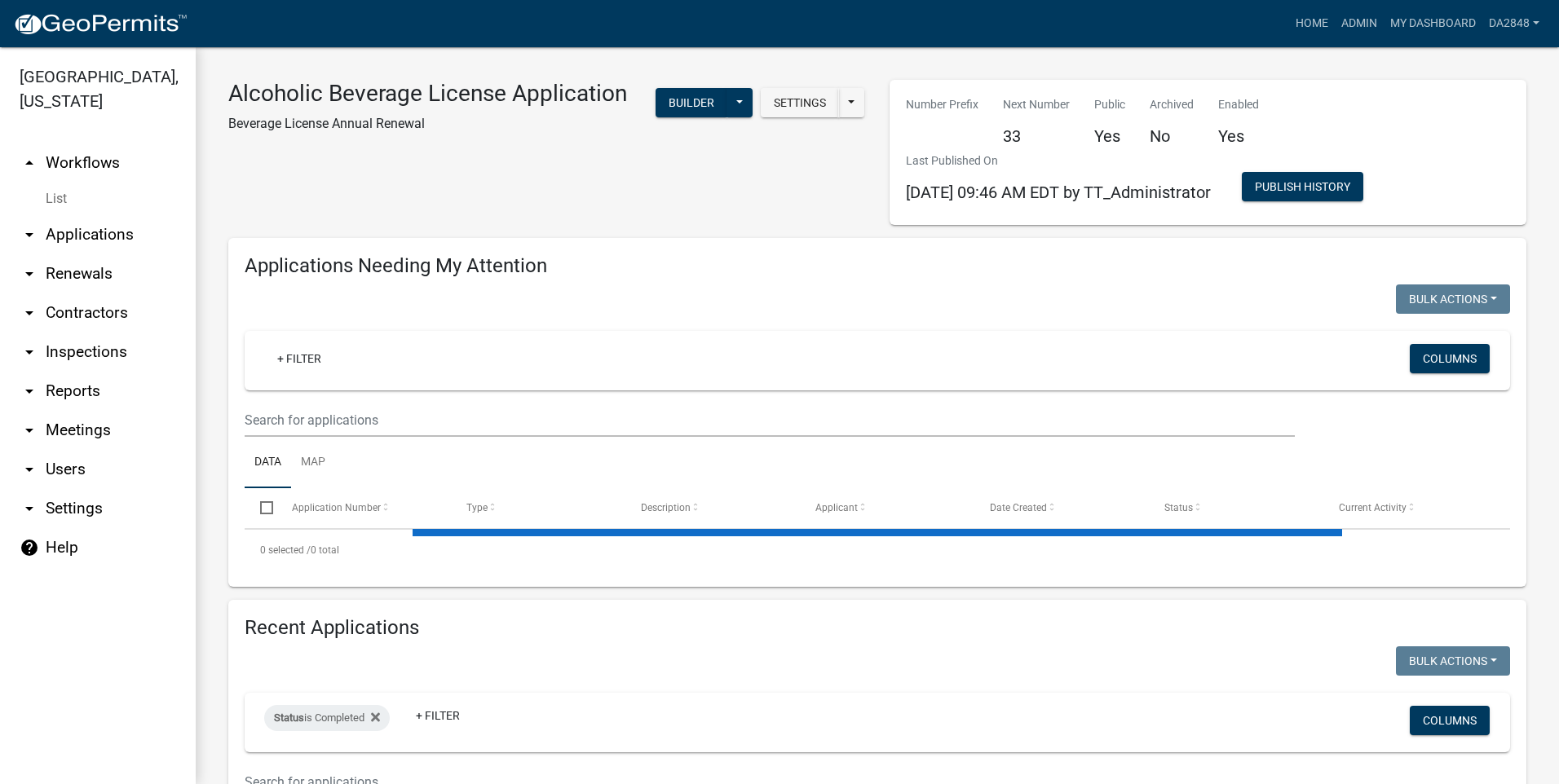
select select "1: 25"
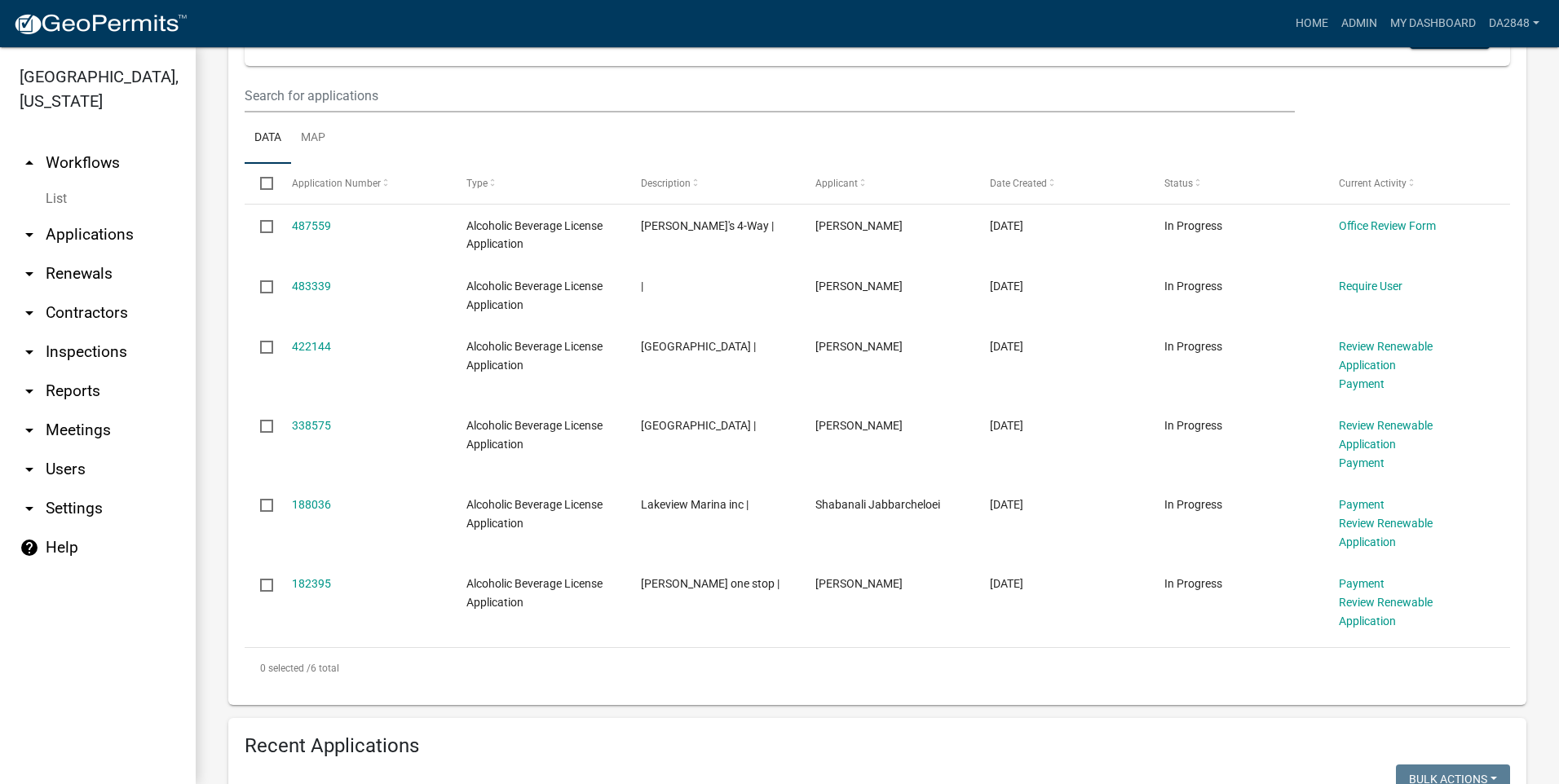
scroll to position [326, 0]
select select "2: 50"
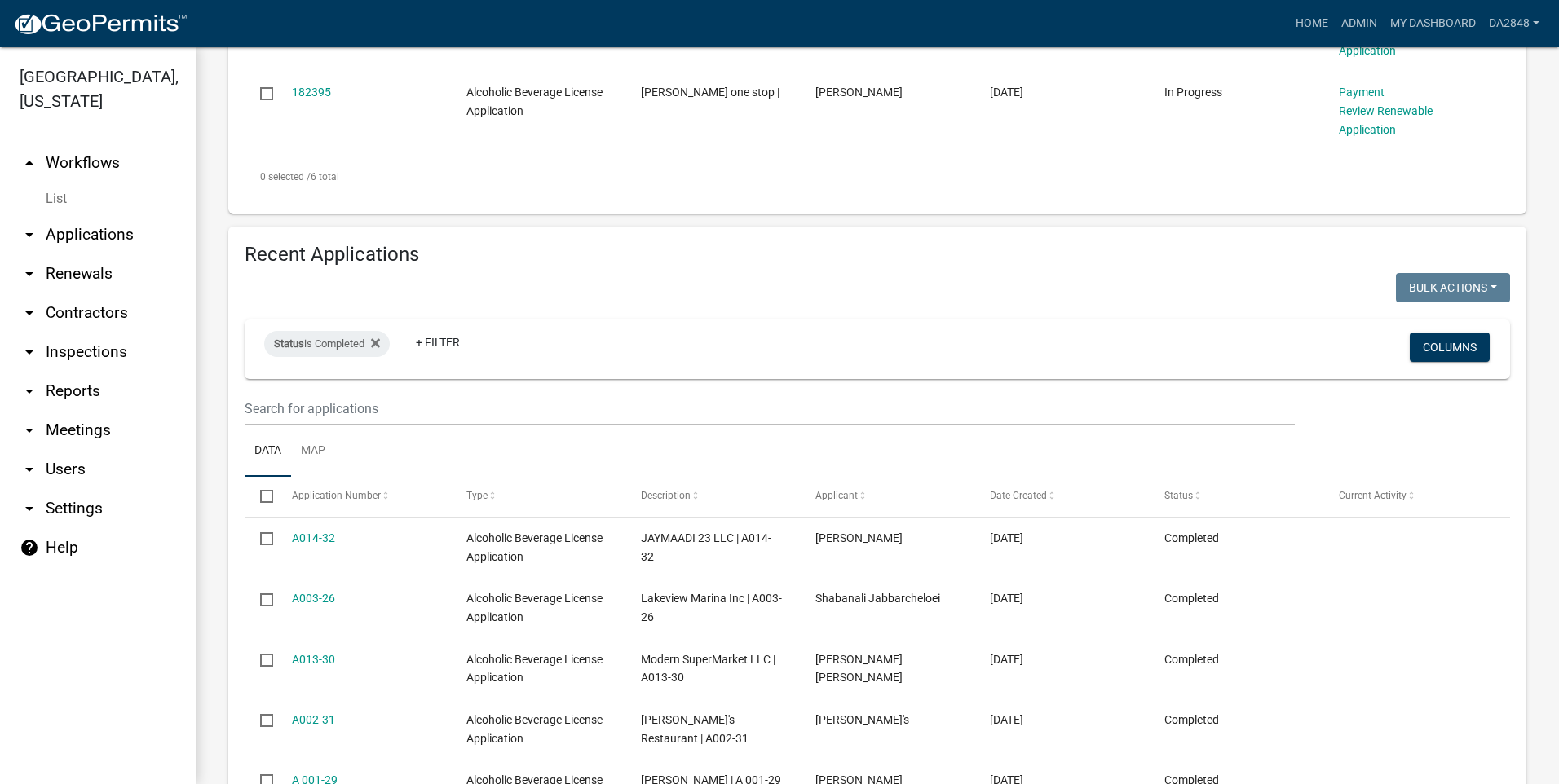
scroll to position [815, 0]
click at [30, 392] on icon "arrow_drop_down" at bounding box center [29, 391] width 19 height 19
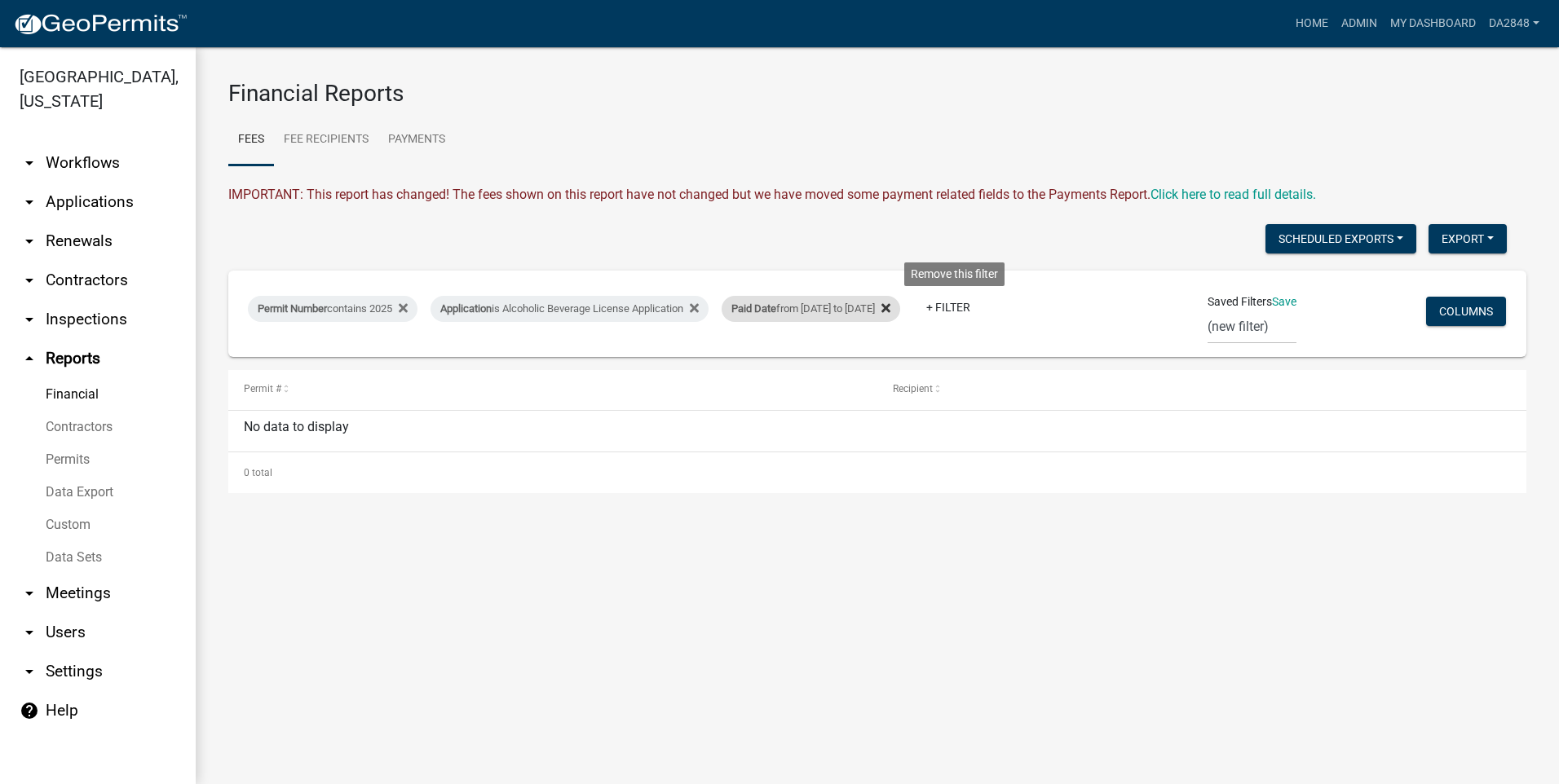
click at [890, 309] on icon at bounding box center [885, 307] width 9 height 13
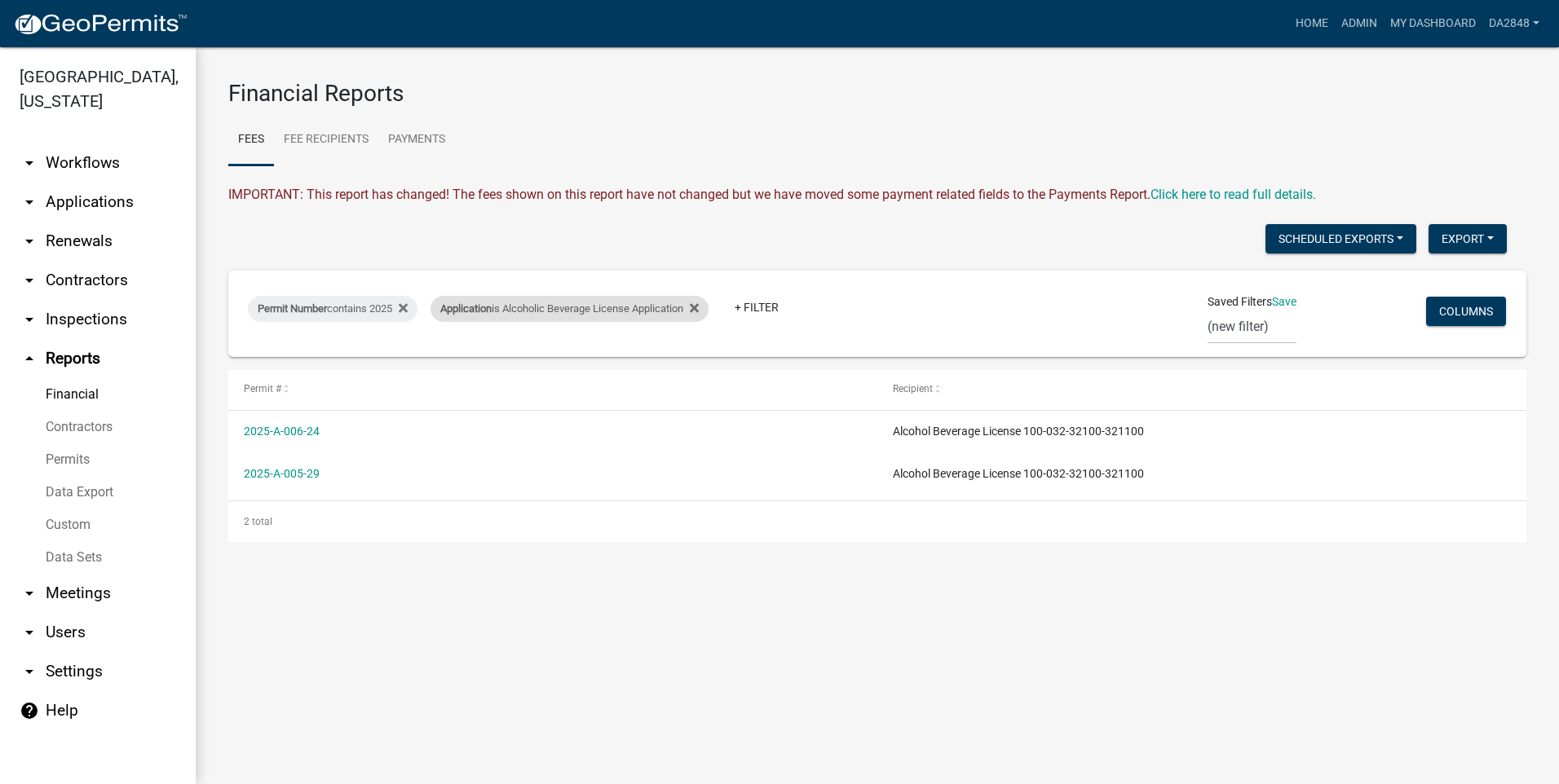
click at [708, 311] on div "Application is Alcoholic Beverage License Application" at bounding box center [569, 309] width 278 height 26
select select "b38fc85d-fff5-41e7-89fb-9d123555cced"
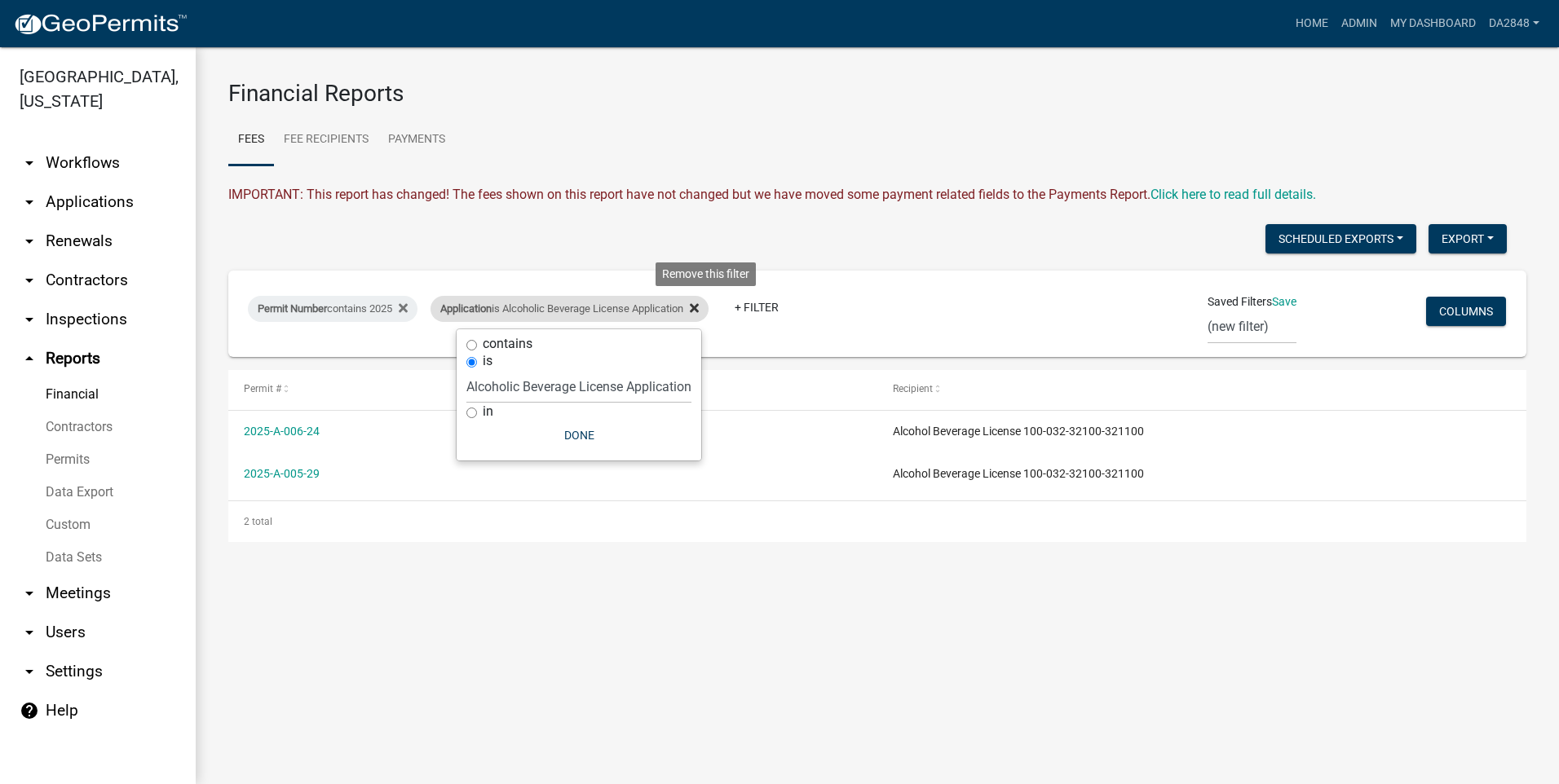
click at [699, 309] on fa-icon at bounding box center [690, 309] width 15 height 26
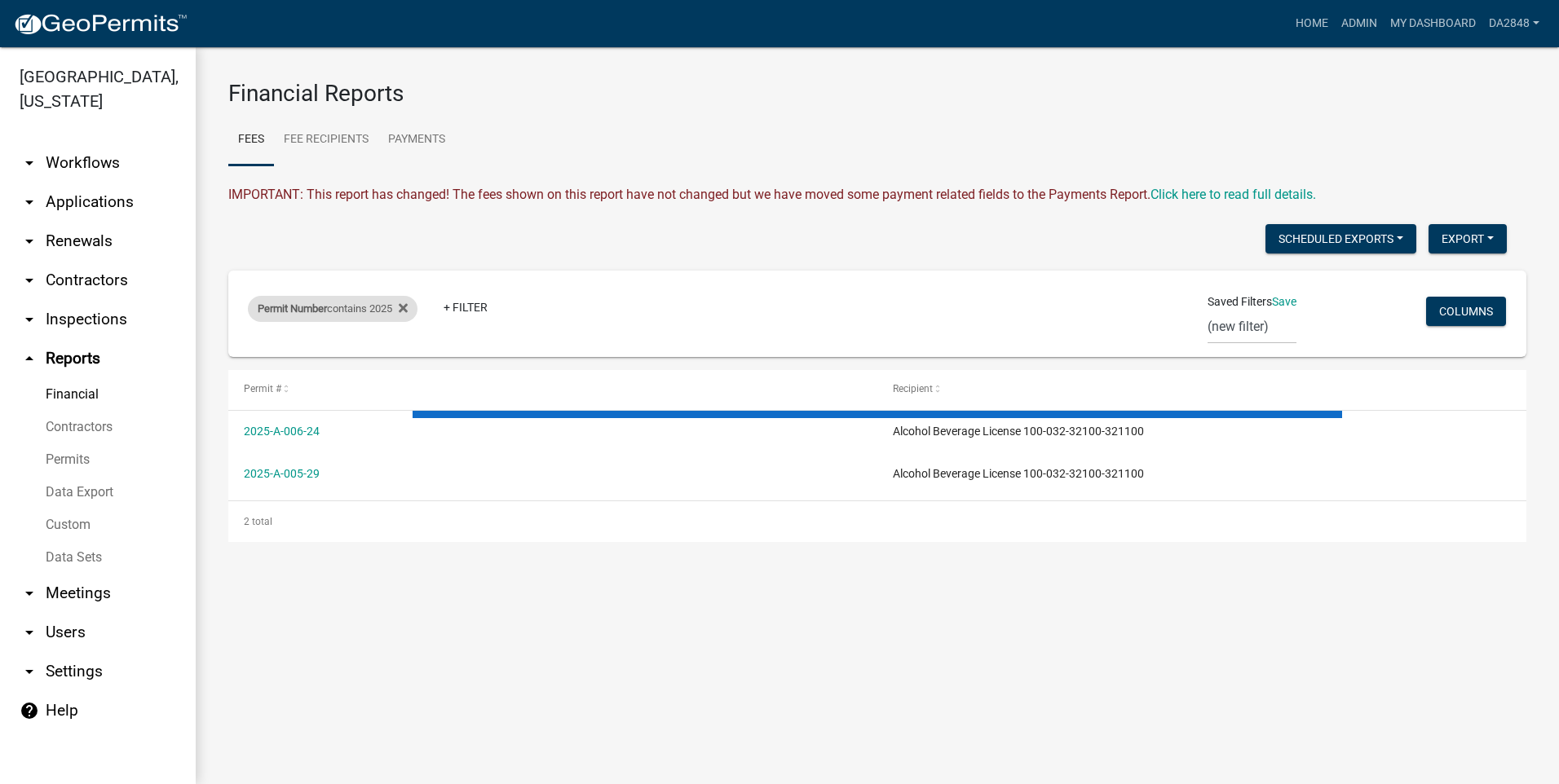
select select "3: 100"
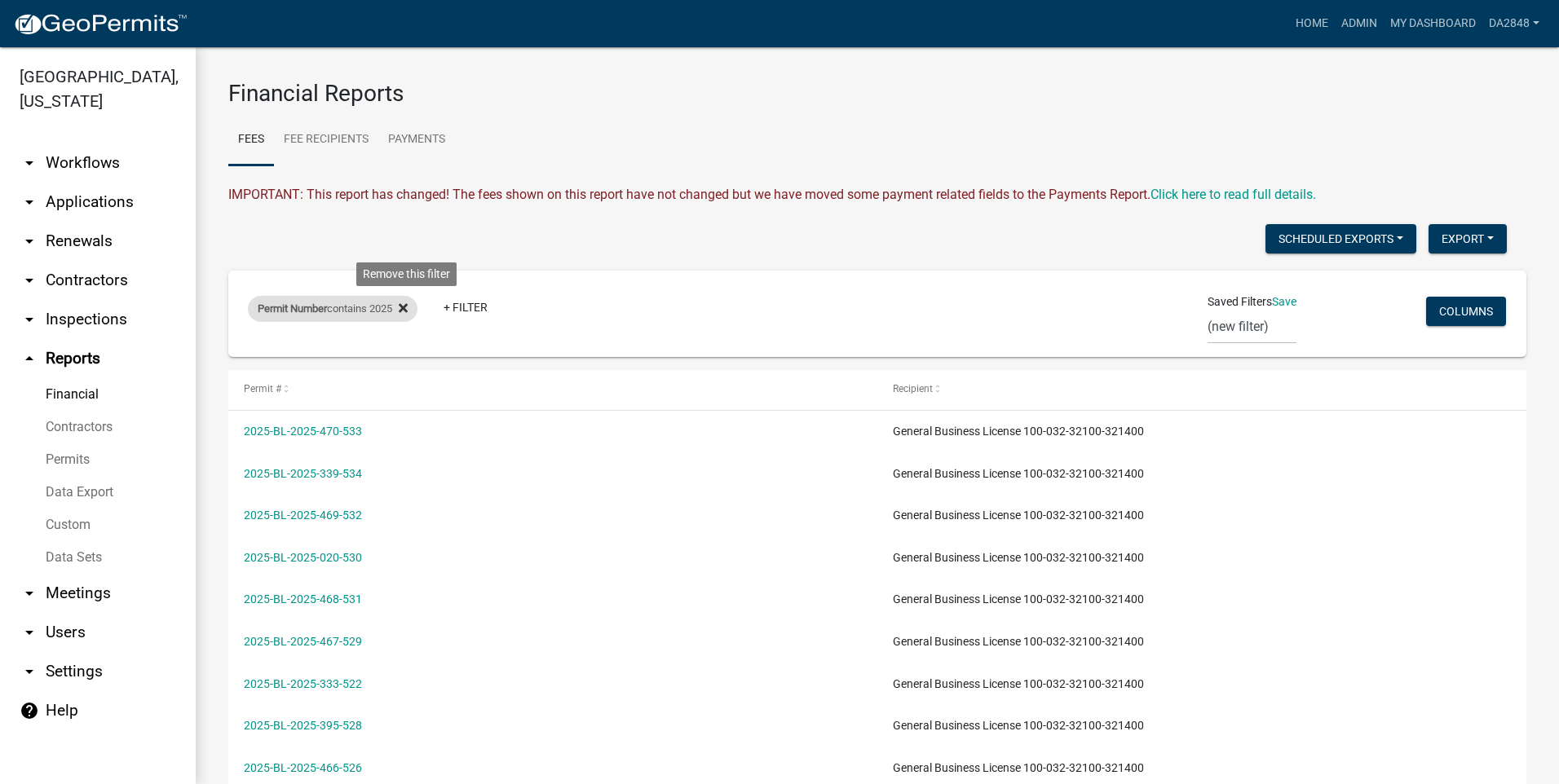
click at [407, 309] on icon at bounding box center [403, 307] width 9 height 13
click at [271, 307] on link "+ Filter" at bounding box center [283, 311] width 70 height 30
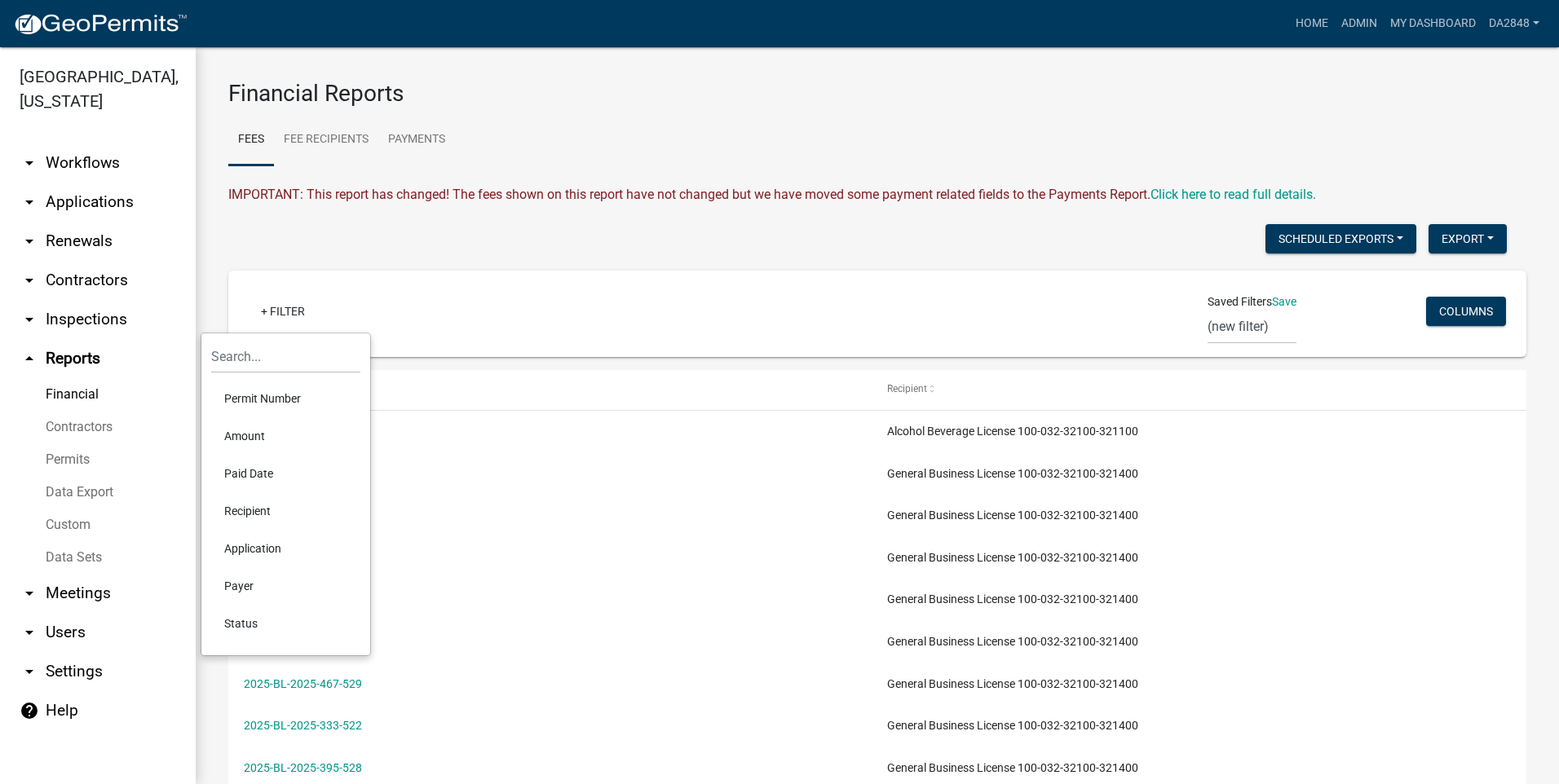
click at [253, 544] on li "Application" at bounding box center [285, 549] width 149 height 37
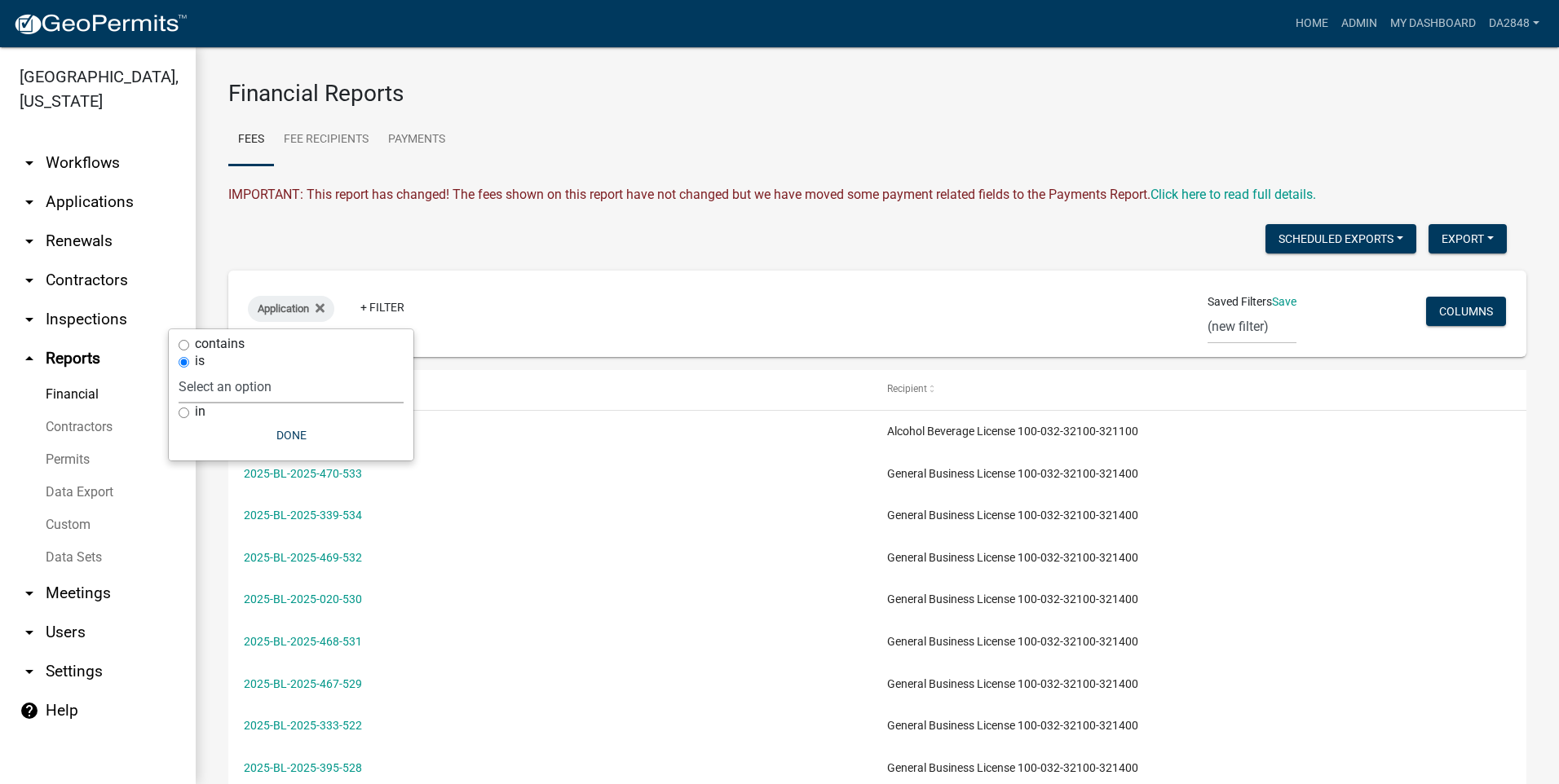
click at [227, 391] on select "Select an option Miscellaneous Alcoholic Beverage License Application Business …" at bounding box center [291, 387] width 225 height 34
select select "b38fc85d-fff5-41e7-89fb-9d123555cced"
click at [277, 370] on select "Select an option Miscellaneous Alcoholic Beverage License Application Business …" at bounding box center [291, 387] width 225 height 34
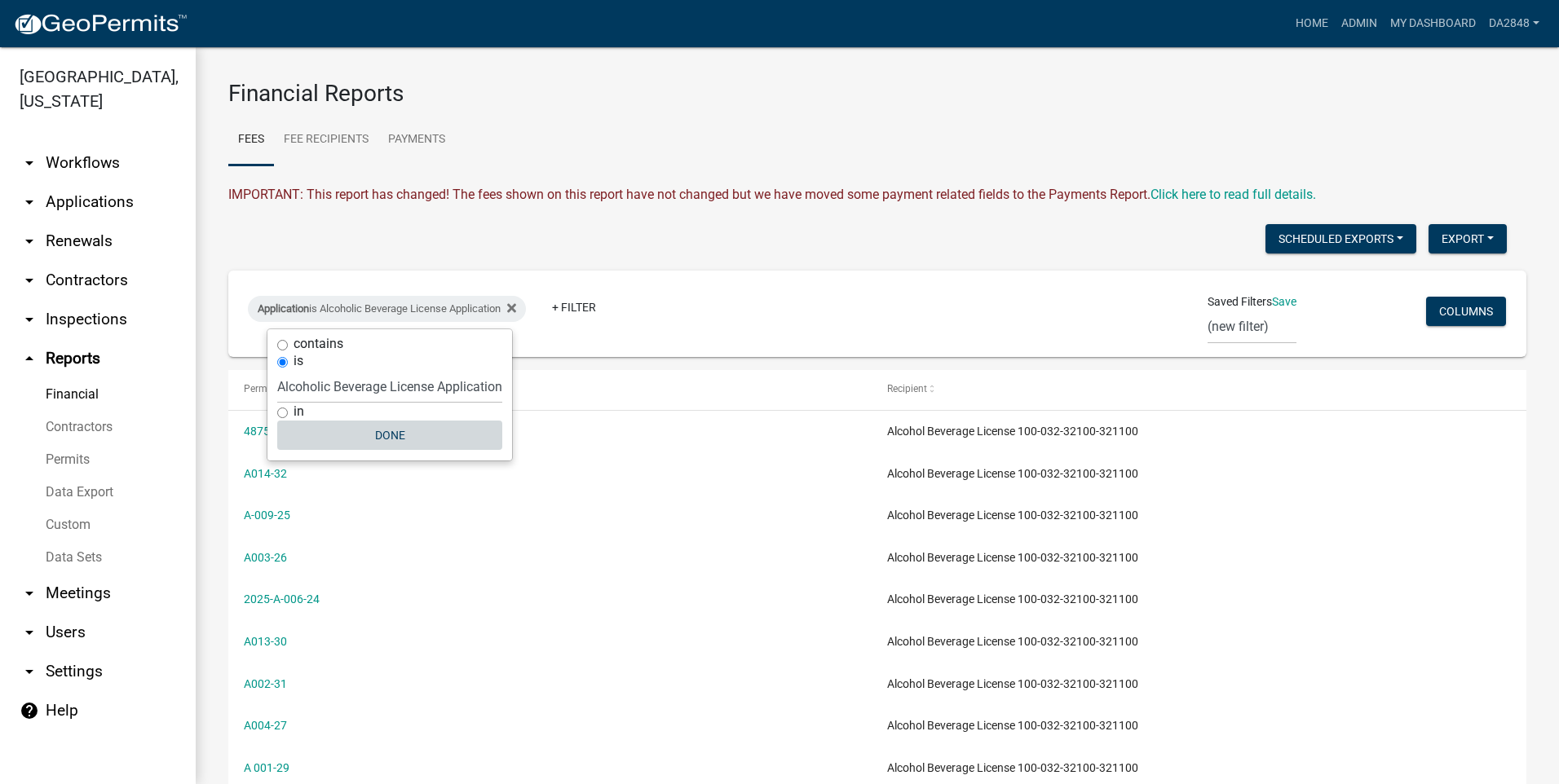
click at [388, 435] on button "Done" at bounding box center [389, 435] width 225 height 30
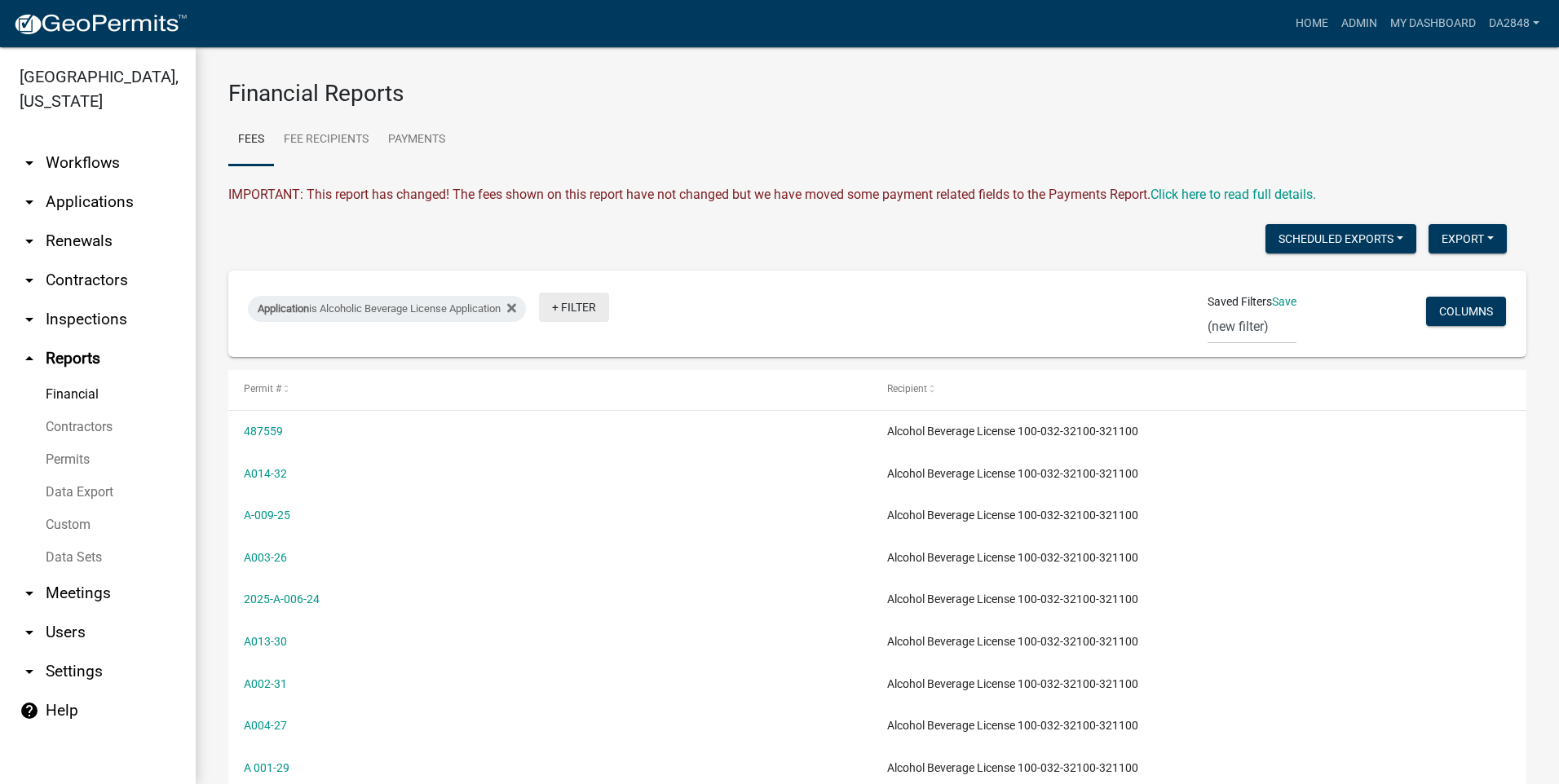
click at [590, 311] on link "+ Filter" at bounding box center [573, 307] width 70 height 30
click at [547, 625] on li "Status" at bounding box center [586, 619] width 149 height 37
click at [594, 308] on icon at bounding box center [590, 308] width 9 height 9
click at [594, 307] on link "+ Filter" at bounding box center [573, 307] width 70 height 30
click at [555, 474] on li "Paid Date" at bounding box center [586, 469] width 149 height 37
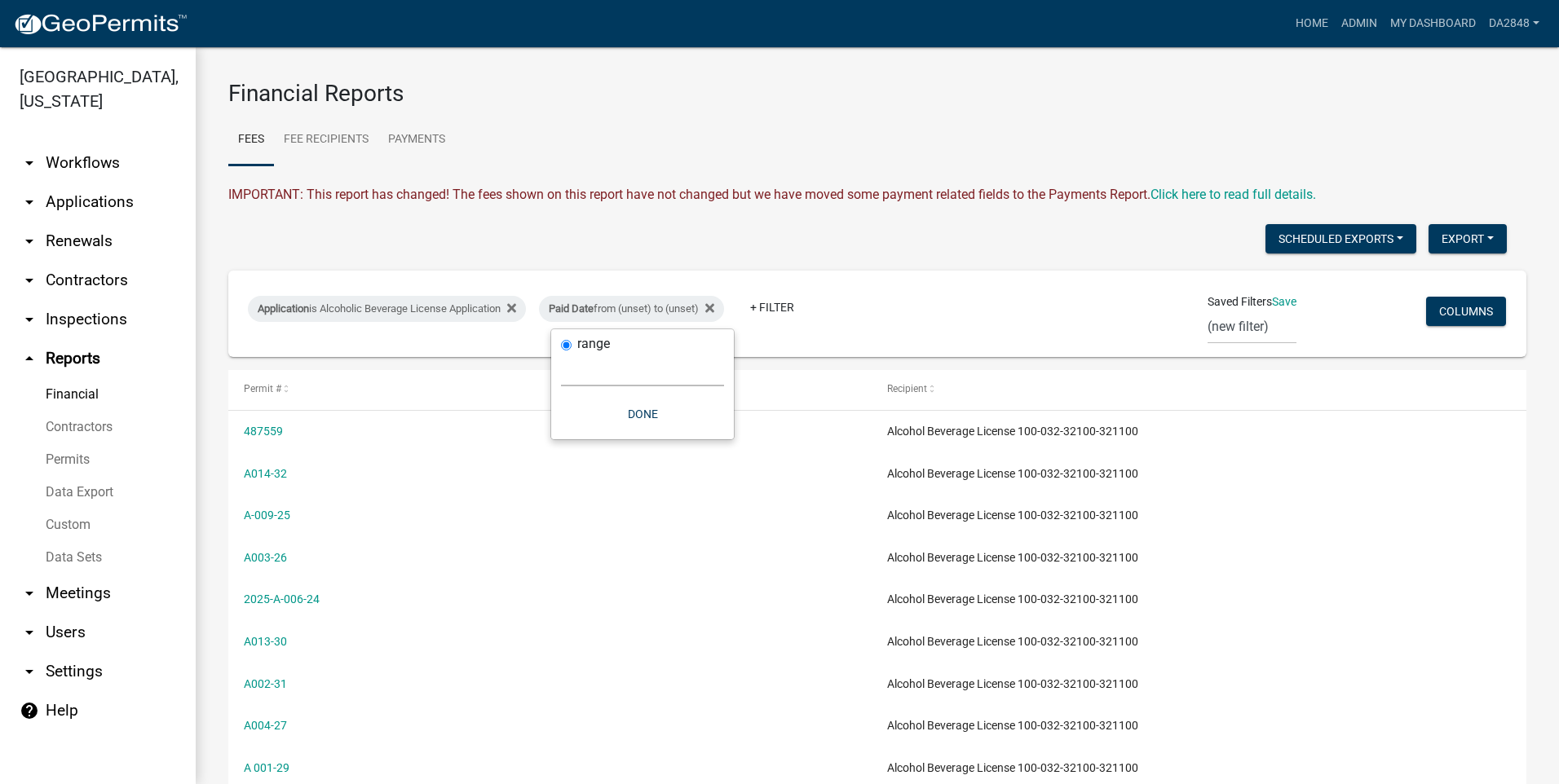
click at [601, 368] on select "[DATE] [DATE] Current Week Previous Week Current Month Last Month Current Calen…" at bounding box center [642, 370] width 163 height 34
select select "custom"
click at [561, 353] on select "[DATE] [DATE] Current Week Previous Week Current Month Last Month Current Calen…" at bounding box center [642, 370] width 163 height 34
click at [722, 443] on input "date" at bounding box center [642, 439] width 163 height 34
type input "[DATE]"
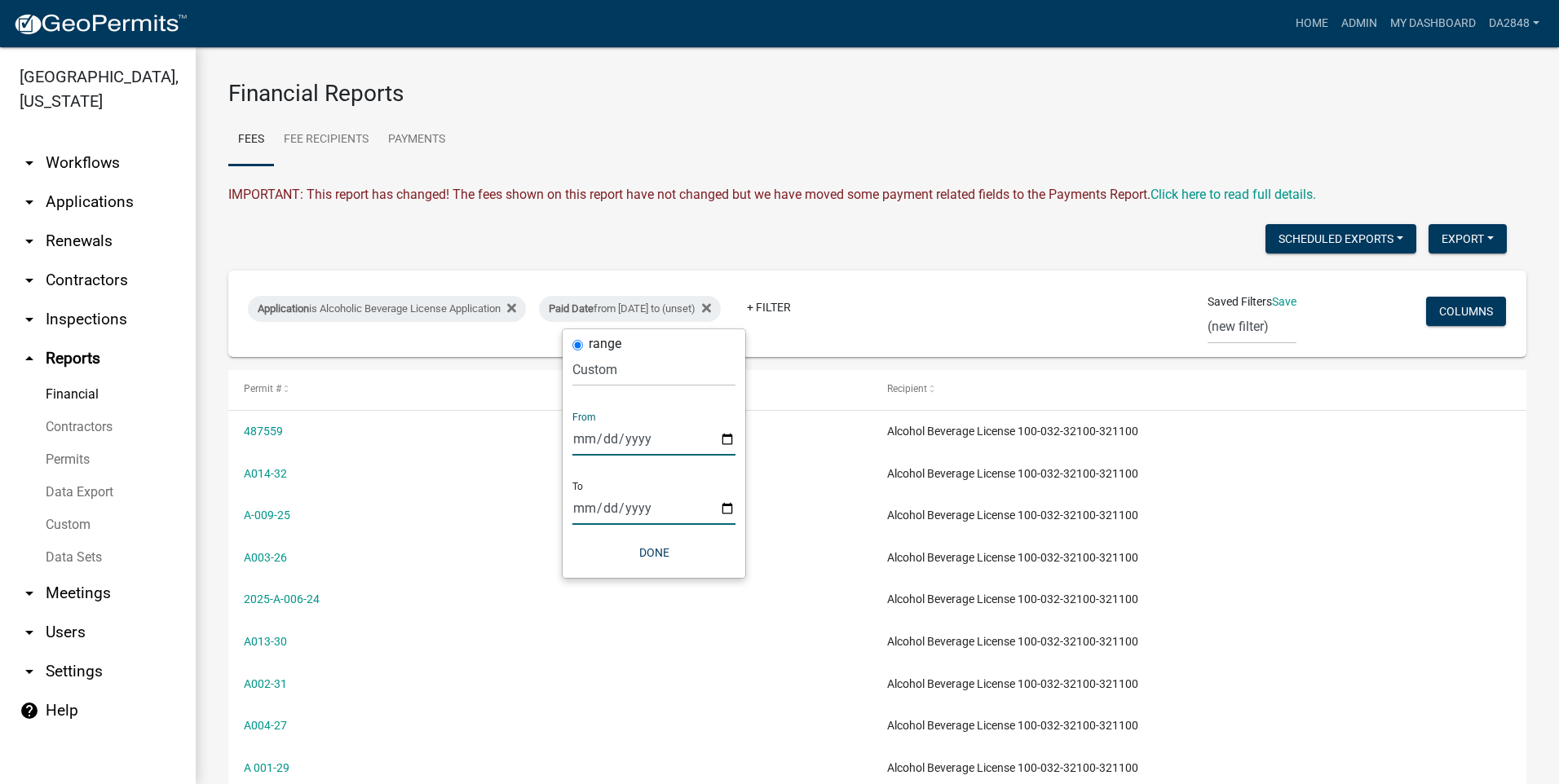
click at [610, 517] on input "date" at bounding box center [653, 508] width 163 height 34
click at [723, 506] on input "date" at bounding box center [653, 508] width 163 height 34
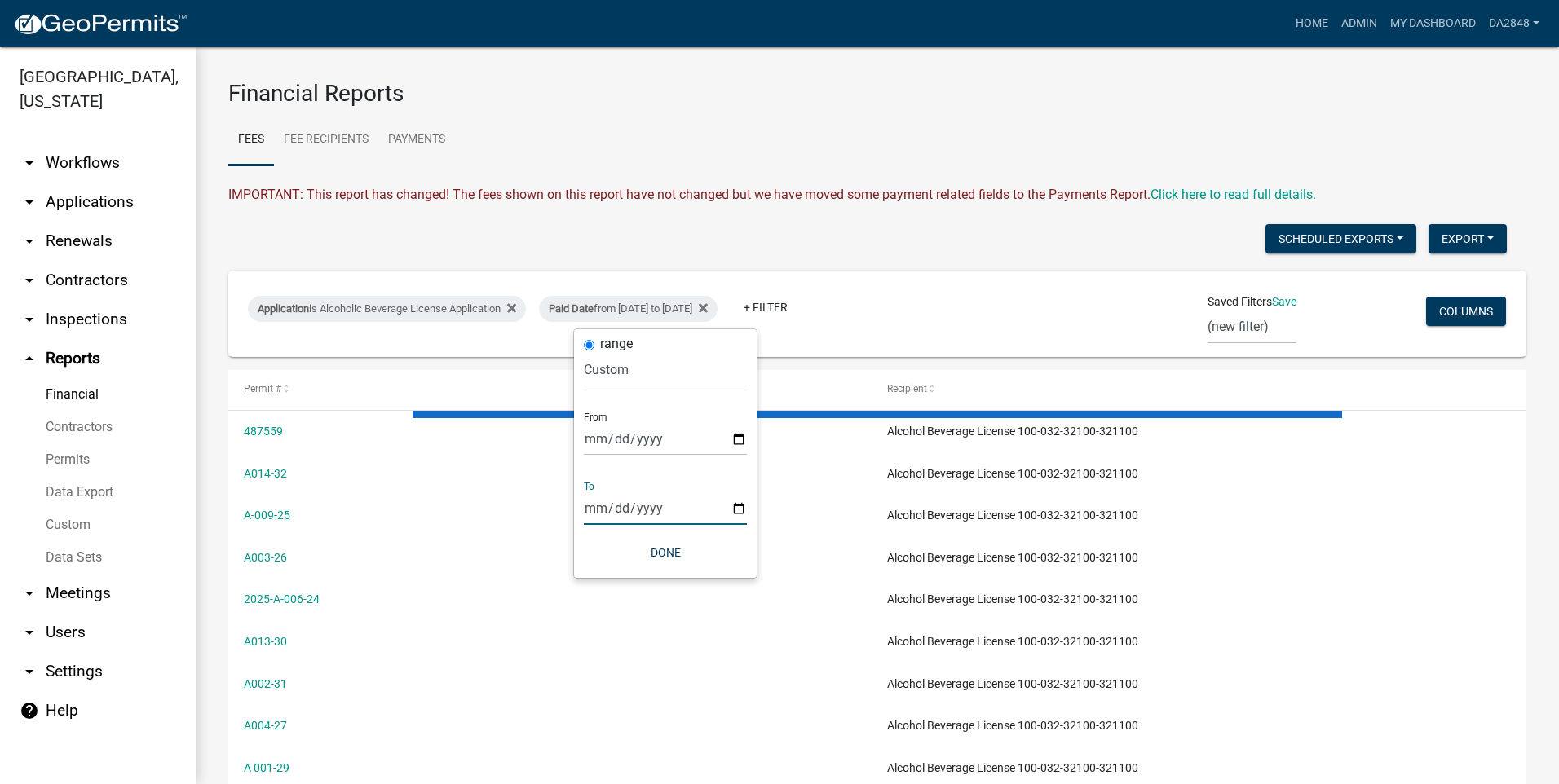
type input "[DATE]"
click at [670, 555] on button "Done" at bounding box center [665, 553] width 163 height 30
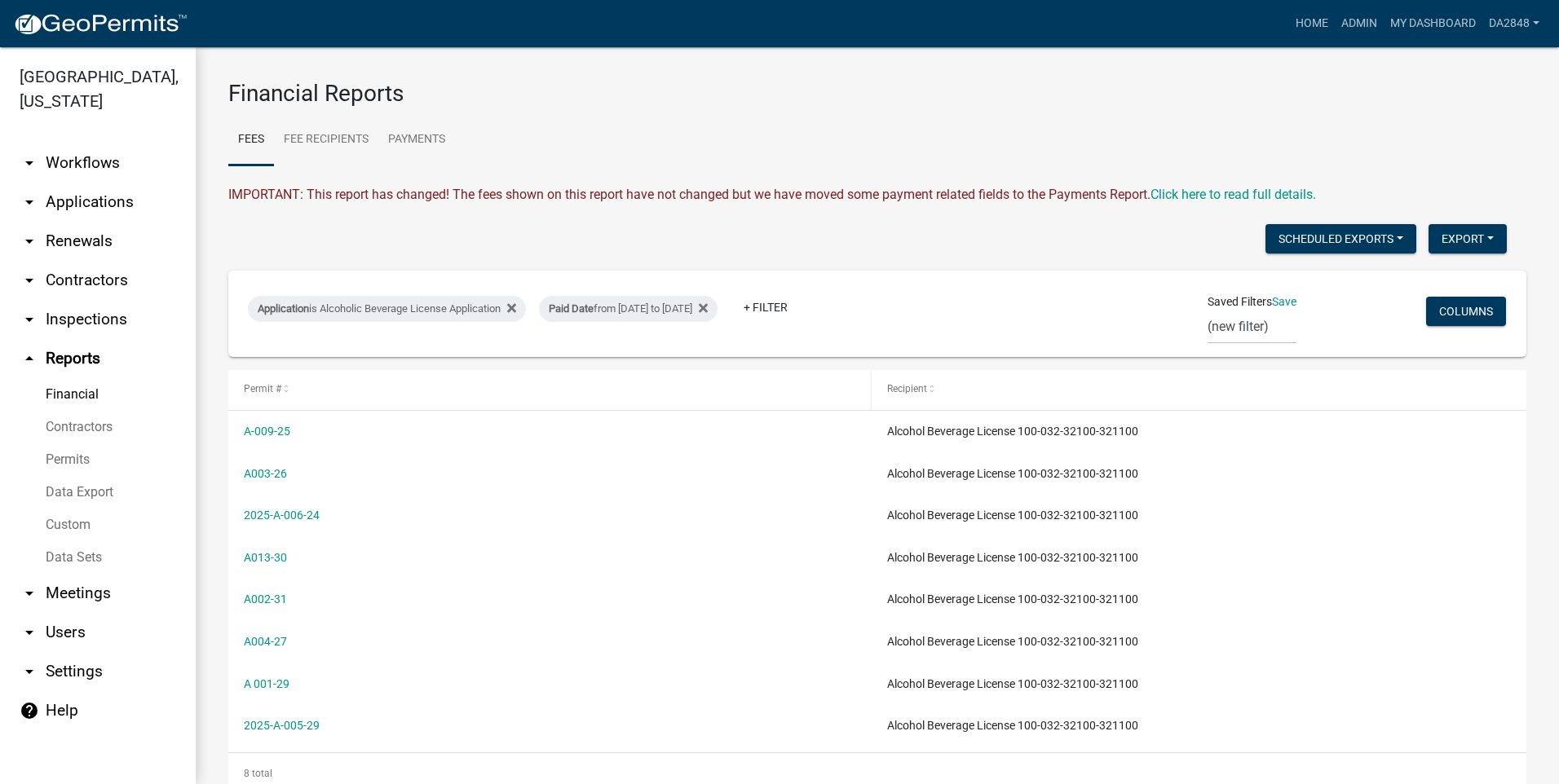
scroll to position [42, 0]
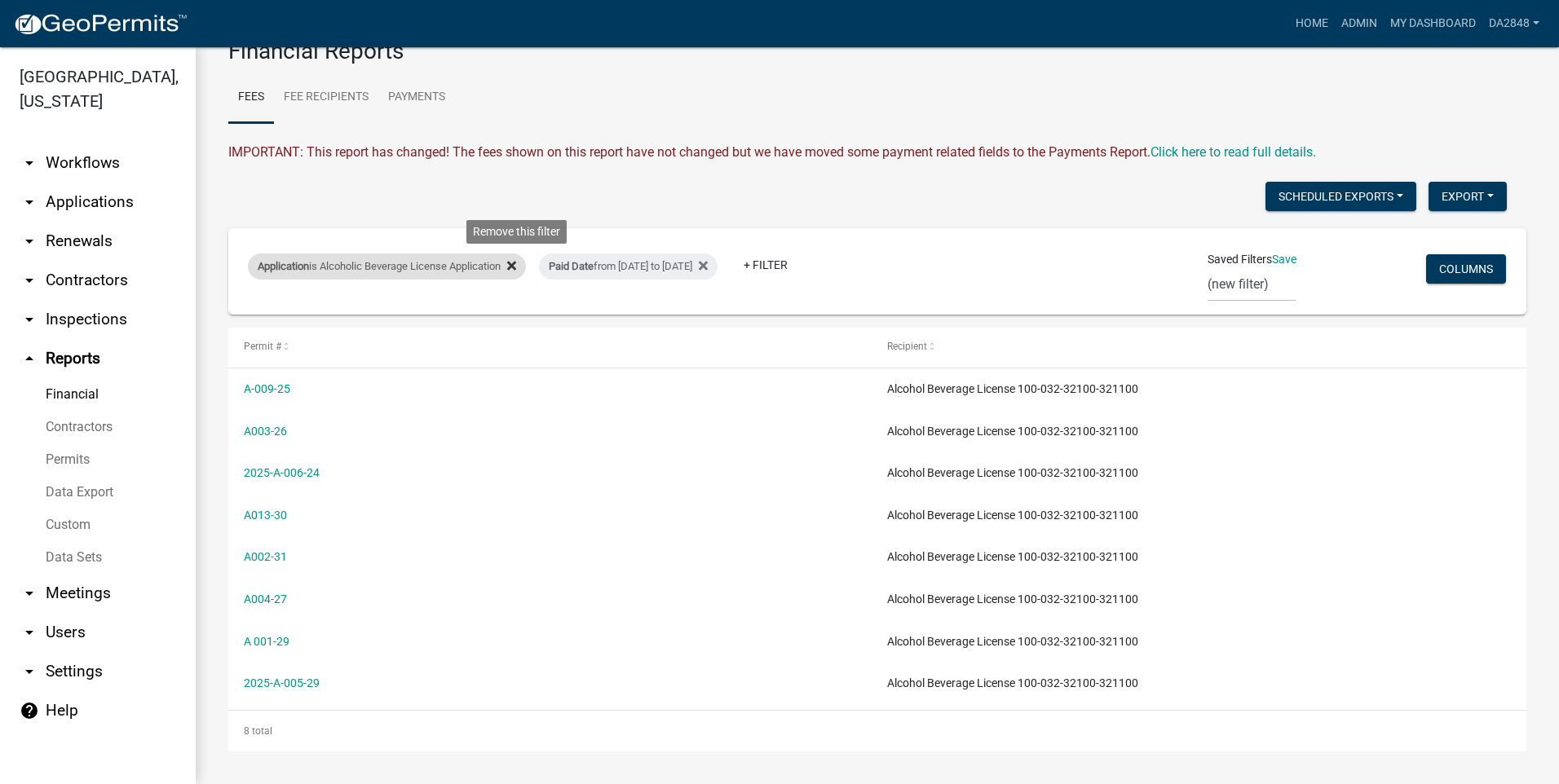
click at [516, 264] on icon at bounding box center [512, 266] width 9 height 9
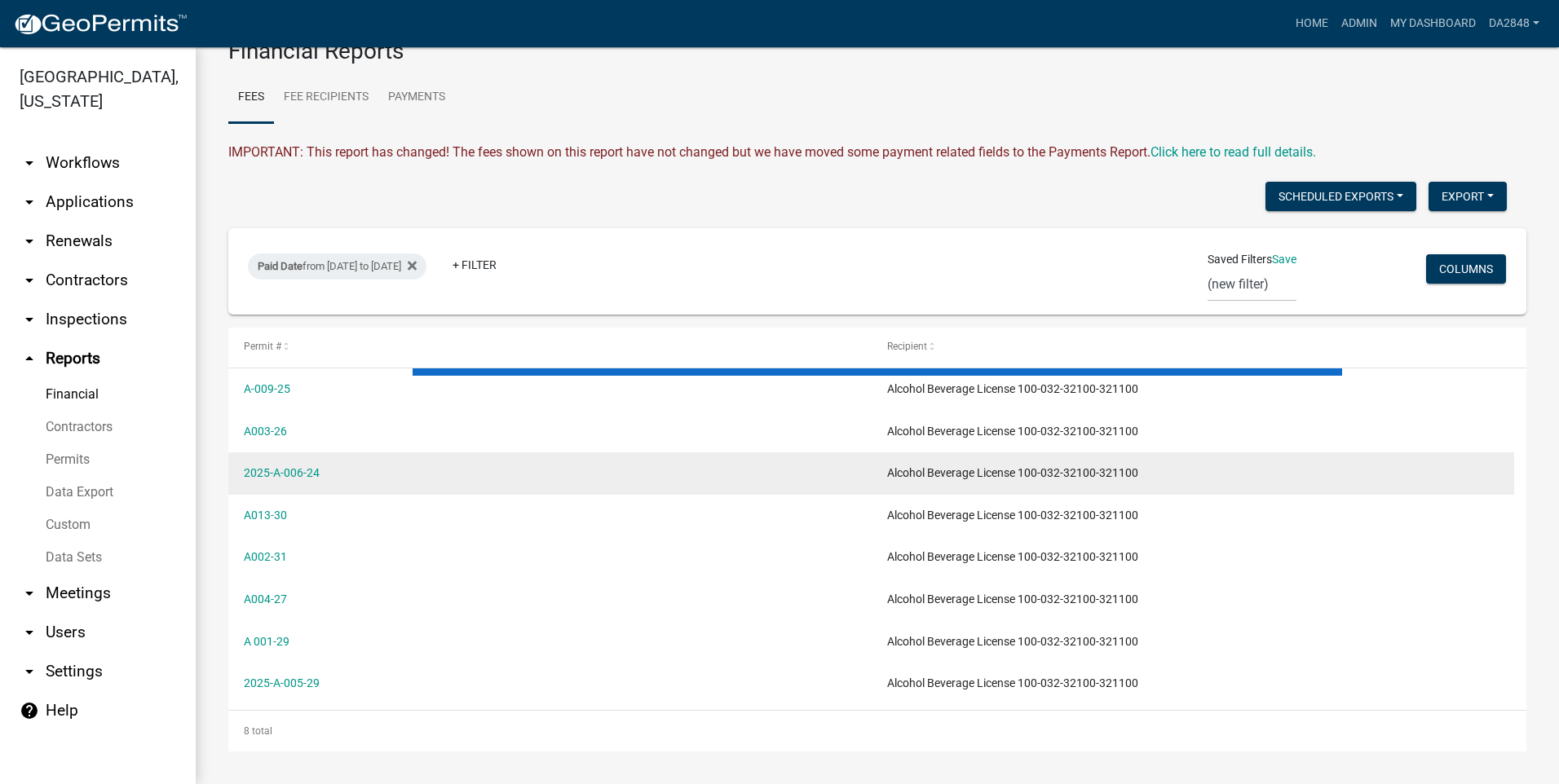
select select "3: 100"
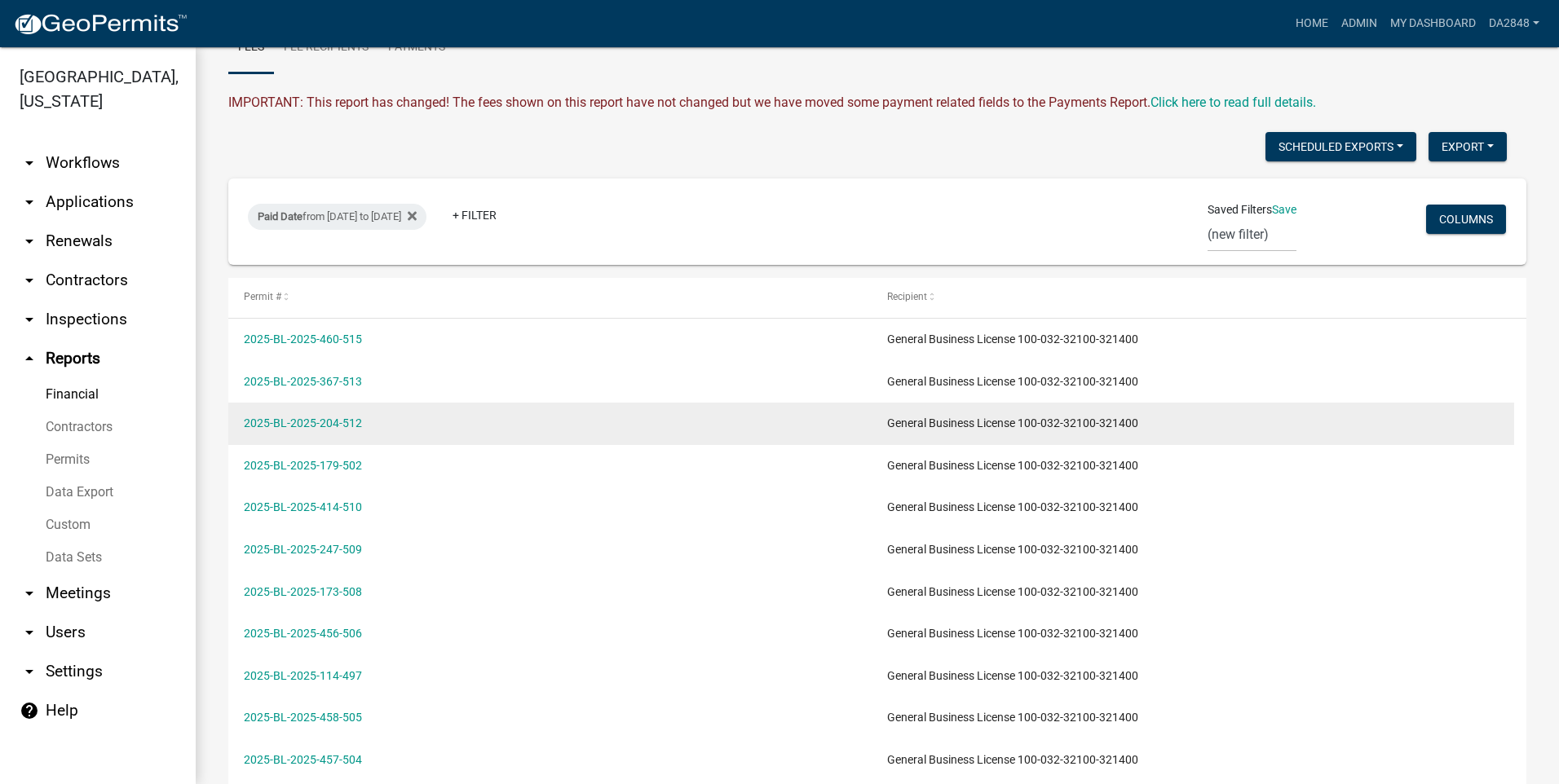
scroll to position [0, 0]
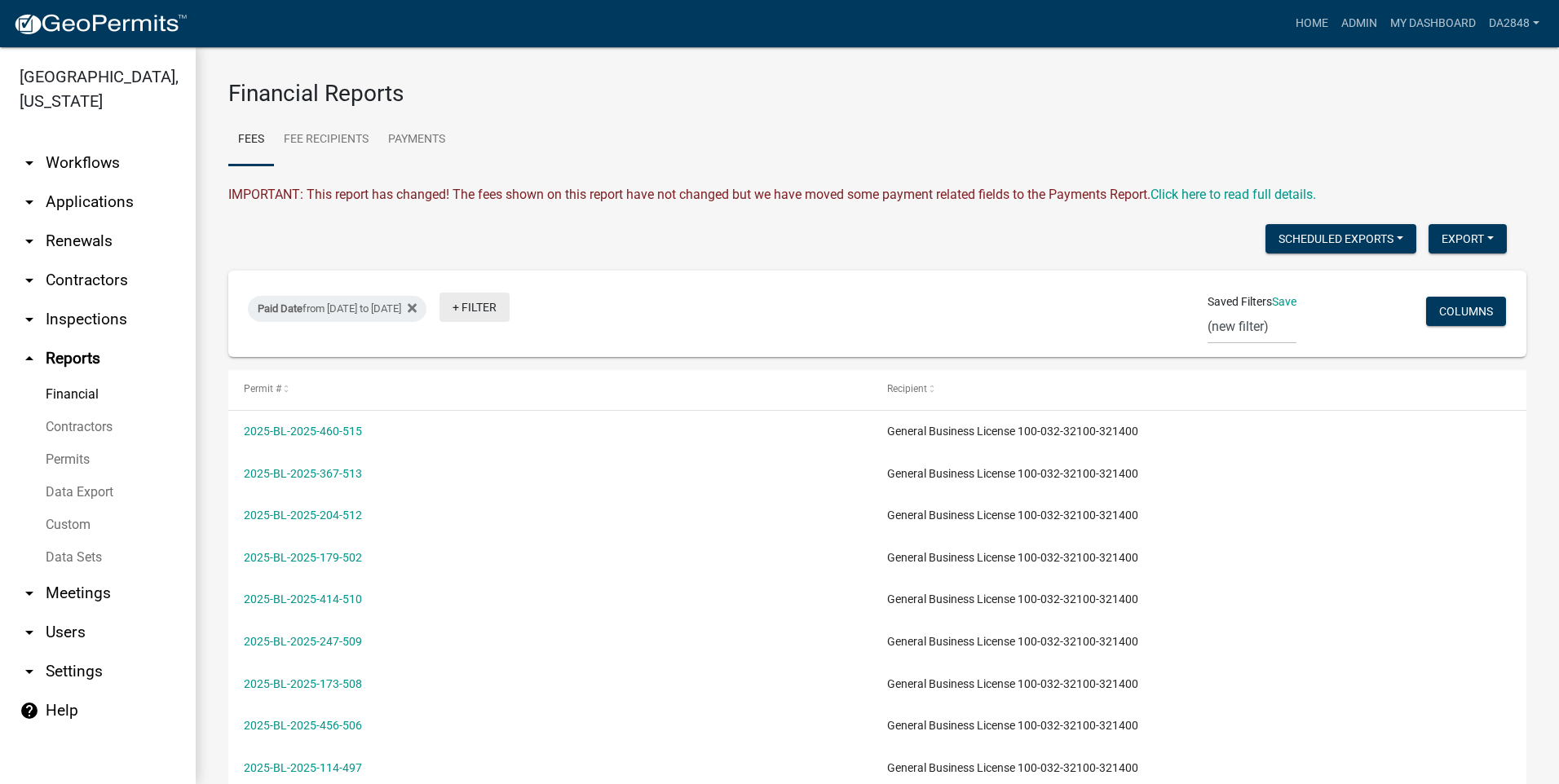
click at [510, 307] on link "+ Filter" at bounding box center [474, 307] width 70 height 30
click at [491, 542] on li "Application" at bounding box center [534, 544] width 149 height 37
click at [534, 392] on select "Select an option Miscellaneous Alcoholic Beverage License Application Business …" at bounding box center [539, 387] width 225 height 34
select select "b38fc85d-fff5-41e7-89fb-9d123555cced"
click at [526, 370] on select "Select an option Miscellaneous Alcoholic Beverage License Application Business …" at bounding box center [539, 387] width 225 height 34
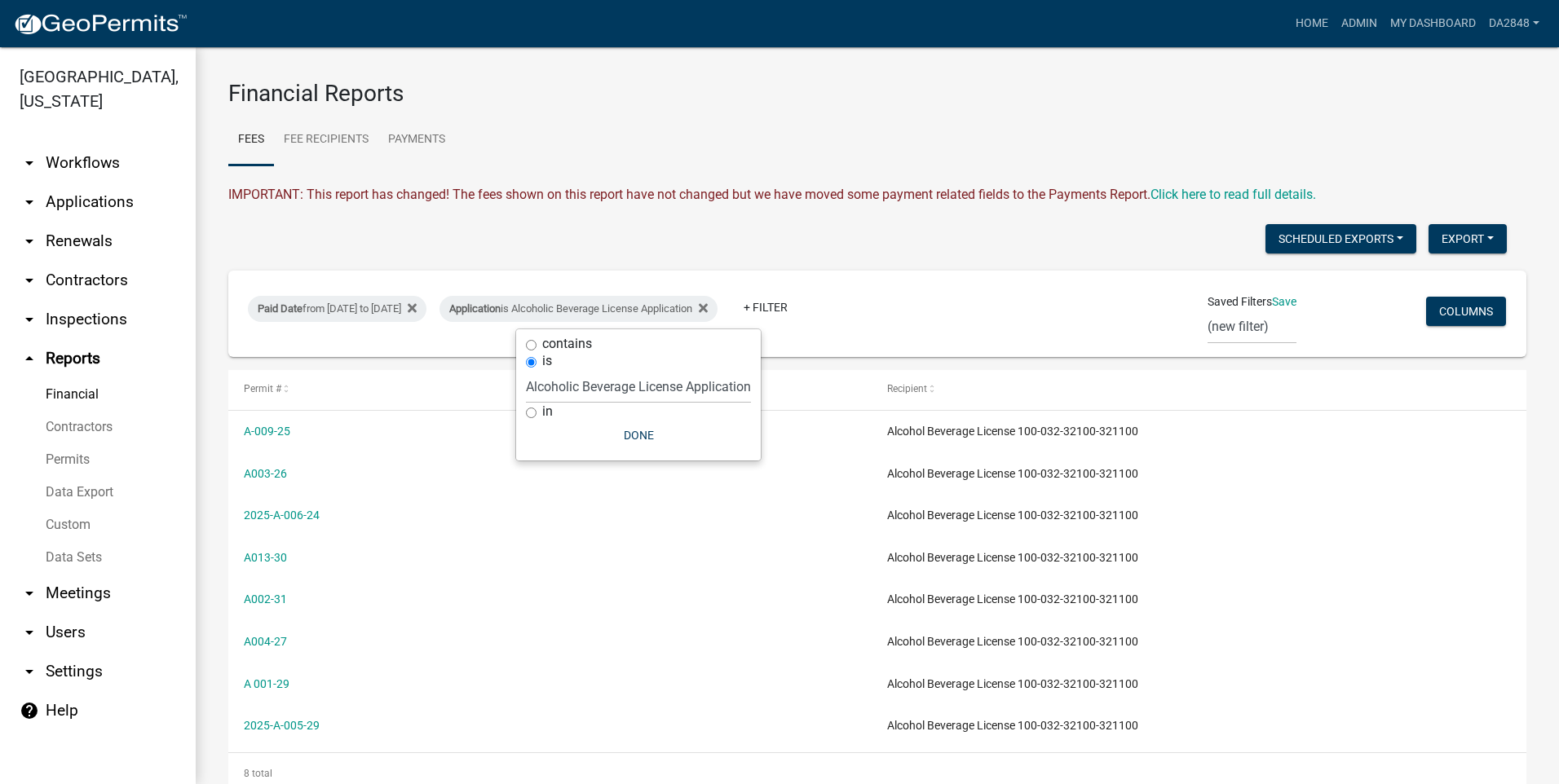
click at [537, 416] on div "in" at bounding box center [638, 412] width 225 height 17
click at [533, 416] on input "in" at bounding box center [531, 413] width 11 height 11
radio input "true"
select select
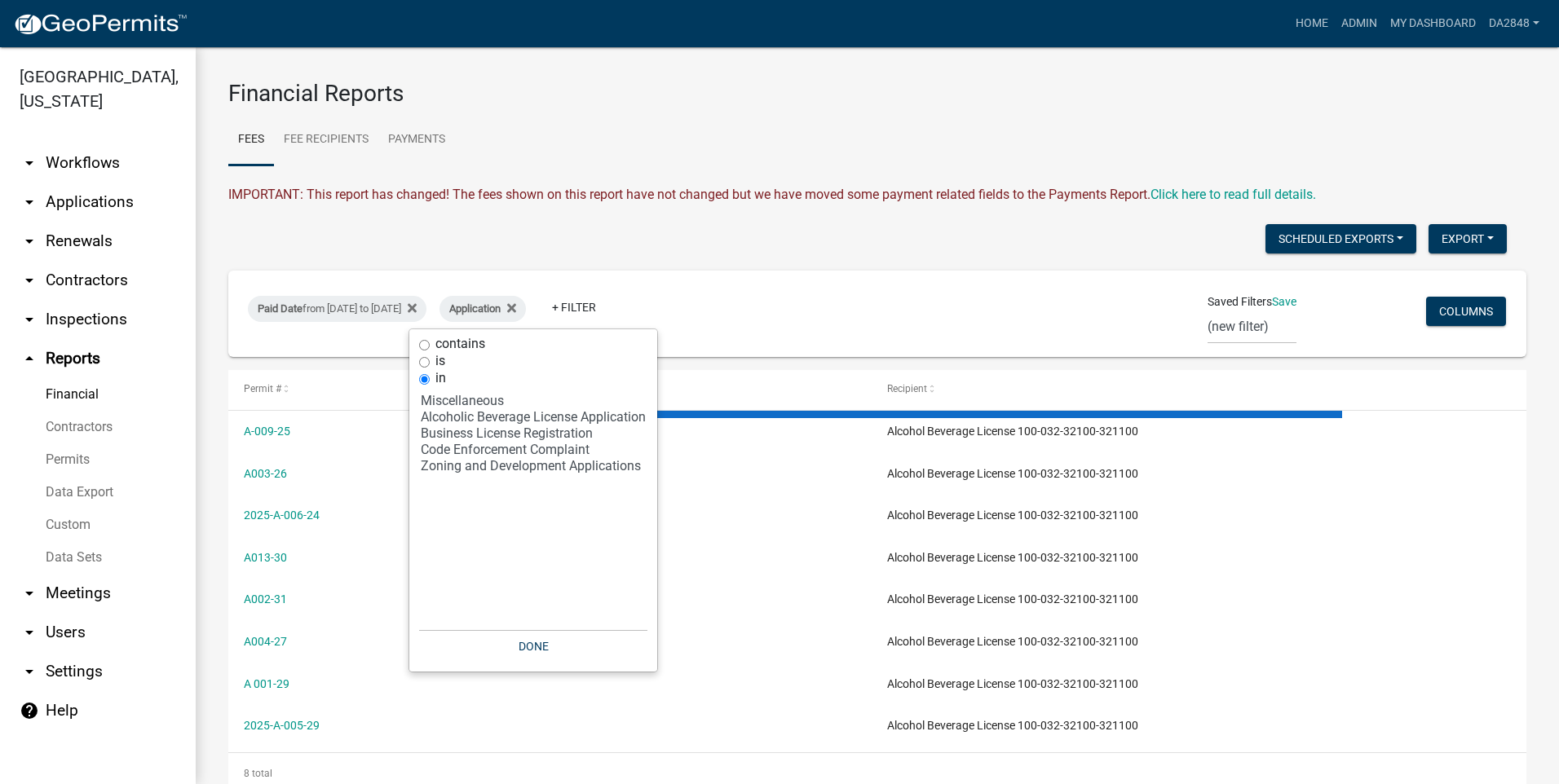
select select "3: 100"
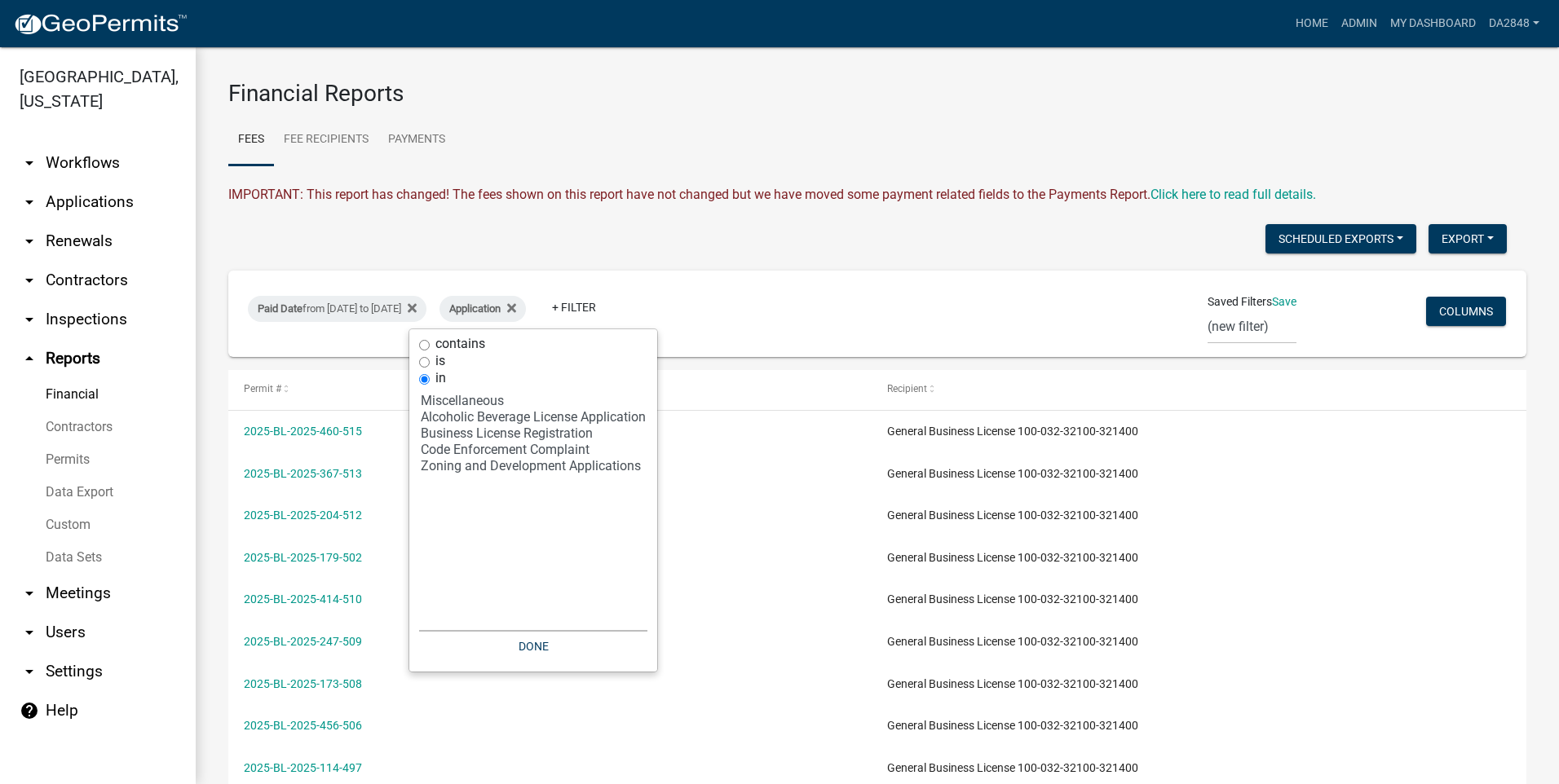
select select "2: 'b38fc85d-fff5-41e7-89fb-9d123555cced'"
click at [569, 418] on option "Alcoholic Beverage License Application" at bounding box center [533, 417] width 228 height 16
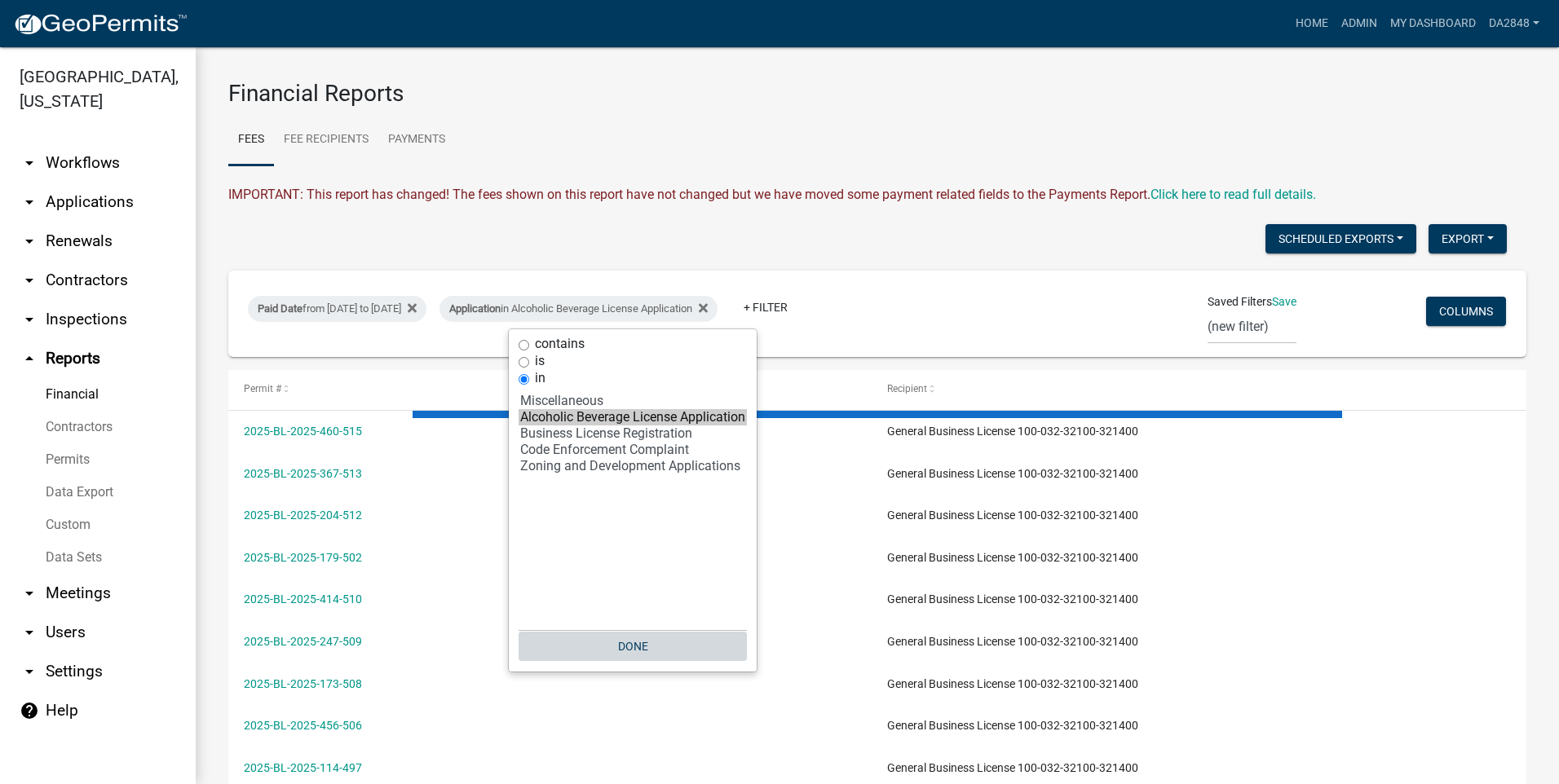
click at [647, 643] on button "Done" at bounding box center [632, 646] width 228 height 30
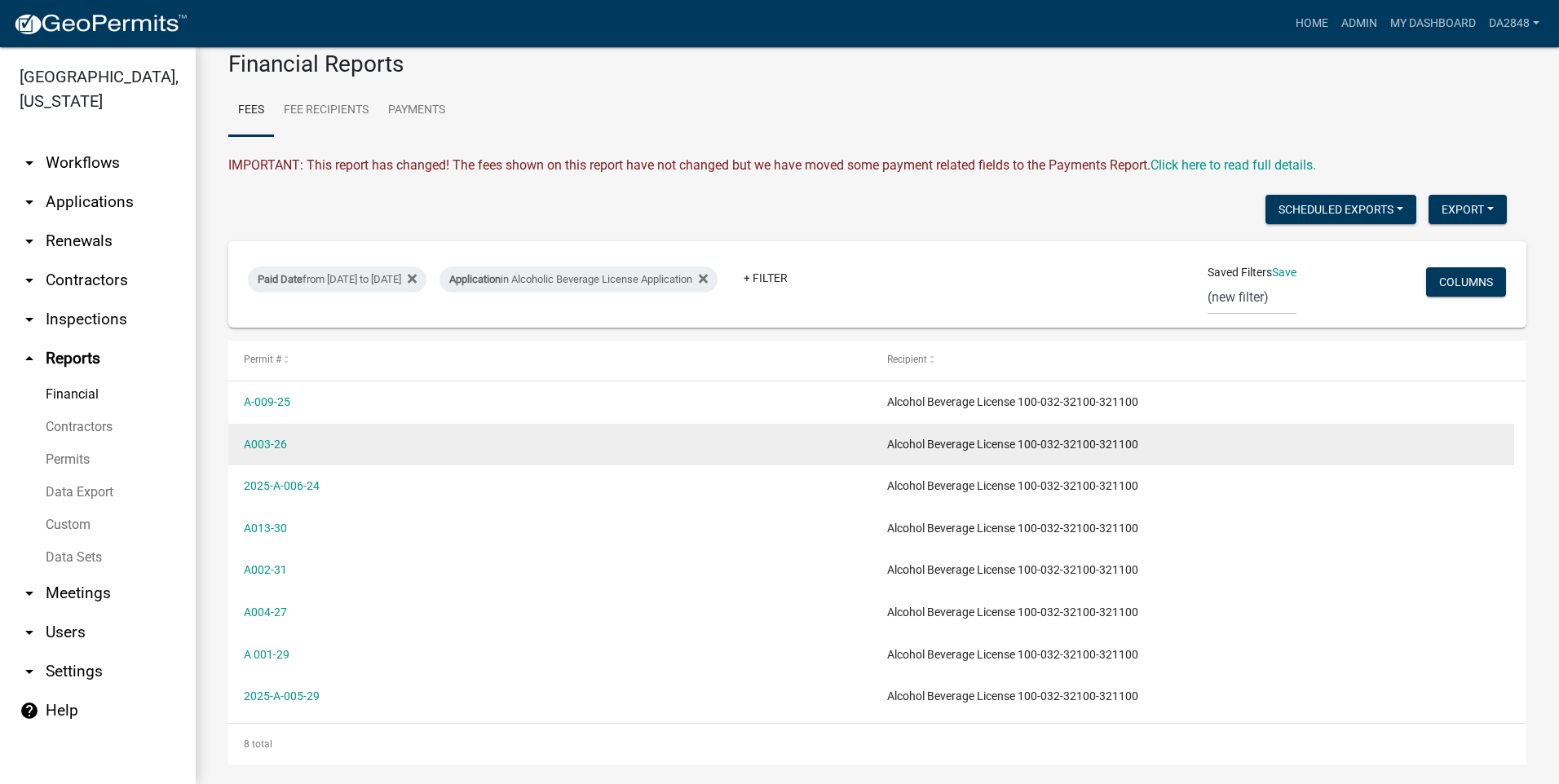
scroll to position [42, 0]
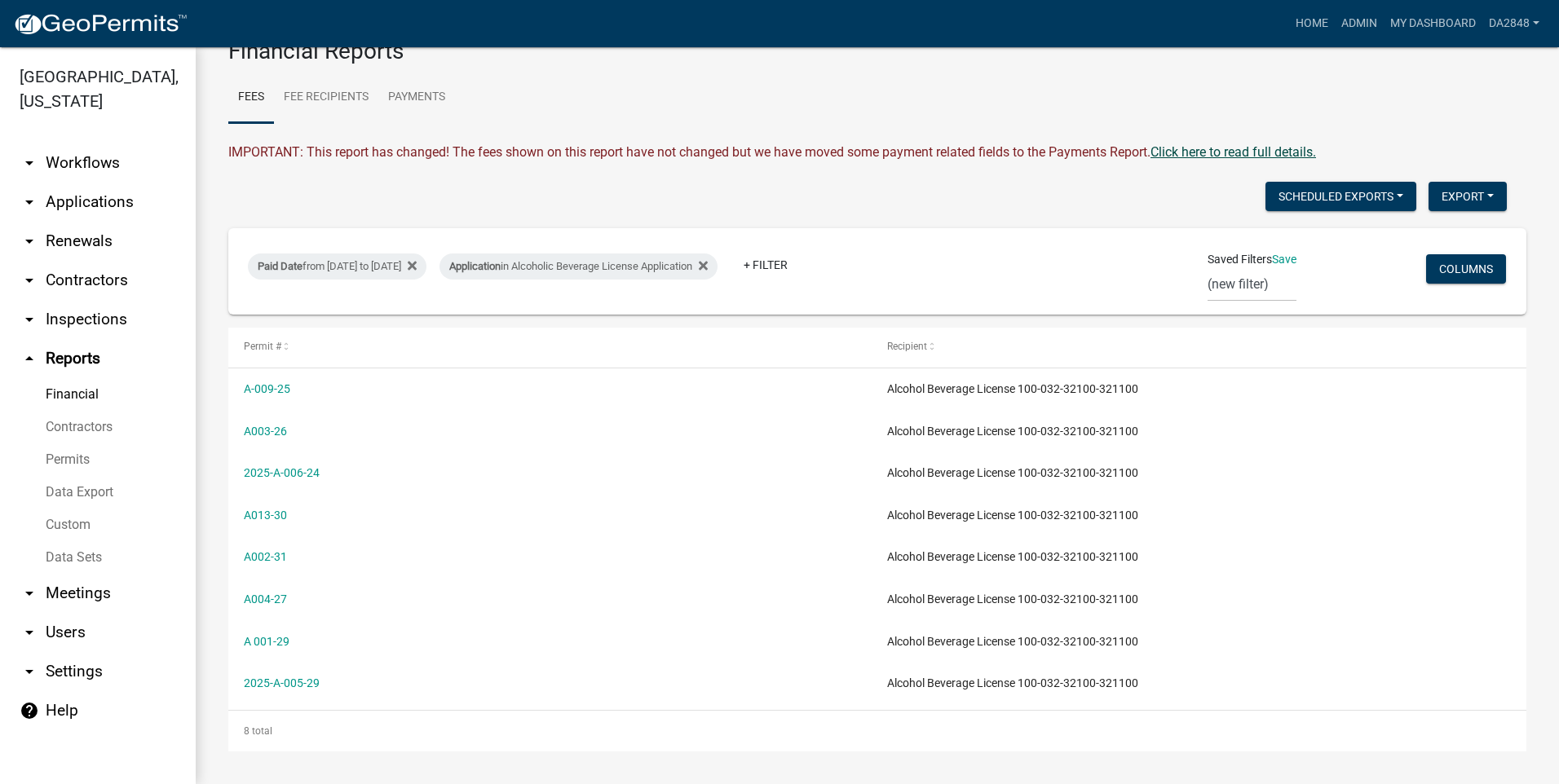
click at [1211, 152] on link "Click here to read full details." at bounding box center [1233, 152] width 165 height 15
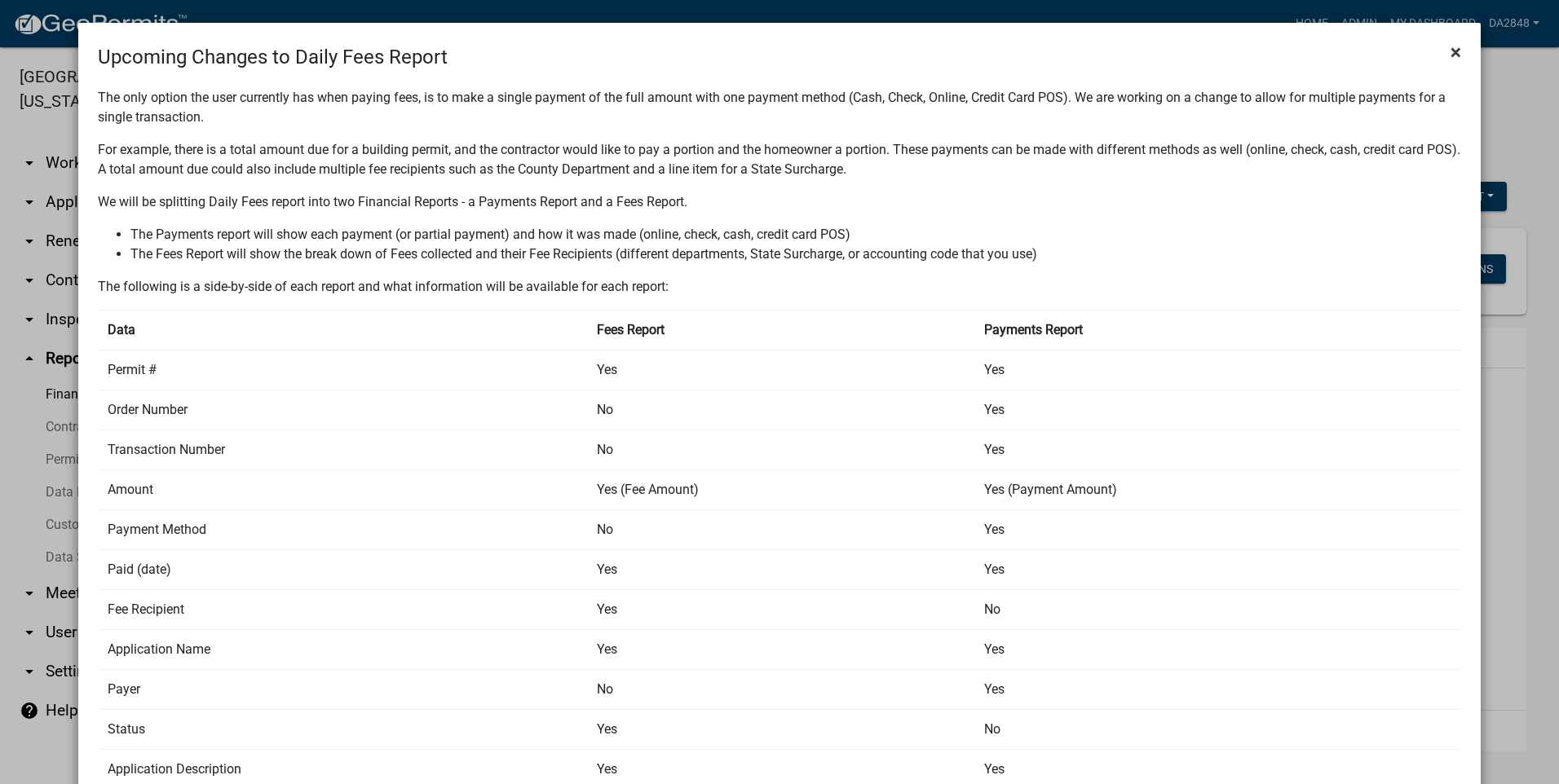
click at [1450, 51] on span "×" at bounding box center [1455, 51] width 11 height 23
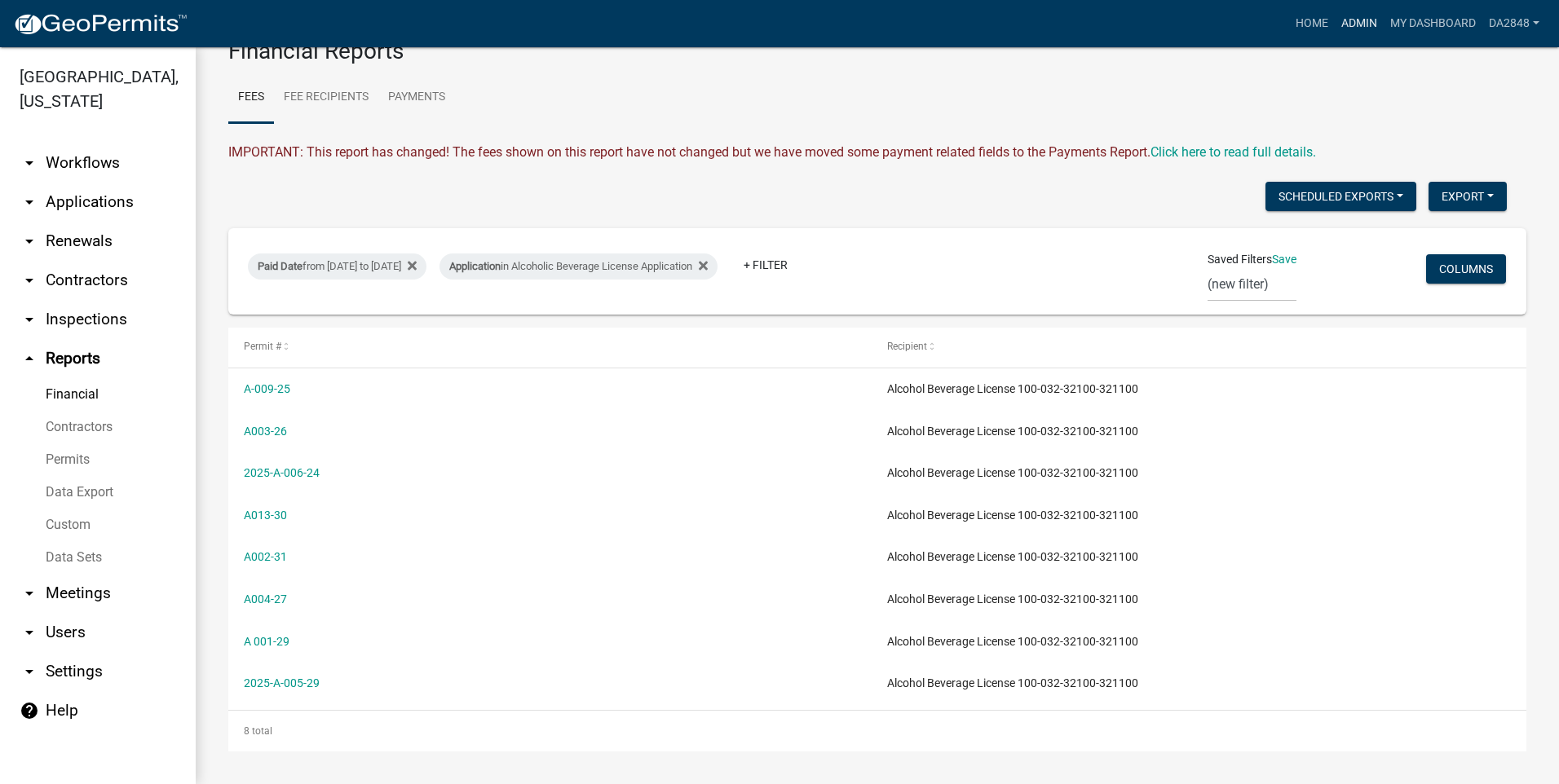
click at [1353, 27] on link "Admin" at bounding box center [1359, 24] width 49 height 31
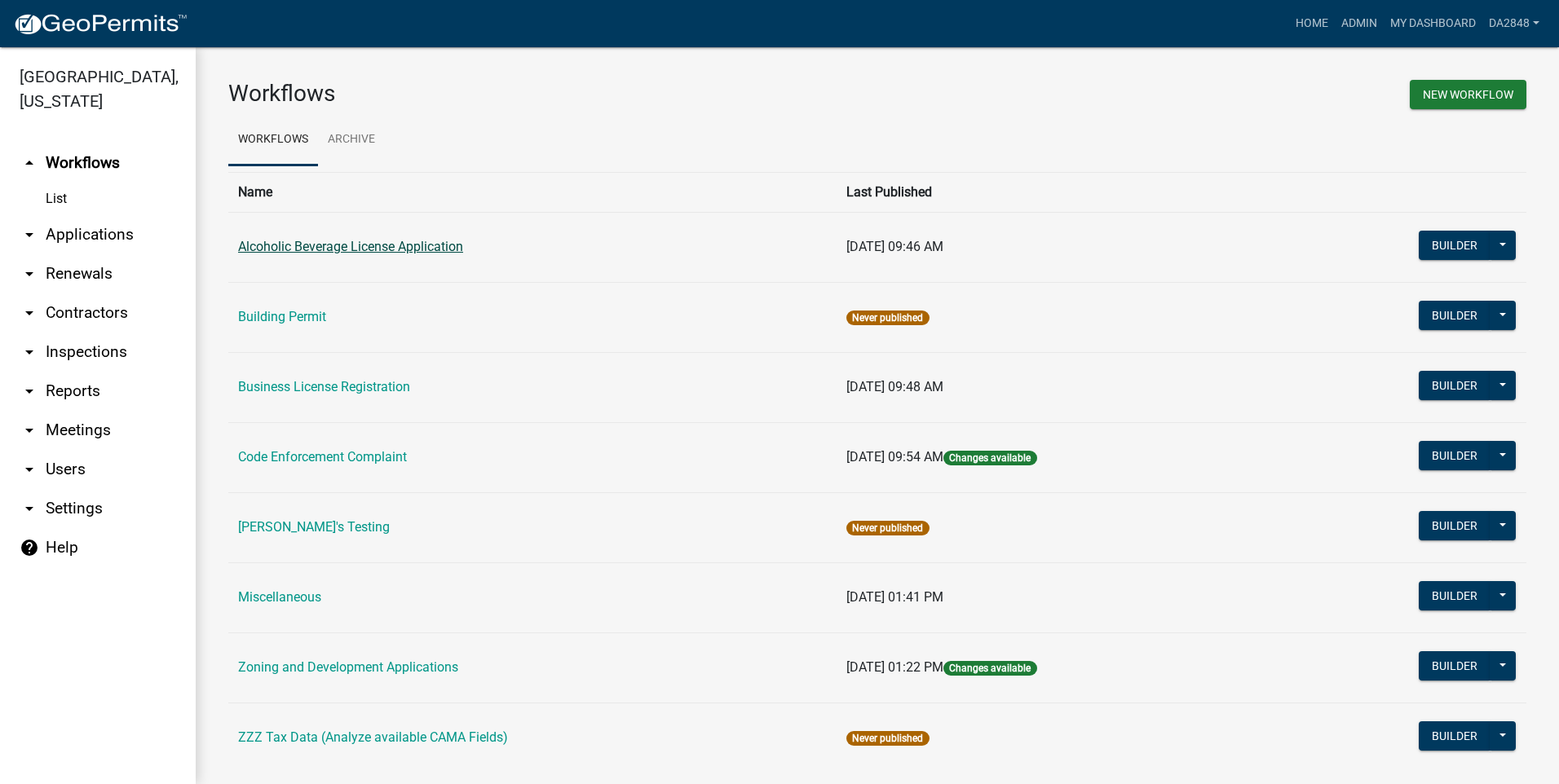
click at [317, 245] on link "Alcoholic Beverage License Application" at bounding box center [350, 246] width 225 height 15
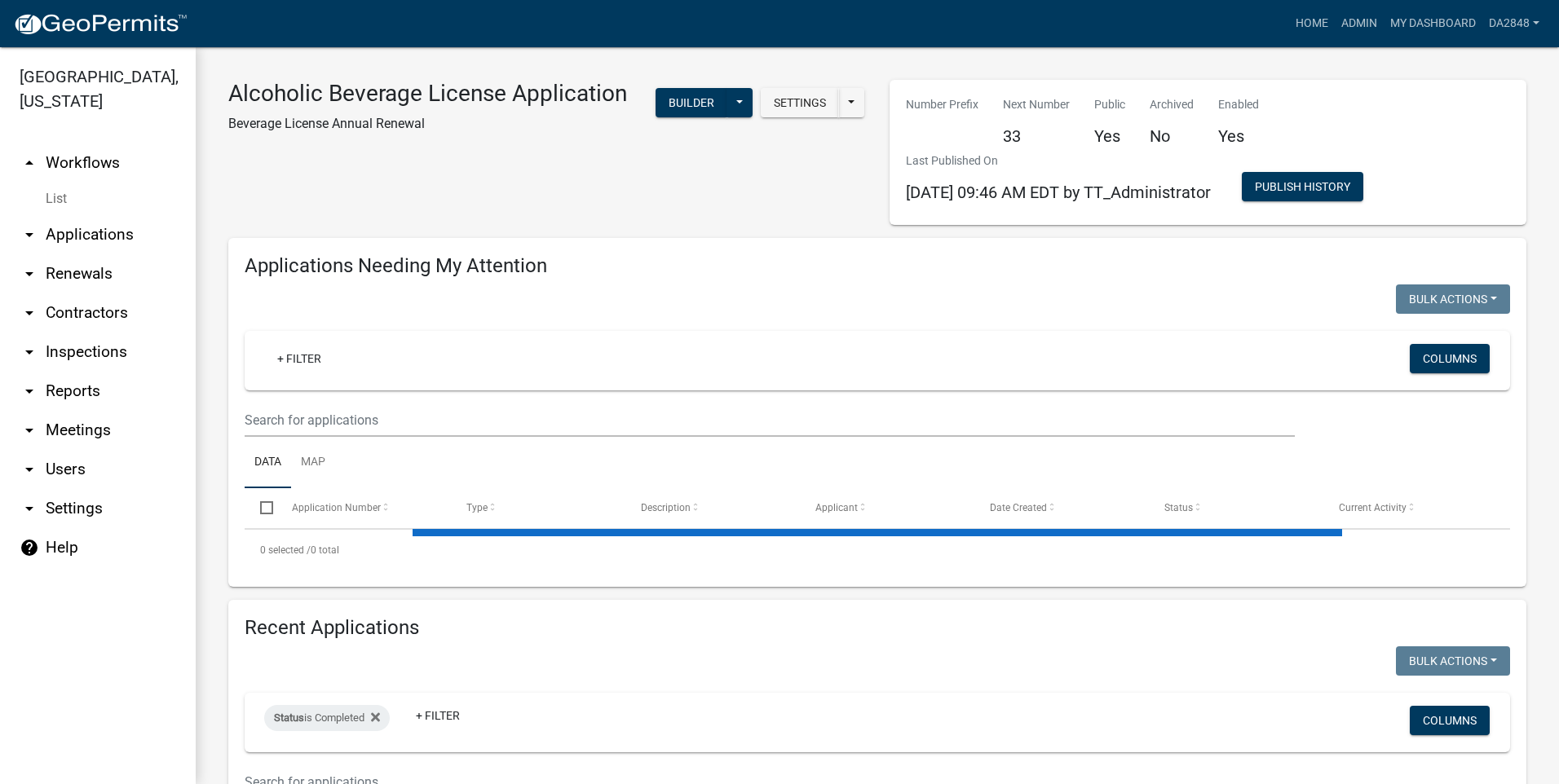
select select "1: 25"
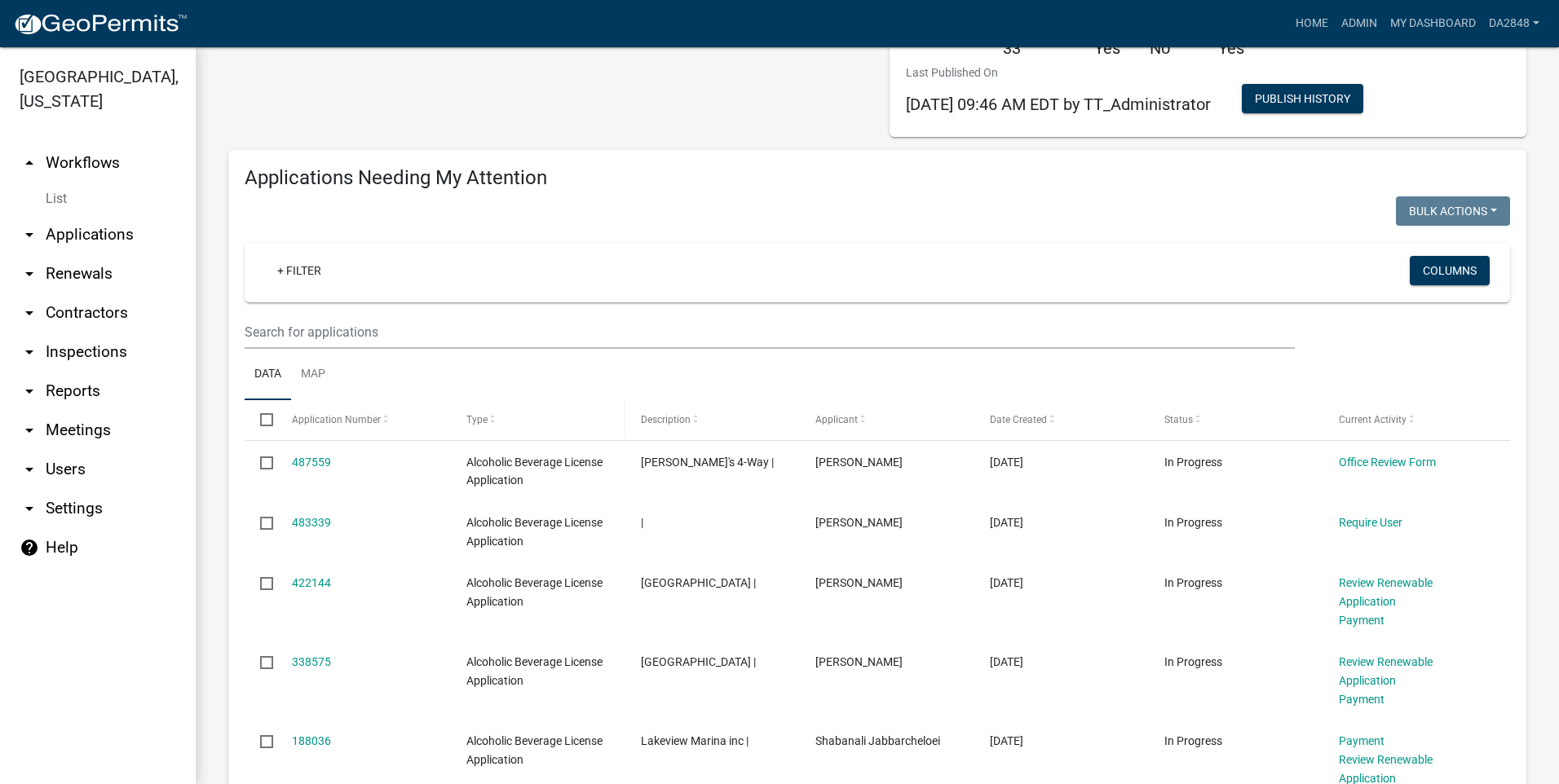
scroll to position [326, 0]
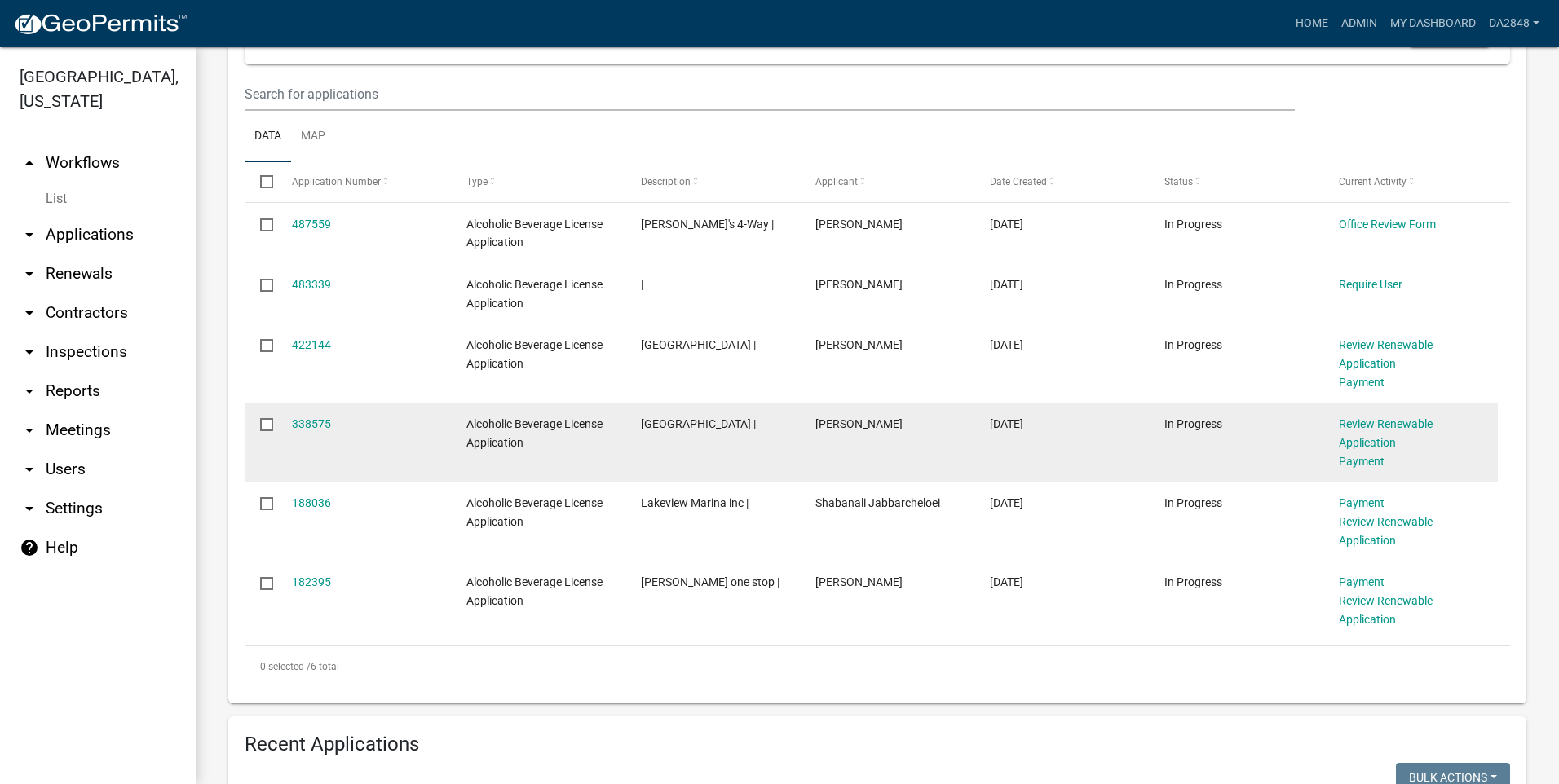
select select "2: 50"
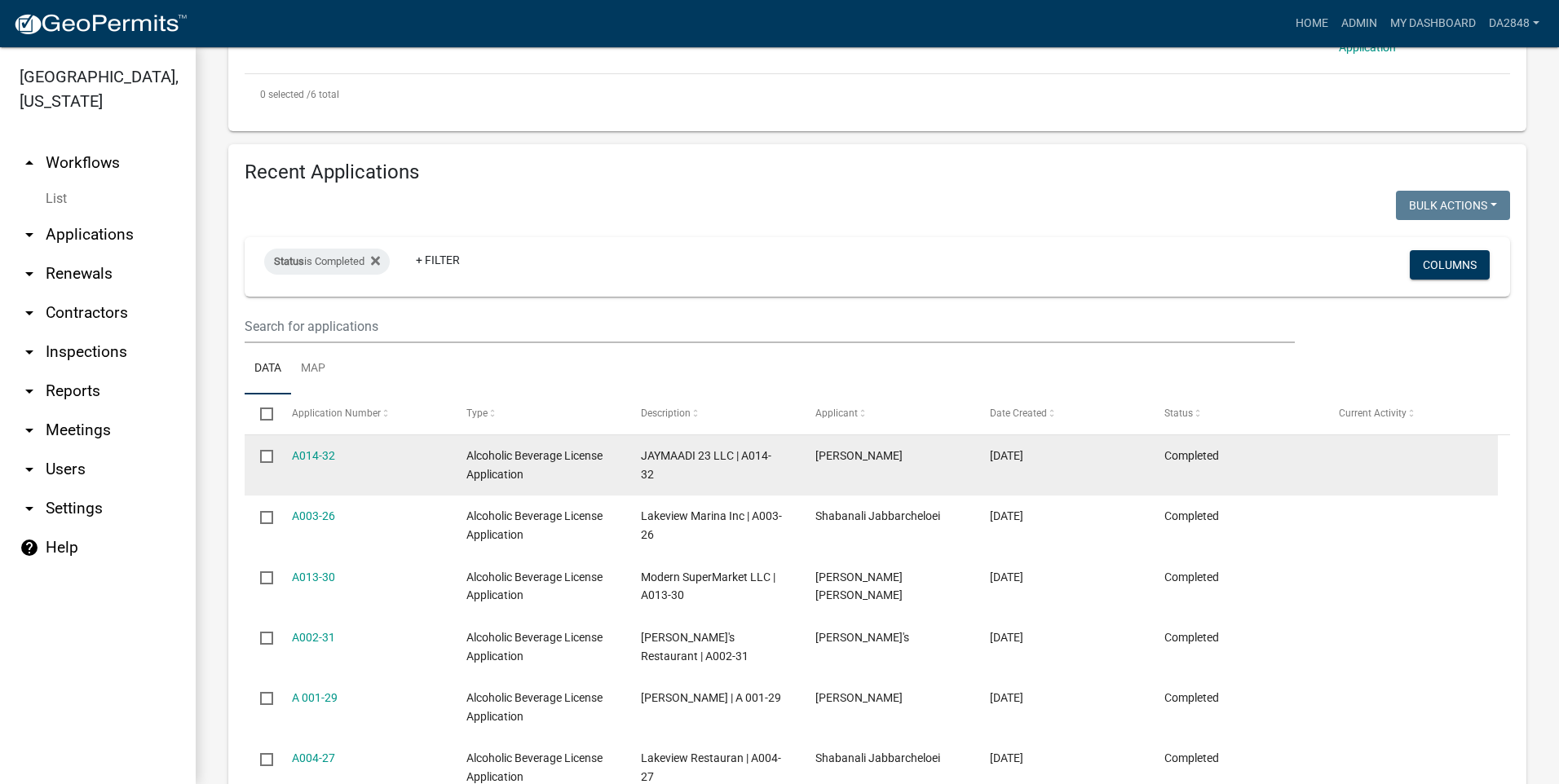
scroll to position [897, 0]
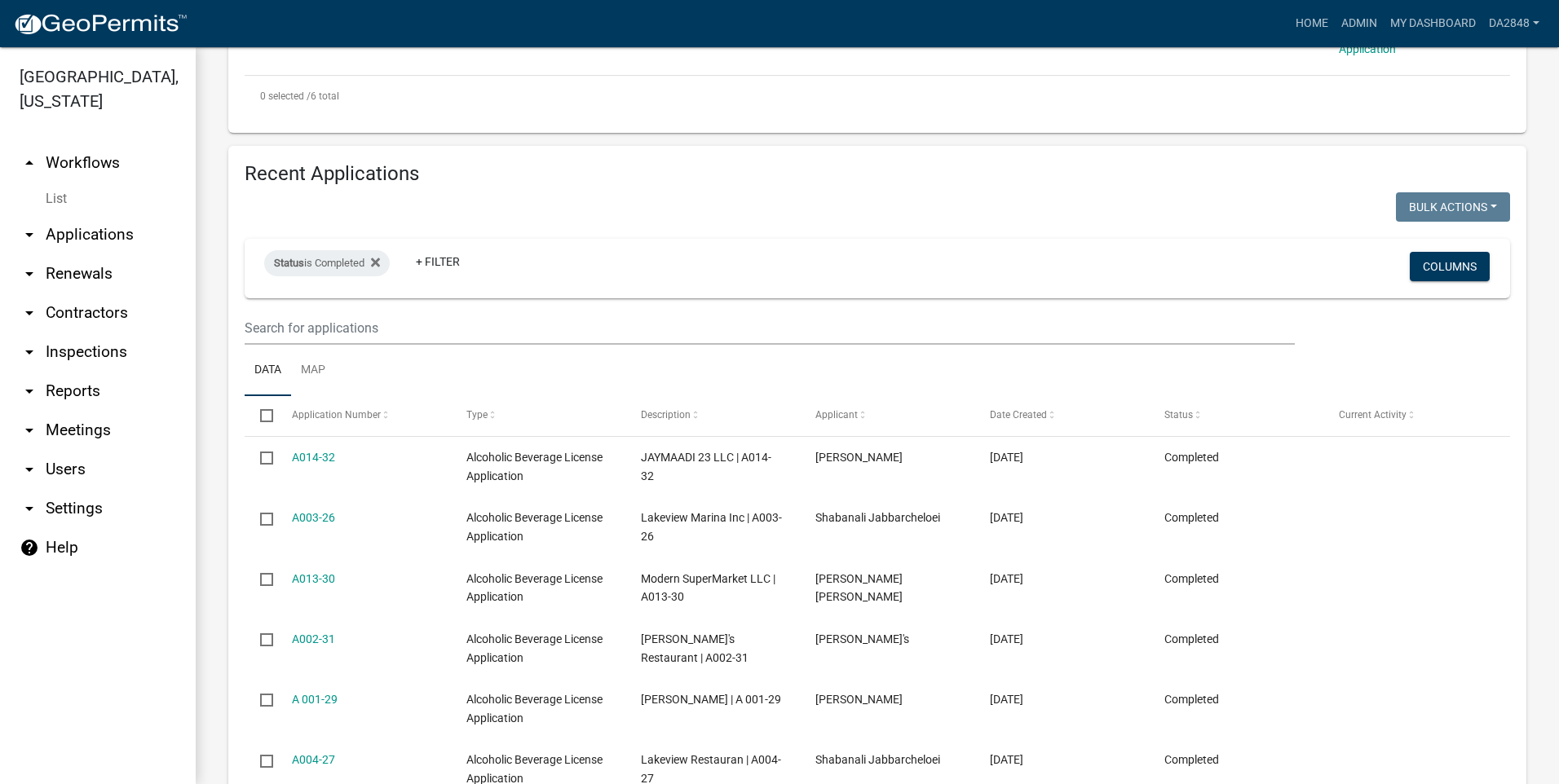
click at [22, 392] on icon "arrow_drop_down" at bounding box center [29, 391] width 19 height 19
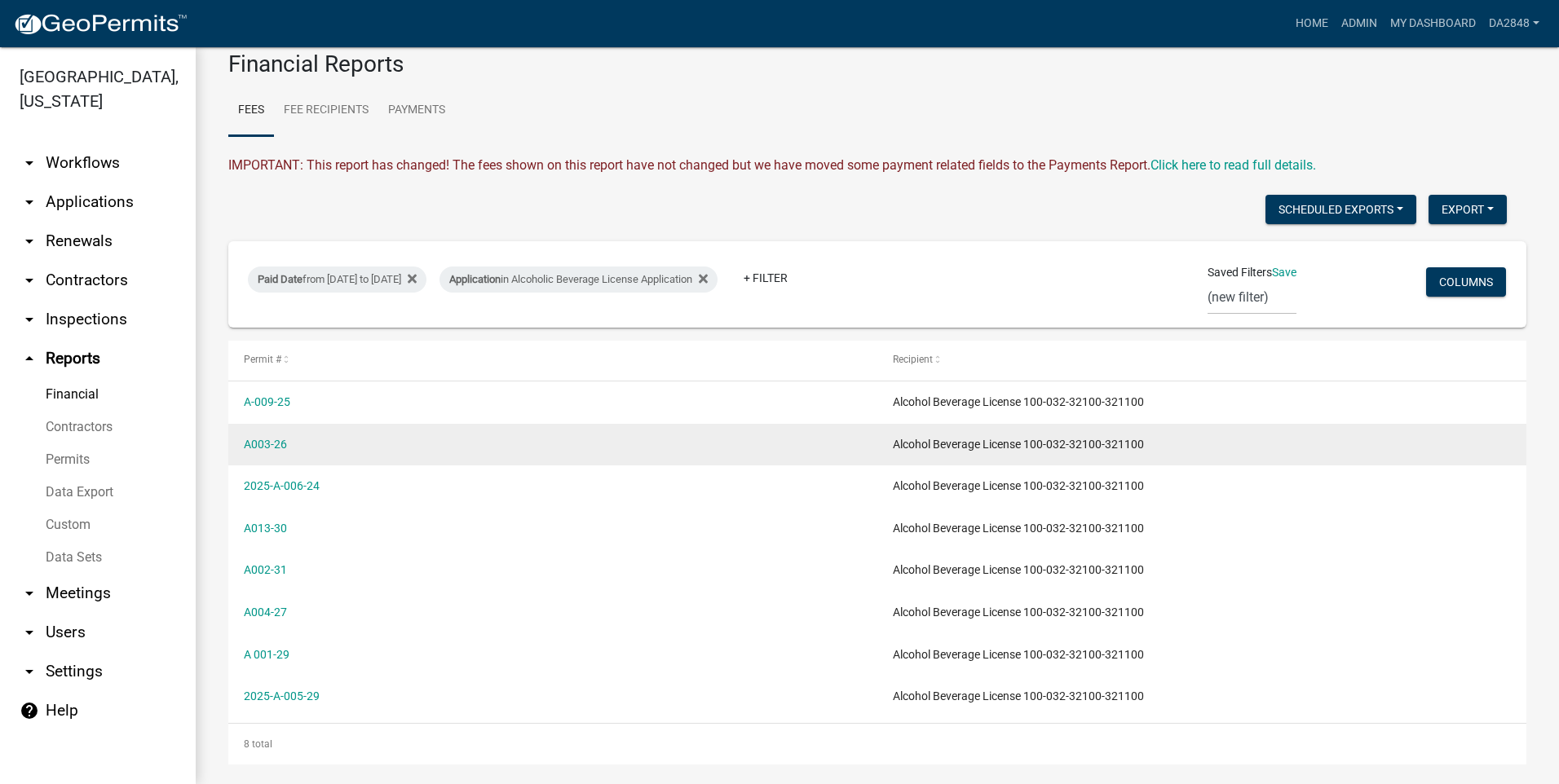
scroll to position [42, 0]
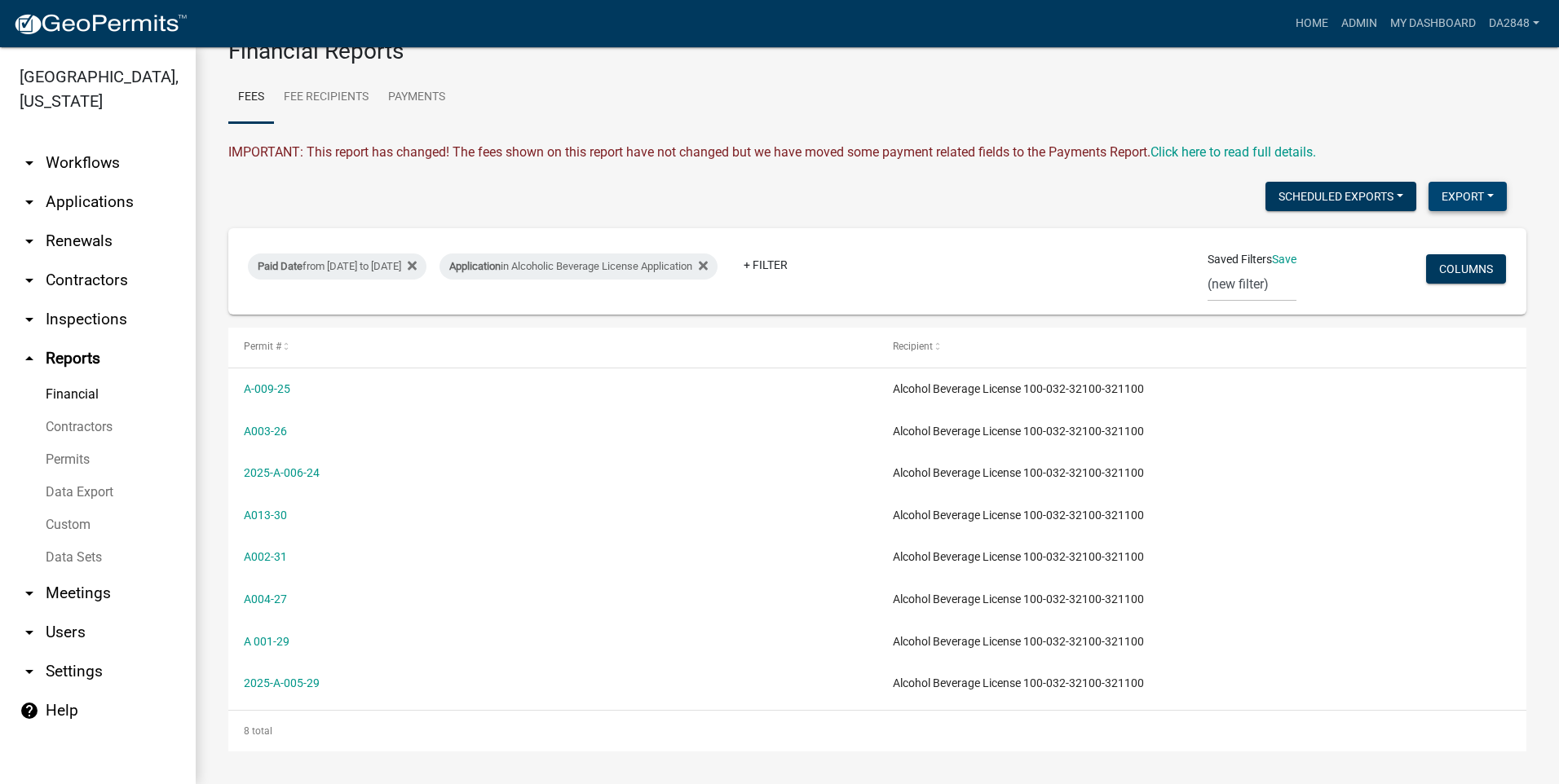
click at [1464, 188] on button "Export" at bounding box center [1467, 196] width 78 height 30
click at [1432, 238] on button "Excel Format (.xlsx)" at bounding box center [1430, 239] width 153 height 39
click at [1459, 195] on button "Export" at bounding box center [1467, 196] width 78 height 30
click at [1393, 237] on button "Excel Format (.xlsx)" at bounding box center [1430, 239] width 153 height 39
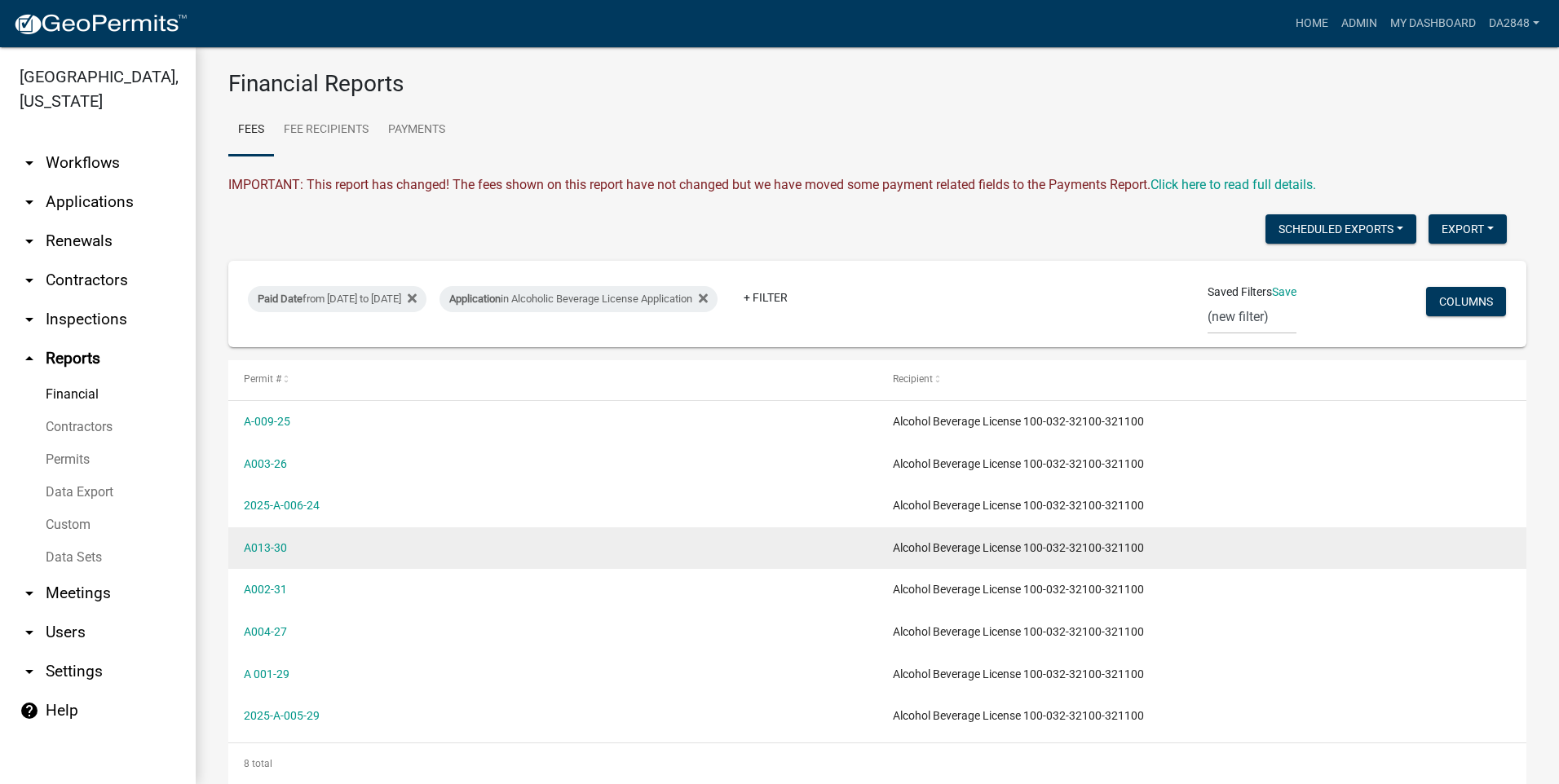
scroll to position [0, 0]
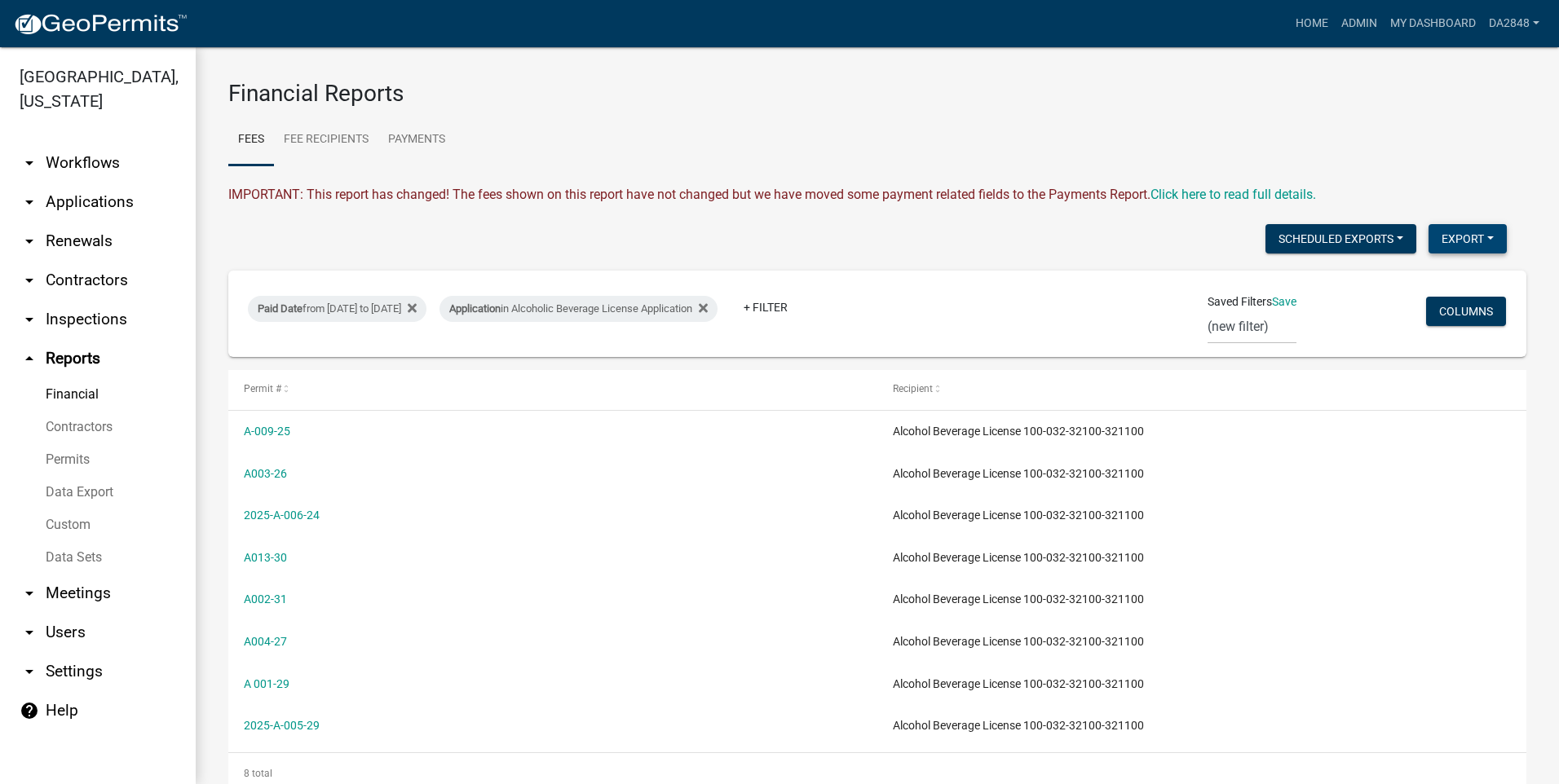
click at [1461, 235] on button "Export" at bounding box center [1467, 239] width 78 height 30
click at [1388, 276] on button "Excel Format (.xlsx)" at bounding box center [1430, 281] width 153 height 39
click at [1485, 240] on button "Export" at bounding box center [1467, 239] width 78 height 30
click at [1439, 282] on button "Excel Format (.xlsx)" at bounding box center [1430, 281] width 153 height 39
